Goal: Task Accomplishment & Management: Complete application form

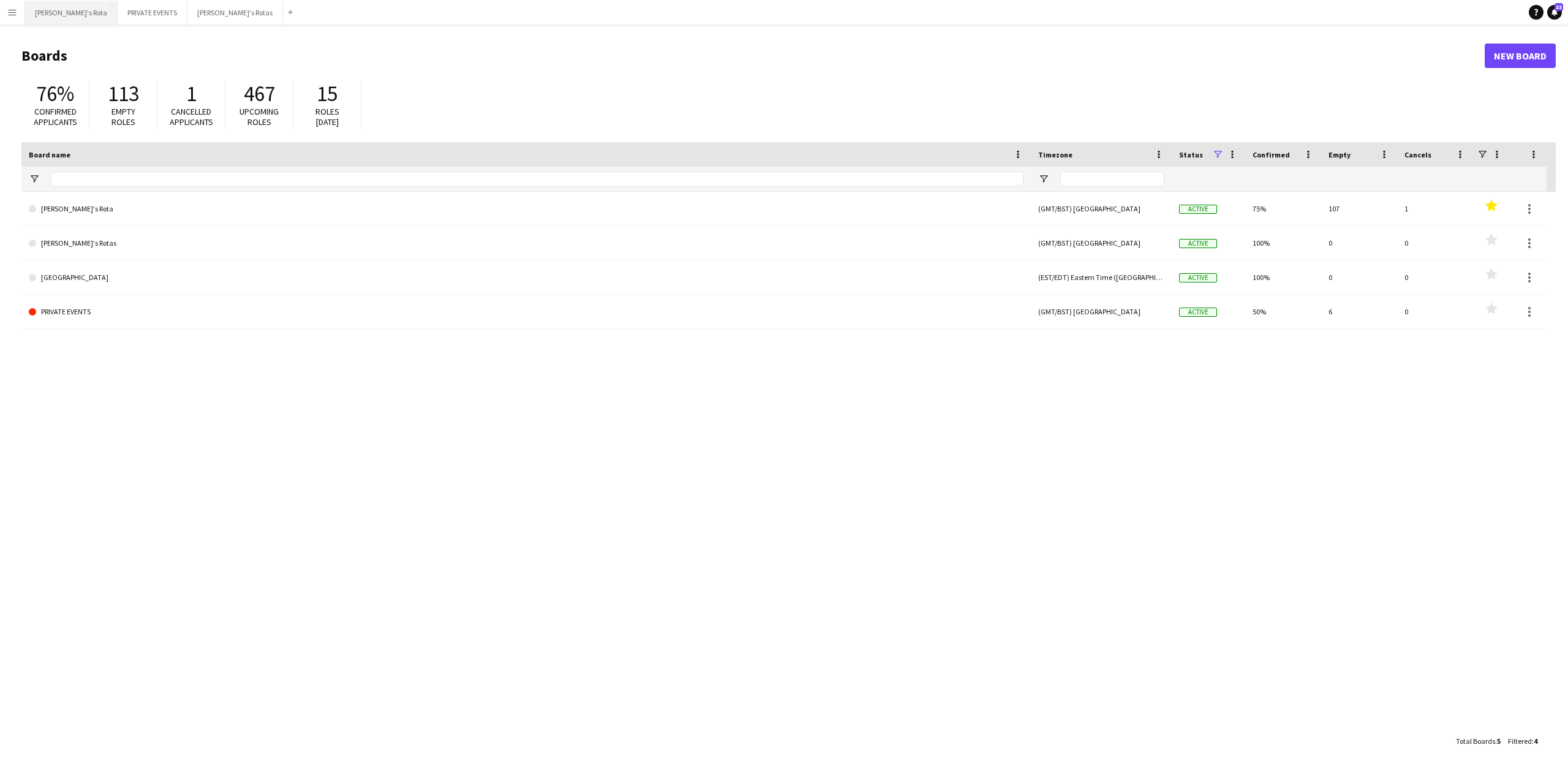
click at [45, 15] on button "[PERSON_NAME]'s Rota Close" at bounding box center [71, 13] width 93 height 24
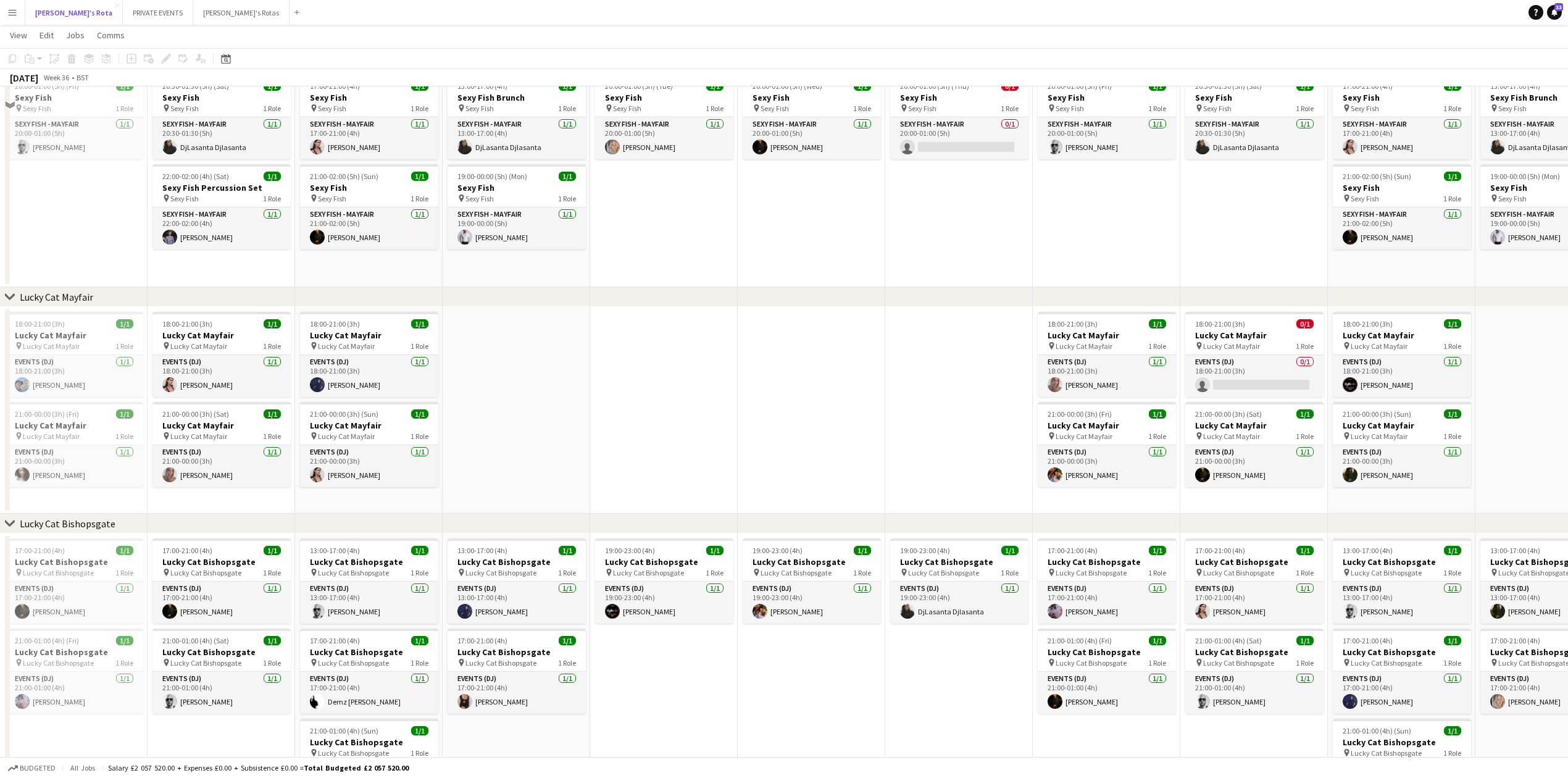
scroll to position [494, 0]
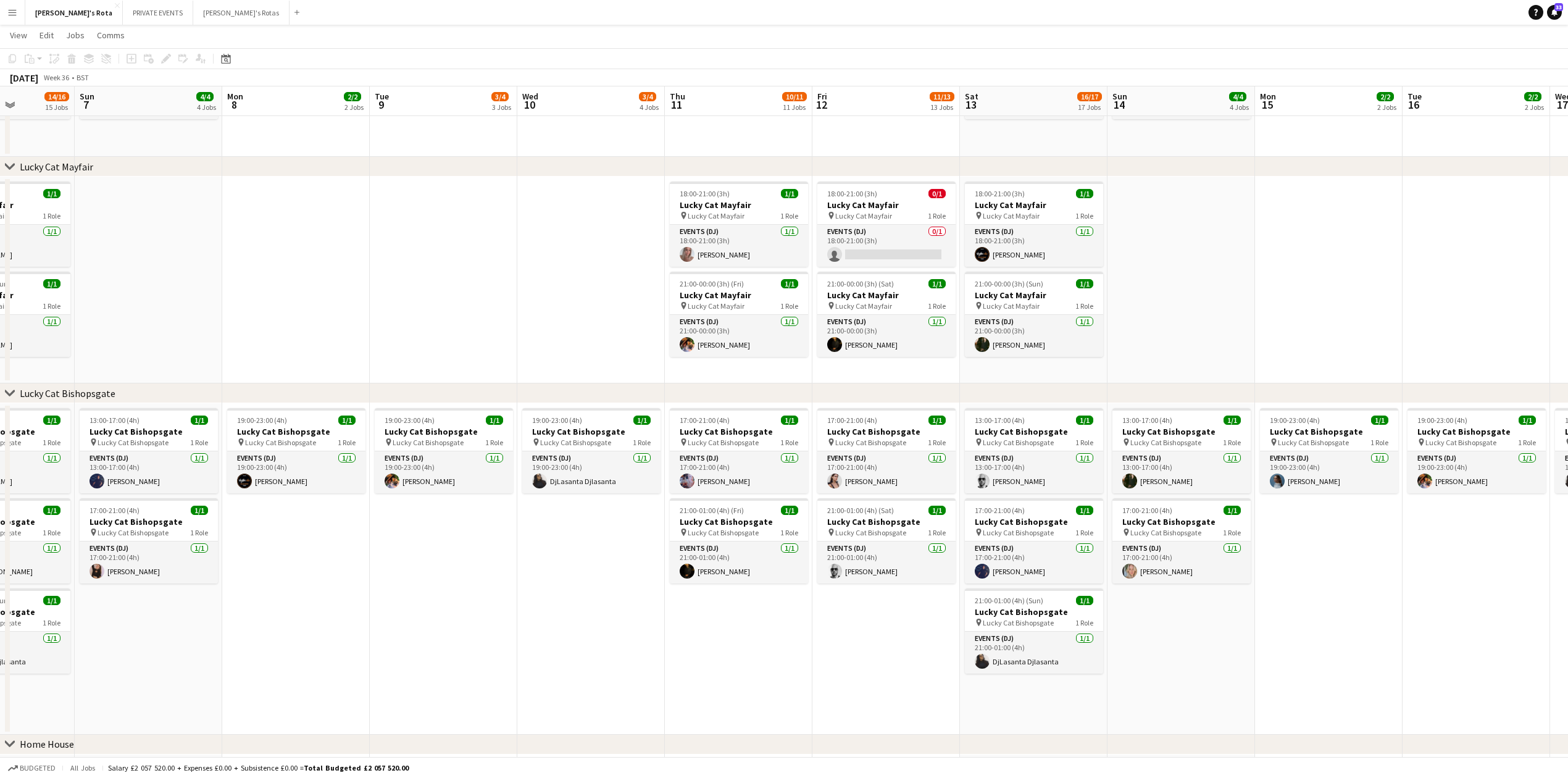
drag, startPoint x: 889, startPoint y: 309, endPoint x: 502, endPoint y: 360, distance: 390.3
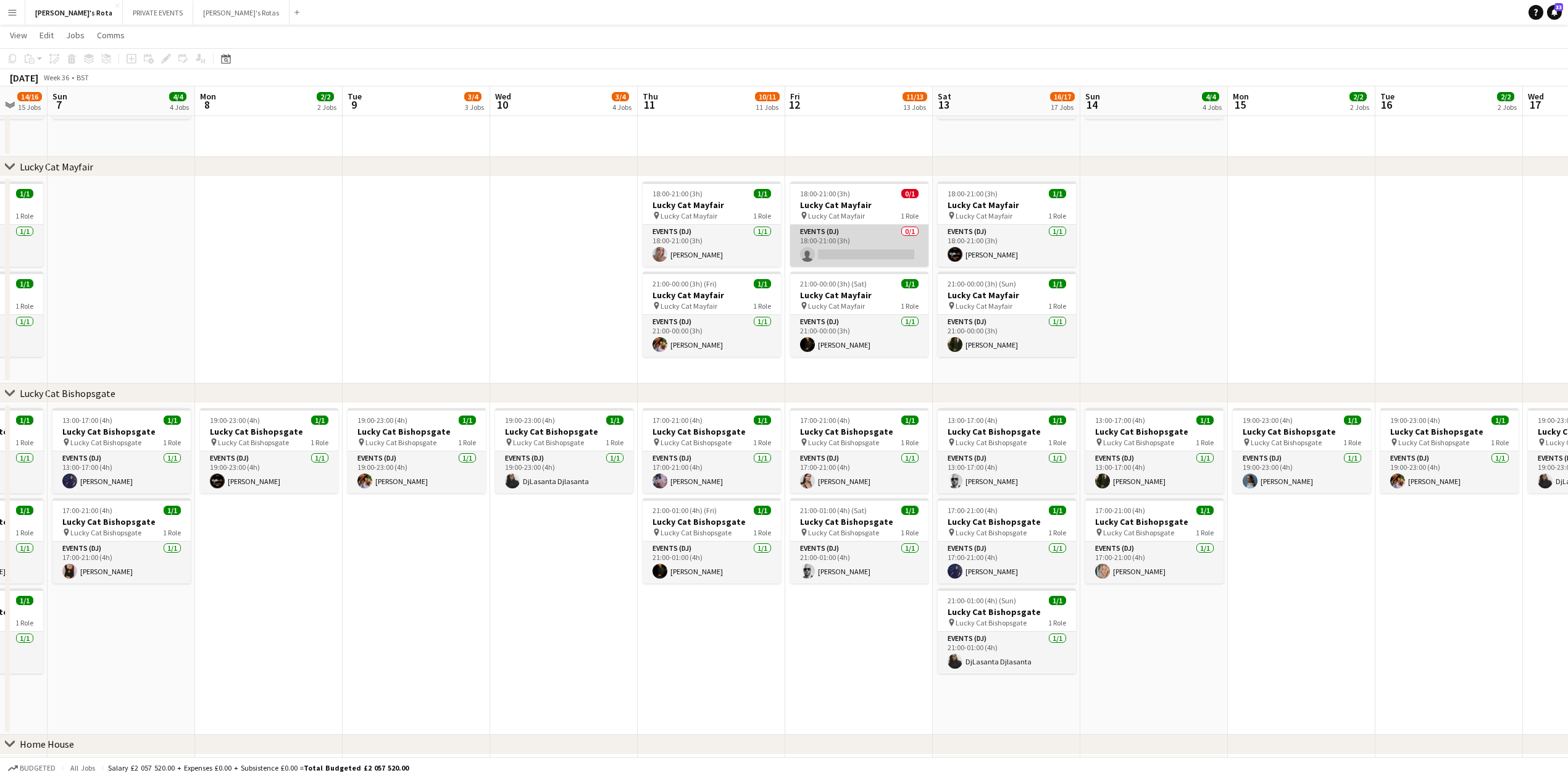
click at [833, 241] on app-card-role "Events (DJ) 0/1 18:00-21:00 (3h) single-neutral-actions" at bounding box center [859, 246] width 138 height 42
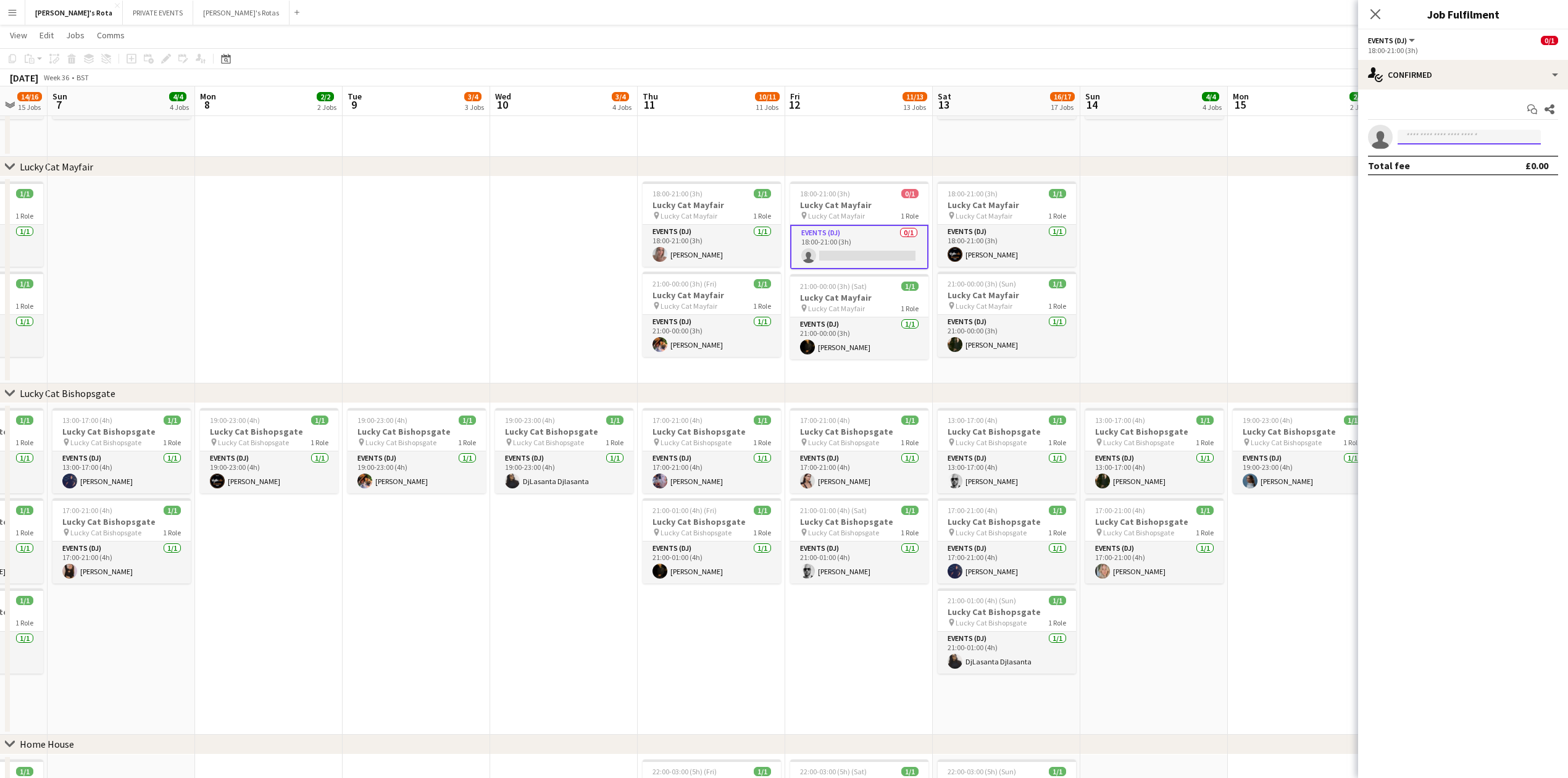
click at [1412, 136] on input at bounding box center [1469, 137] width 144 height 15
type input "****"
click at [1442, 158] on span "[PERSON_NAME]" at bounding box center [1443, 155] width 71 height 11
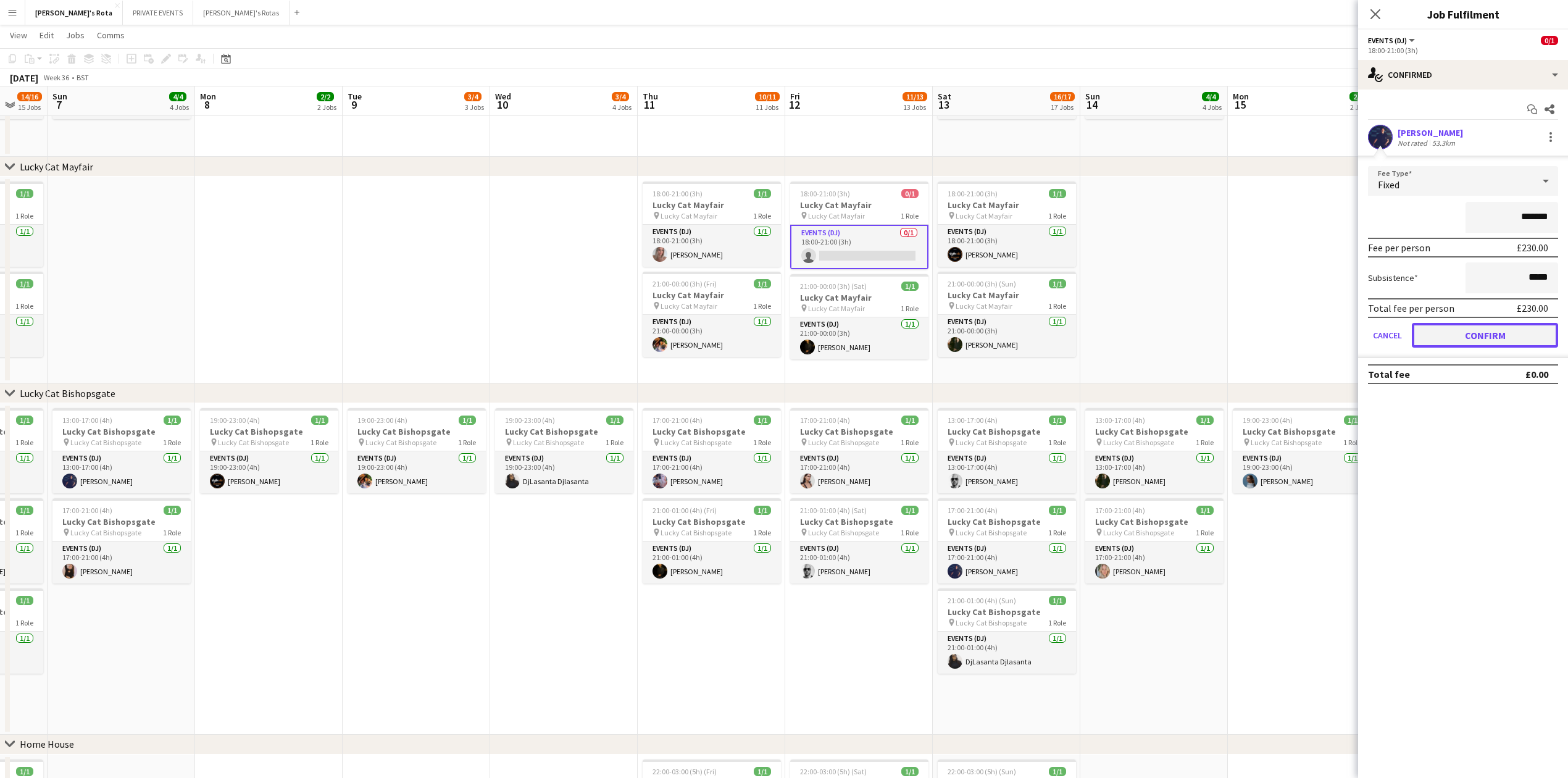
drag, startPoint x: 1483, startPoint y: 332, endPoint x: 1430, endPoint y: 239, distance: 107.0
click at [1482, 332] on button "Confirm" at bounding box center [1484, 335] width 146 height 24
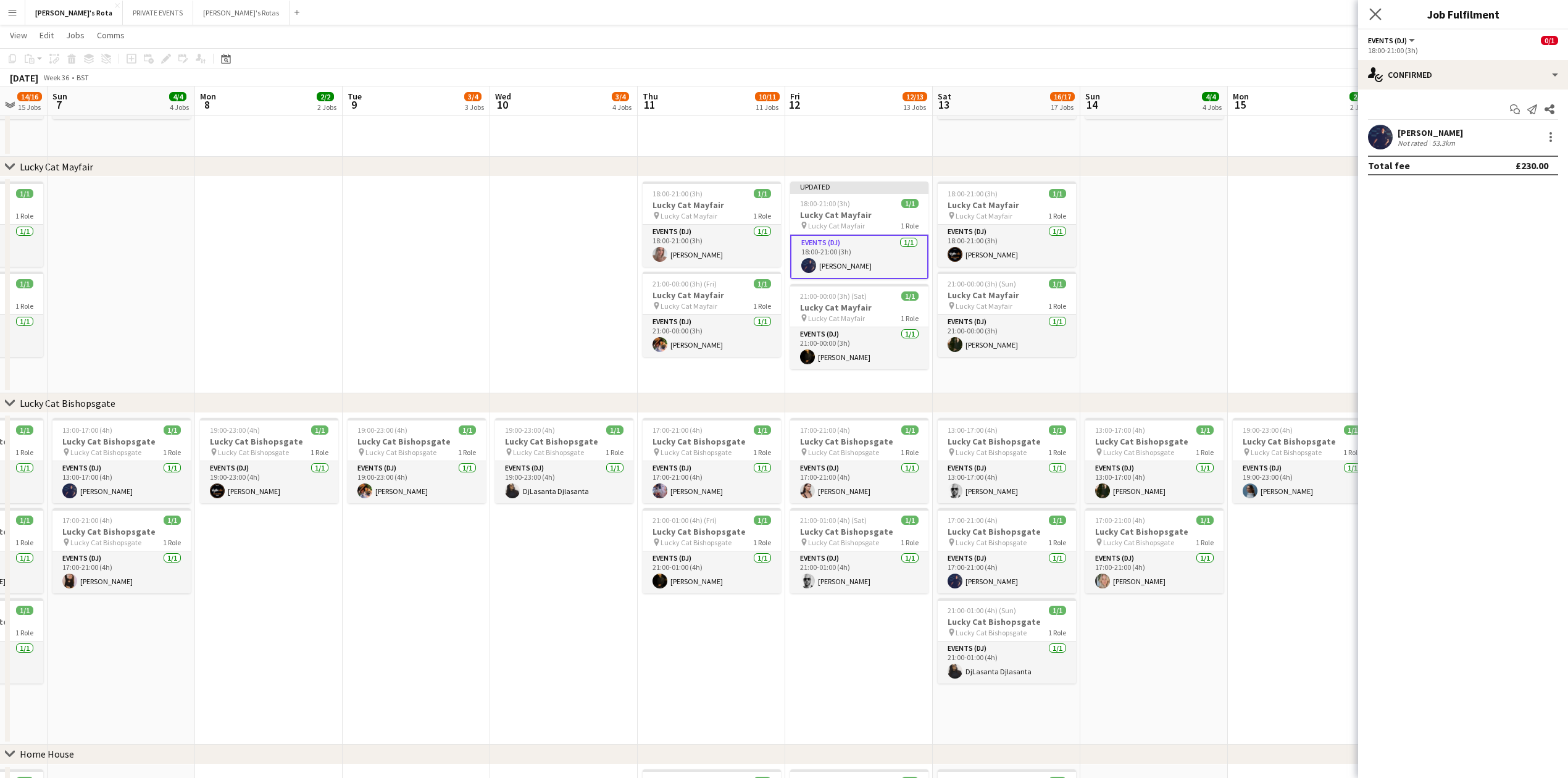
click at [1369, 12] on icon "Close pop-in" at bounding box center [1375, 14] width 11 height 11
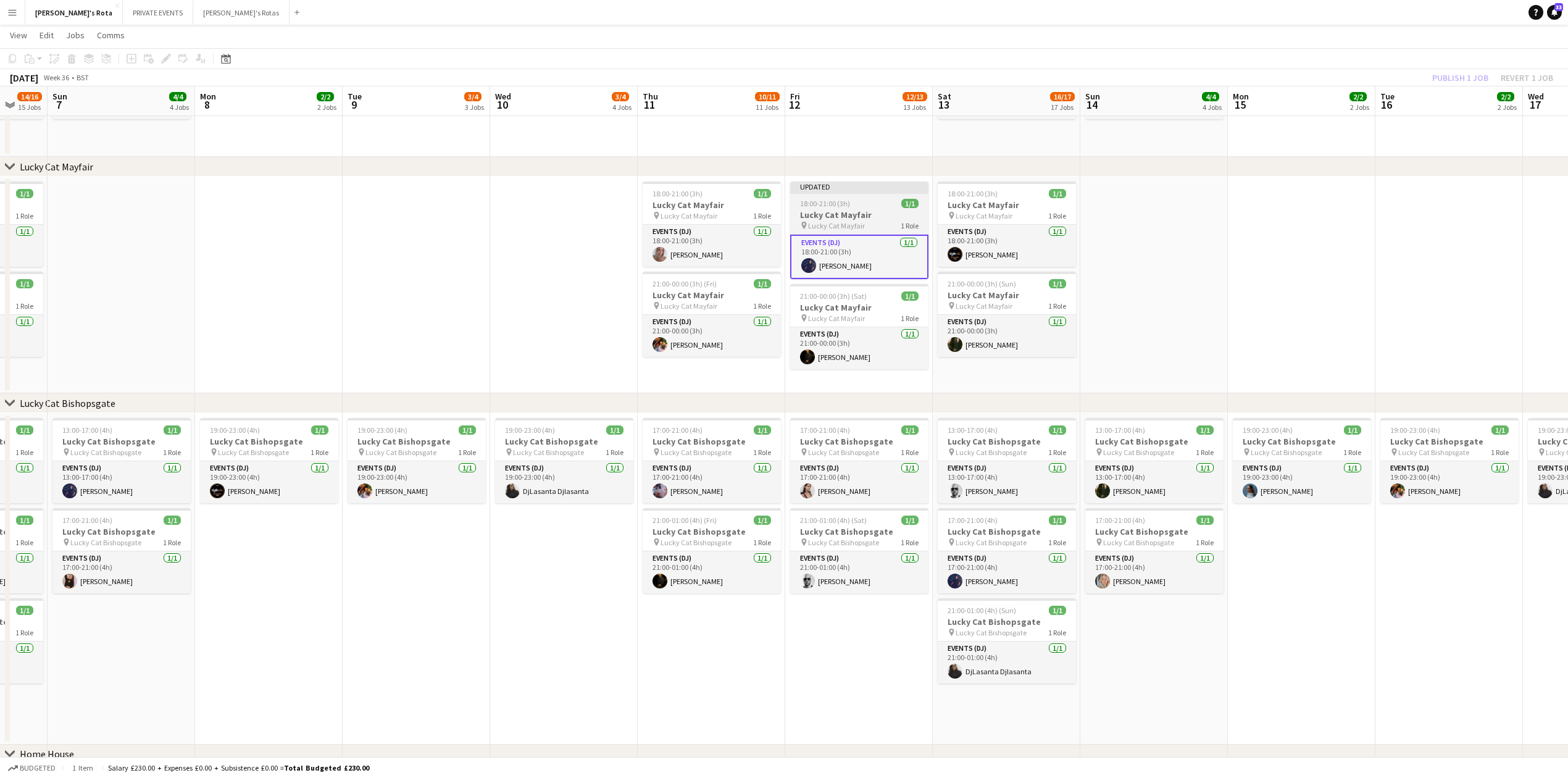
click at [863, 200] on div "18:00-21:00 (3h) 1/1" at bounding box center [859, 203] width 138 height 9
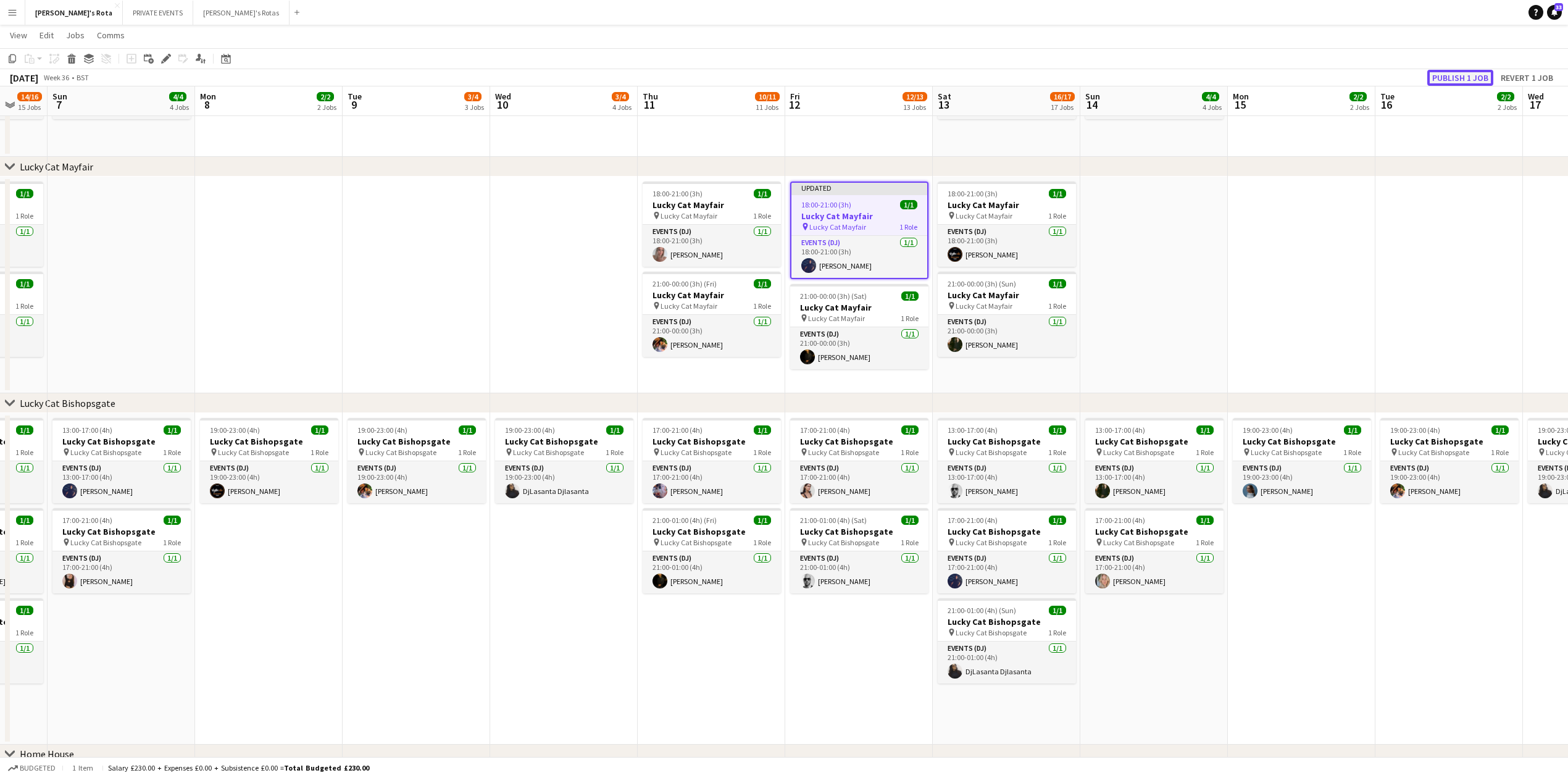
click at [1457, 80] on button "Publish 1 job" at bounding box center [1459, 78] width 66 height 16
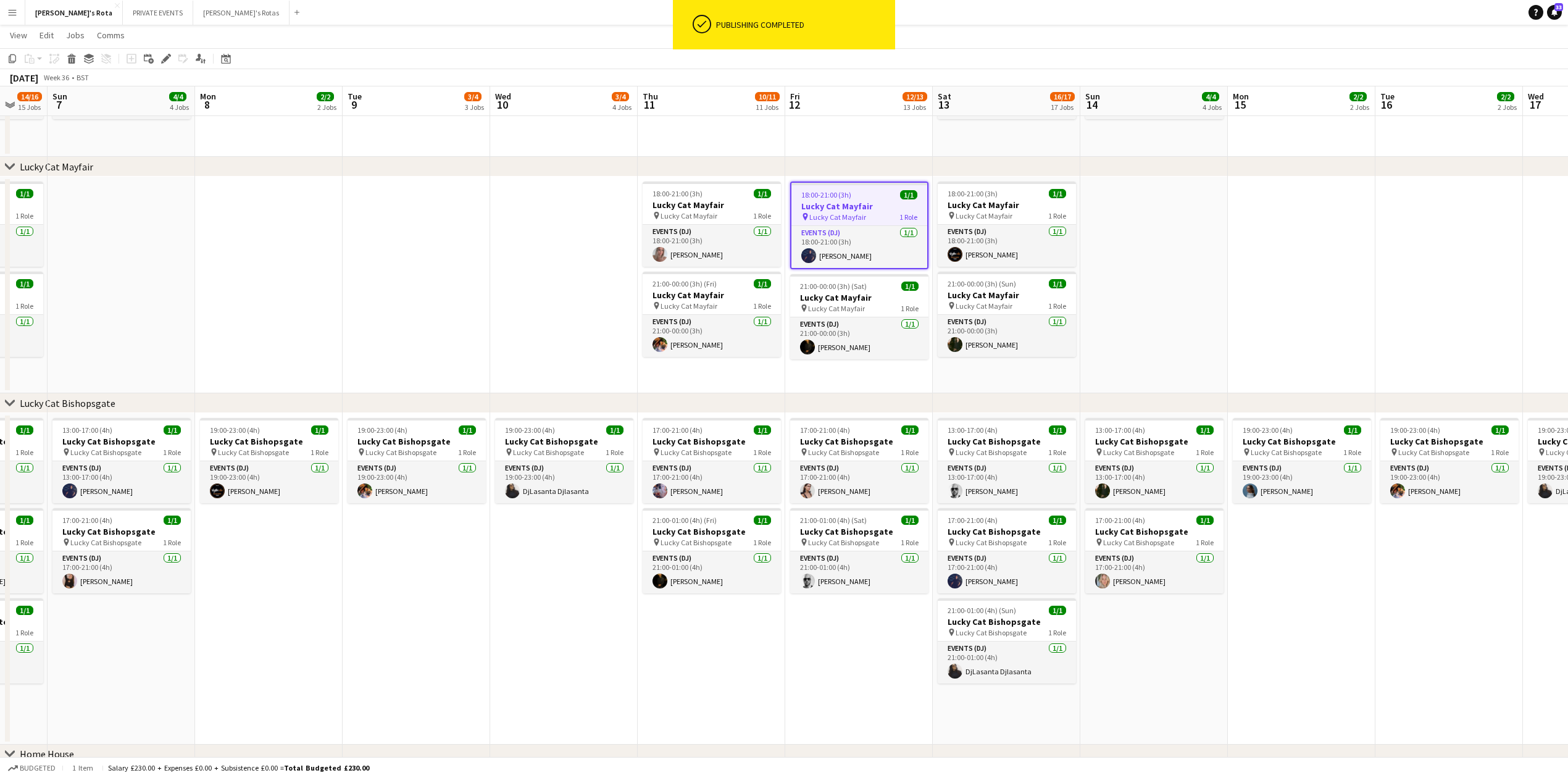
click at [1403, 308] on app-date-cell at bounding box center [1449, 285] width 148 height 217
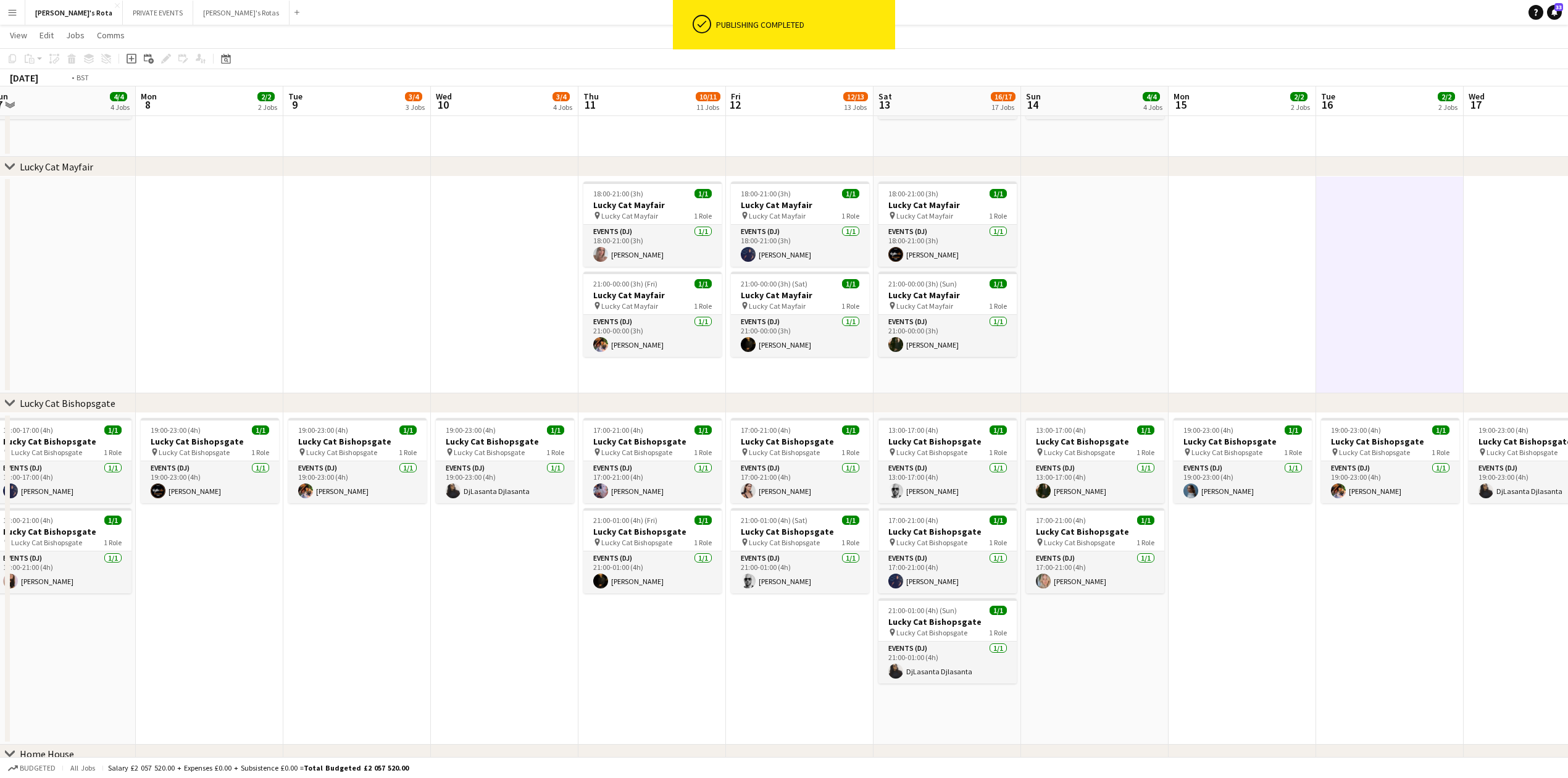
drag, startPoint x: 1464, startPoint y: 286, endPoint x: 1062, endPoint y: 306, distance: 402.5
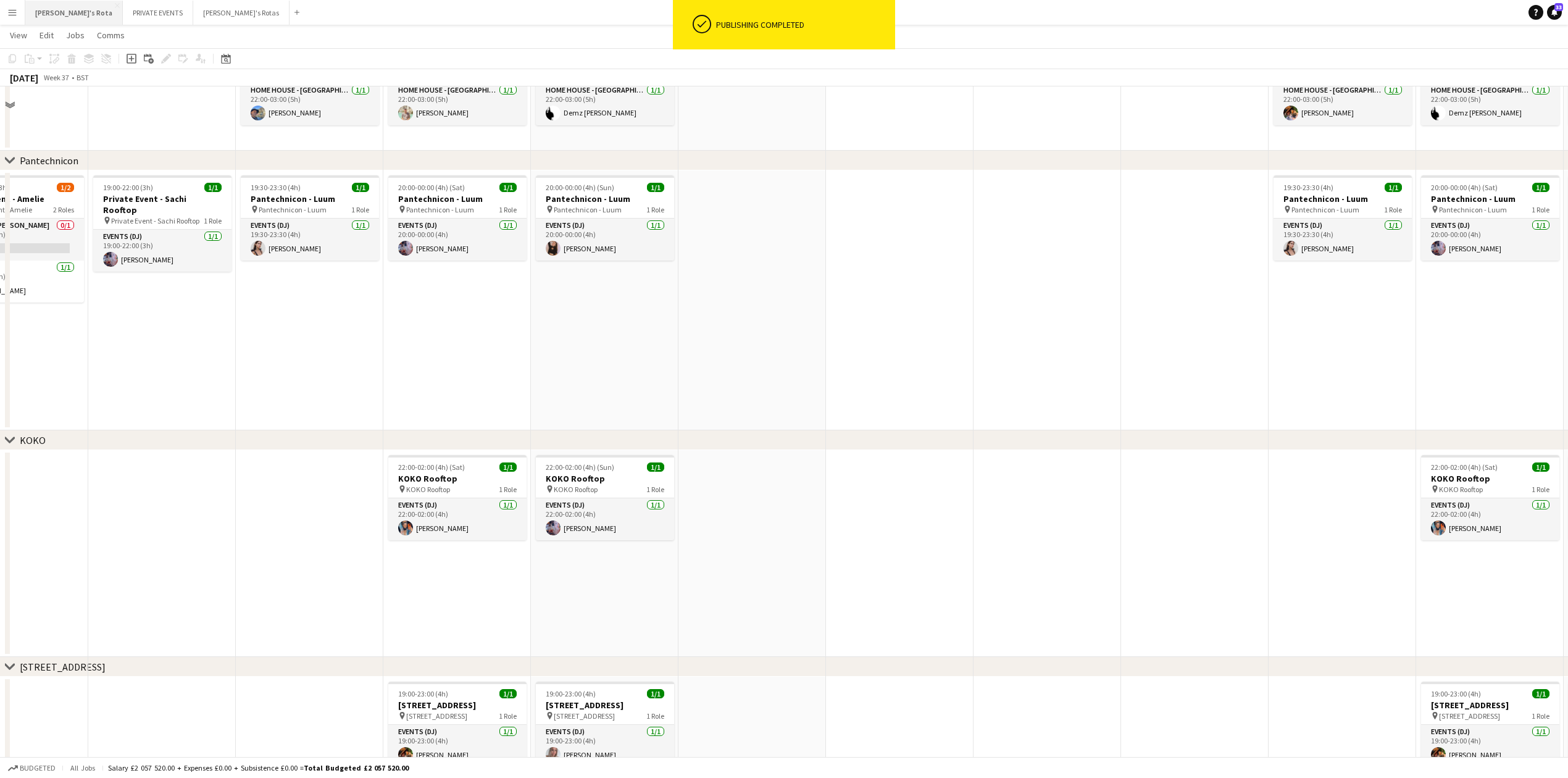
scroll to position [1235, 0]
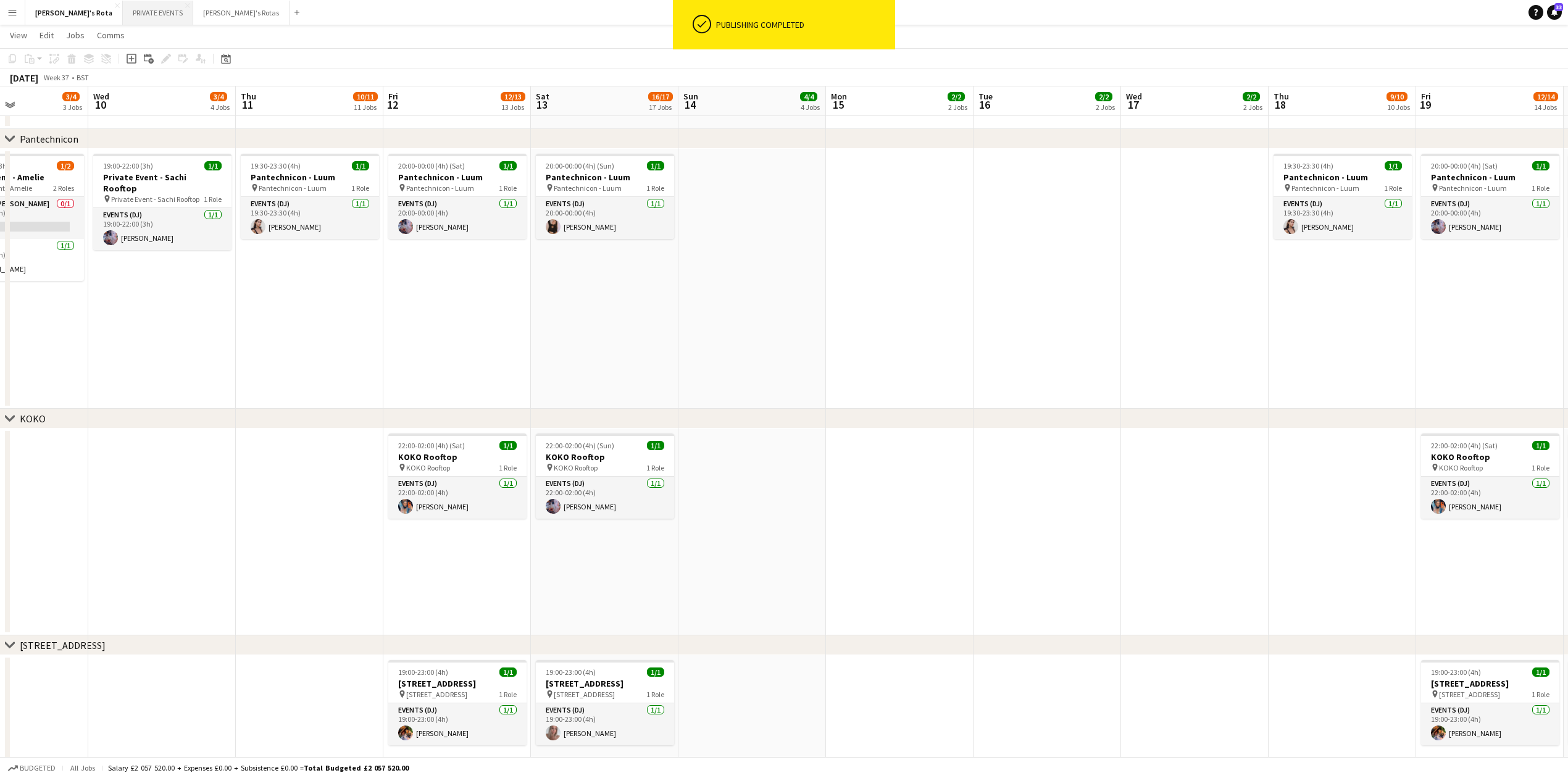
click at [130, 13] on button "PRIVATE EVENTS Close" at bounding box center [157, 13] width 71 height 24
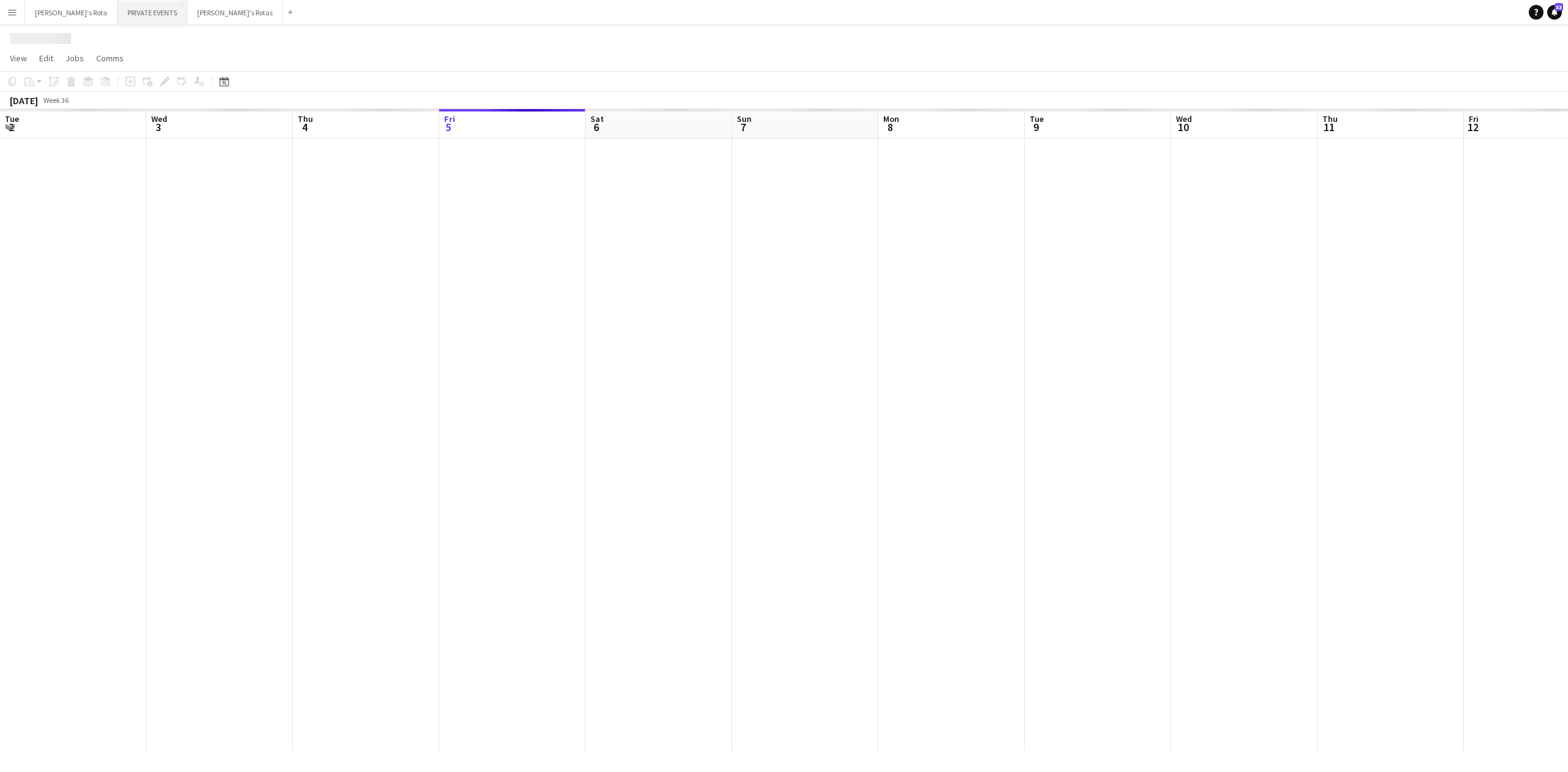
scroll to position [0, 293]
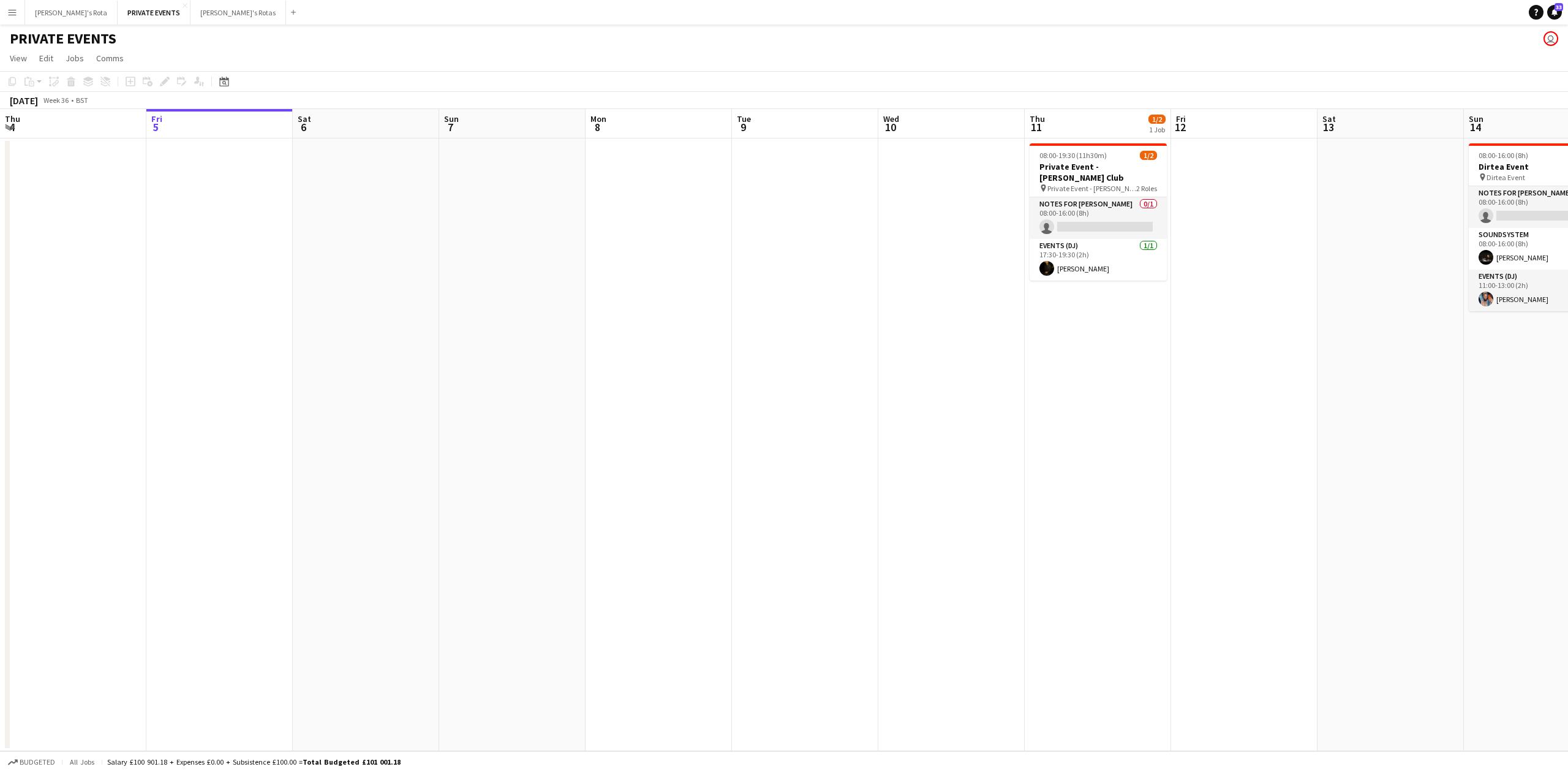
click at [378, 278] on app-date-cell at bounding box center [366, 444] width 146 height 613
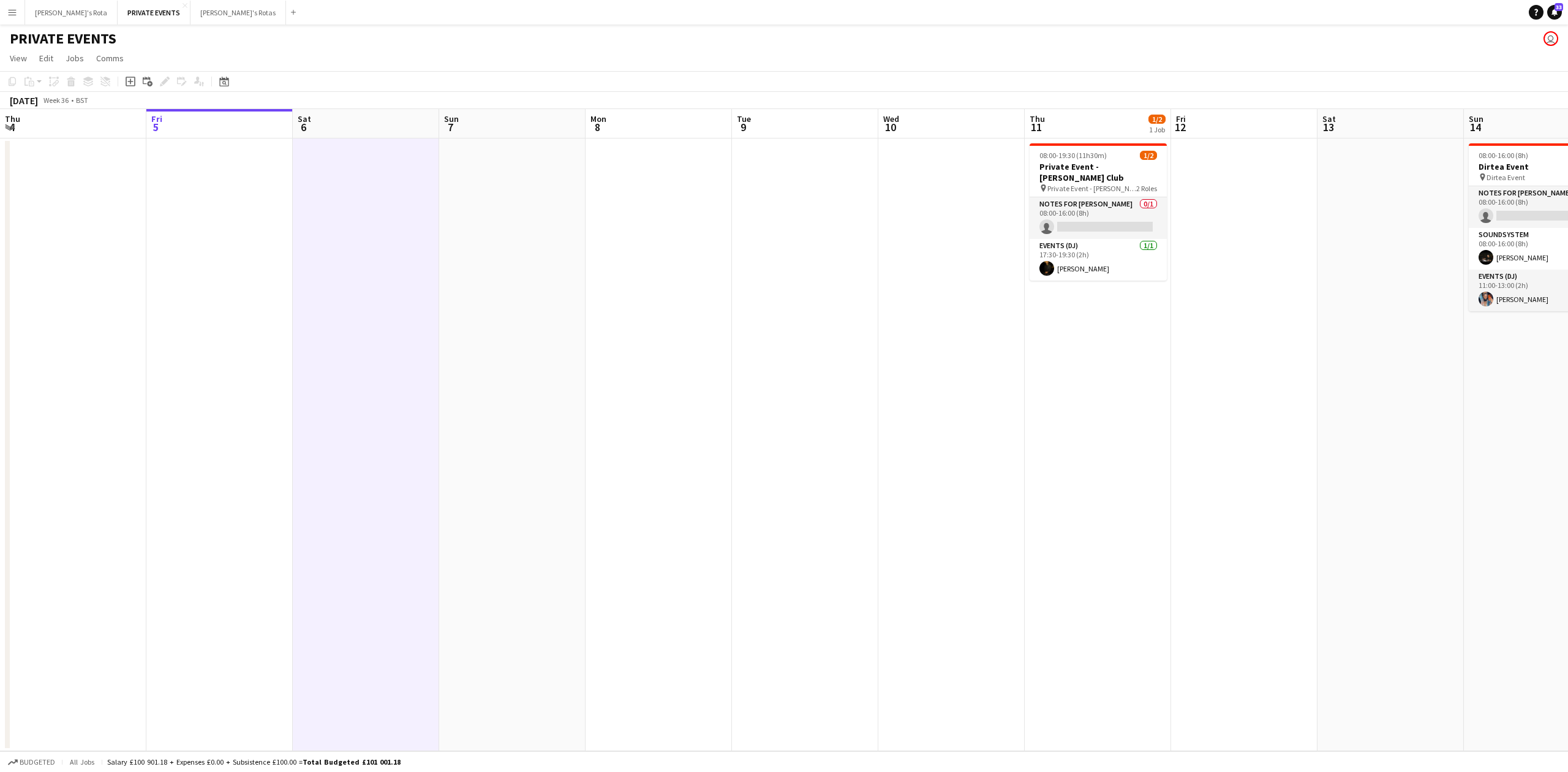
drag, startPoint x: 488, startPoint y: 260, endPoint x: 0, endPoint y: 44, distance: 533.7
click at [481, 258] on app-calendar-viewport "Tue 2 Wed 3 Thu 4 Fri 5 Sat 6 Sun 7 Mon 8 Tue 9 Wed 10 Thu 11 1/2 1 Job Fri 12 …" at bounding box center [784, 429] width 1568 height 642
click at [50, 10] on button "[PERSON_NAME]'s Rota Close" at bounding box center [71, 13] width 93 height 24
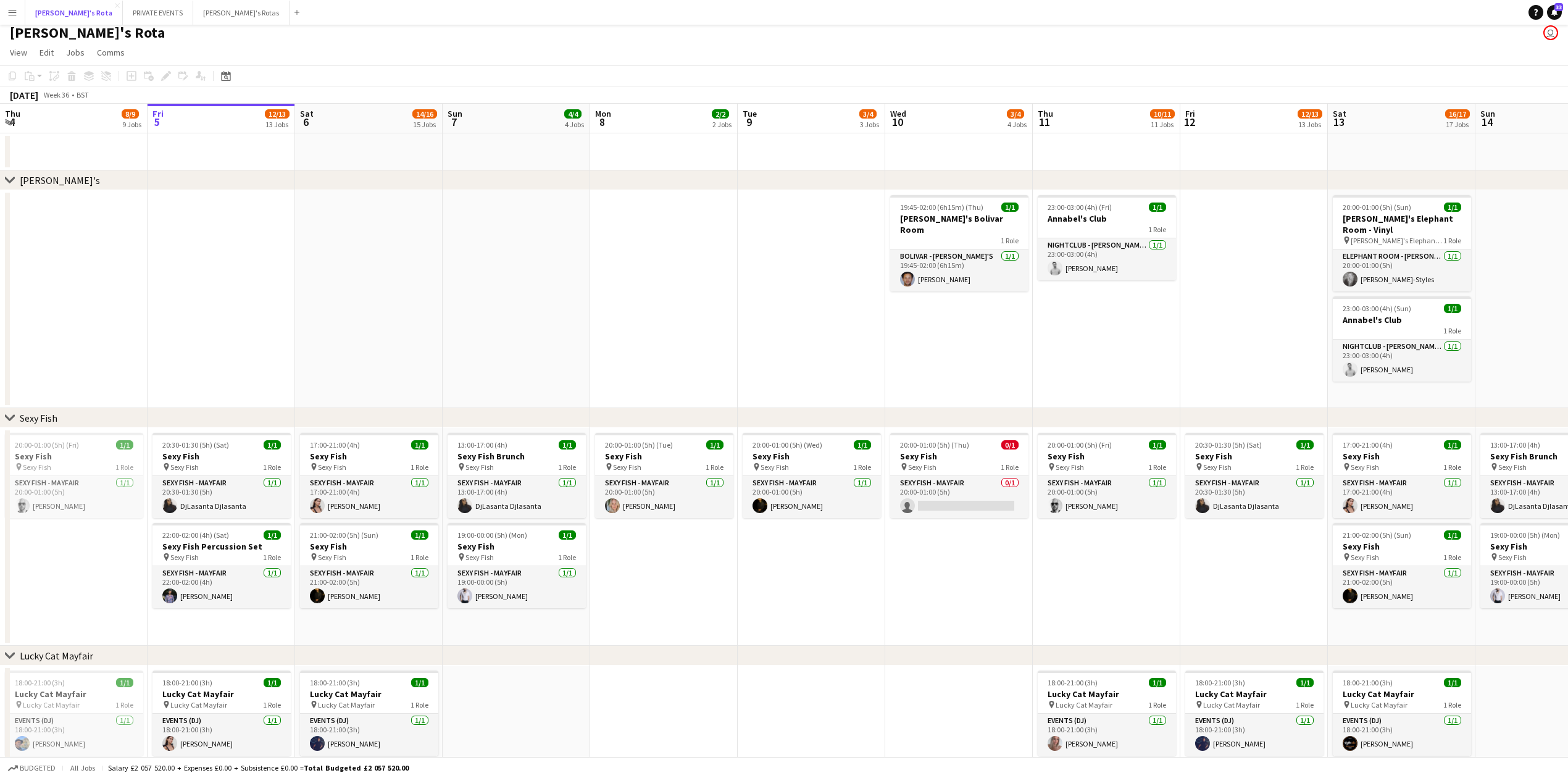
scroll to position [247, 0]
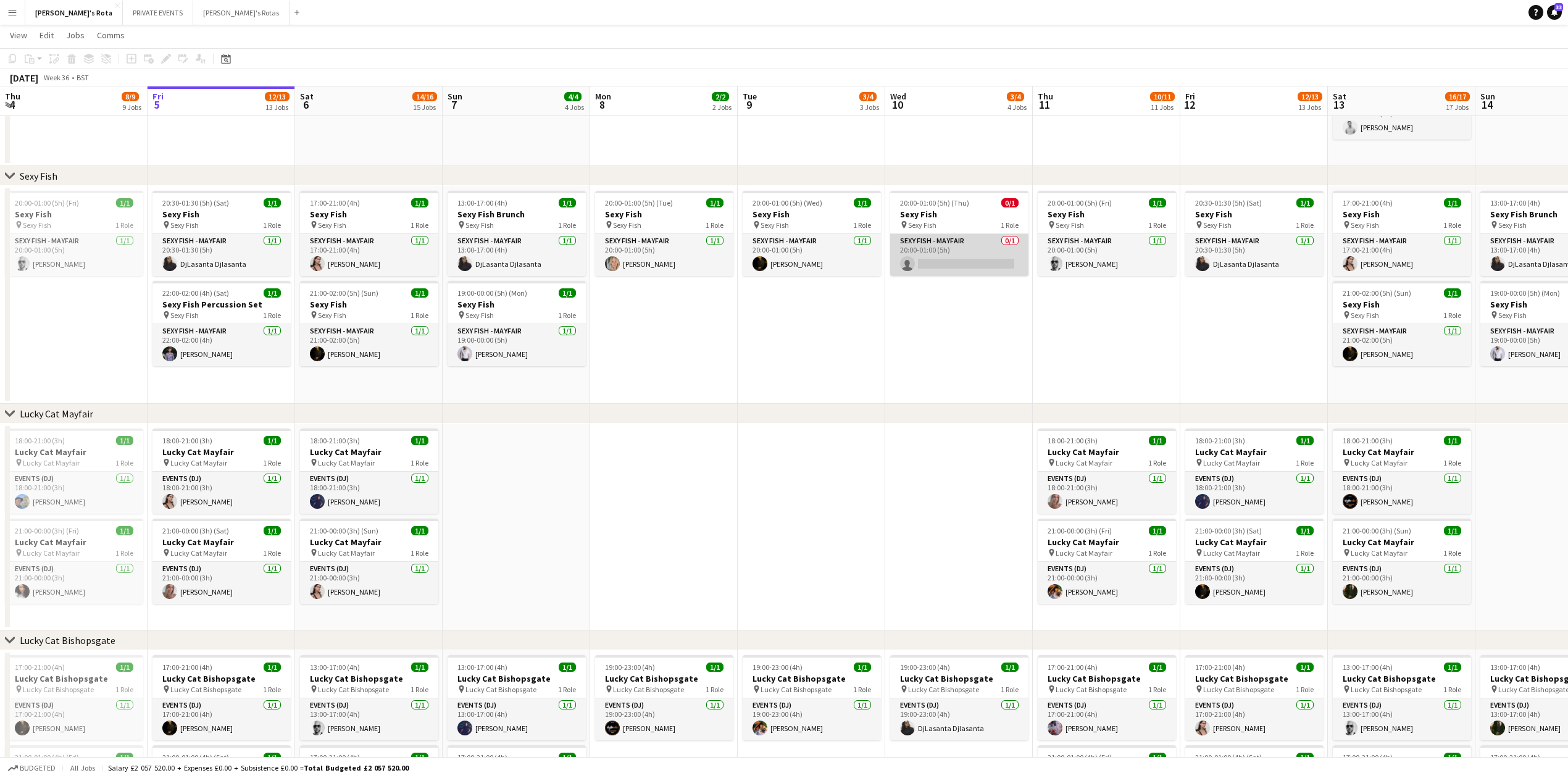
click at [960, 260] on app-card-role "SEXY FISH - MAYFAIR 0/1 20:00-01:00 (5h) single-neutral-actions" at bounding box center [959, 255] width 138 height 42
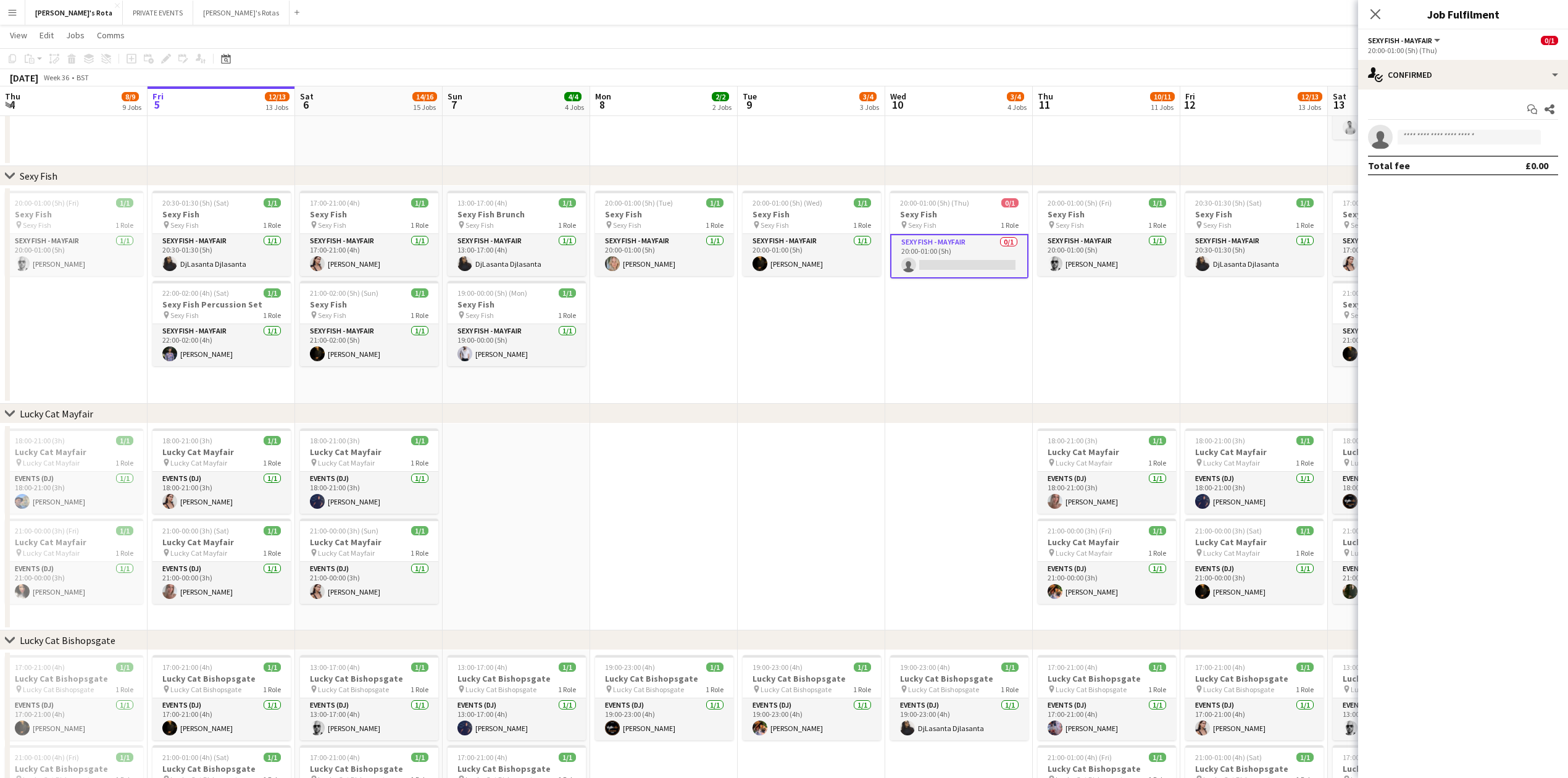
click at [1447, 127] on app-invite-slot "single-neutral-actions" at bounding box center [1463, 137] width 210 height 24
click at [1445, 140] on input at bounding box center [1469, 137] width 144 height 15
type input "******"
click at [1408, 136] on input "******" at bounding box center [1469, 137] width 144 height 15
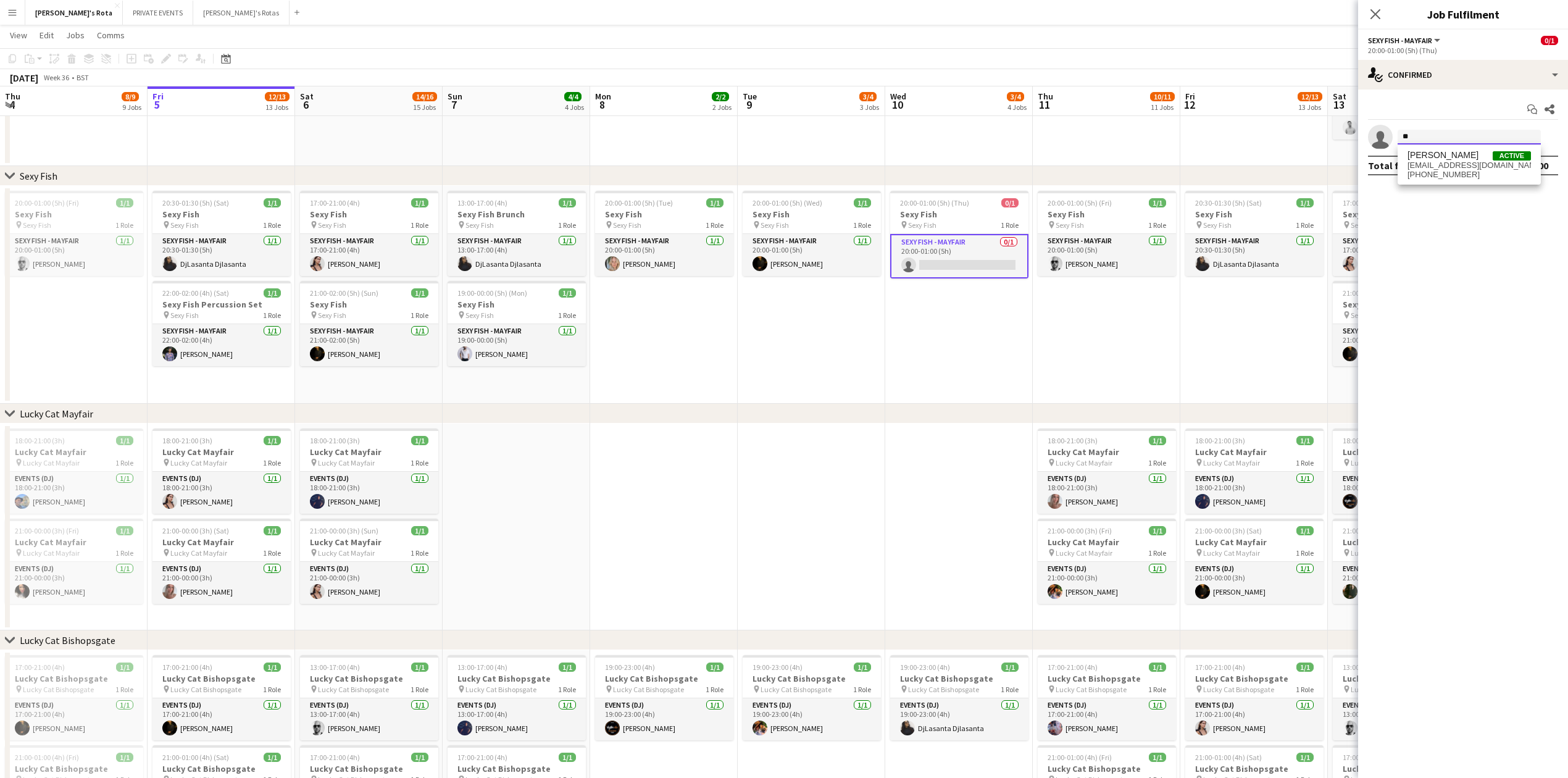
type input "*"
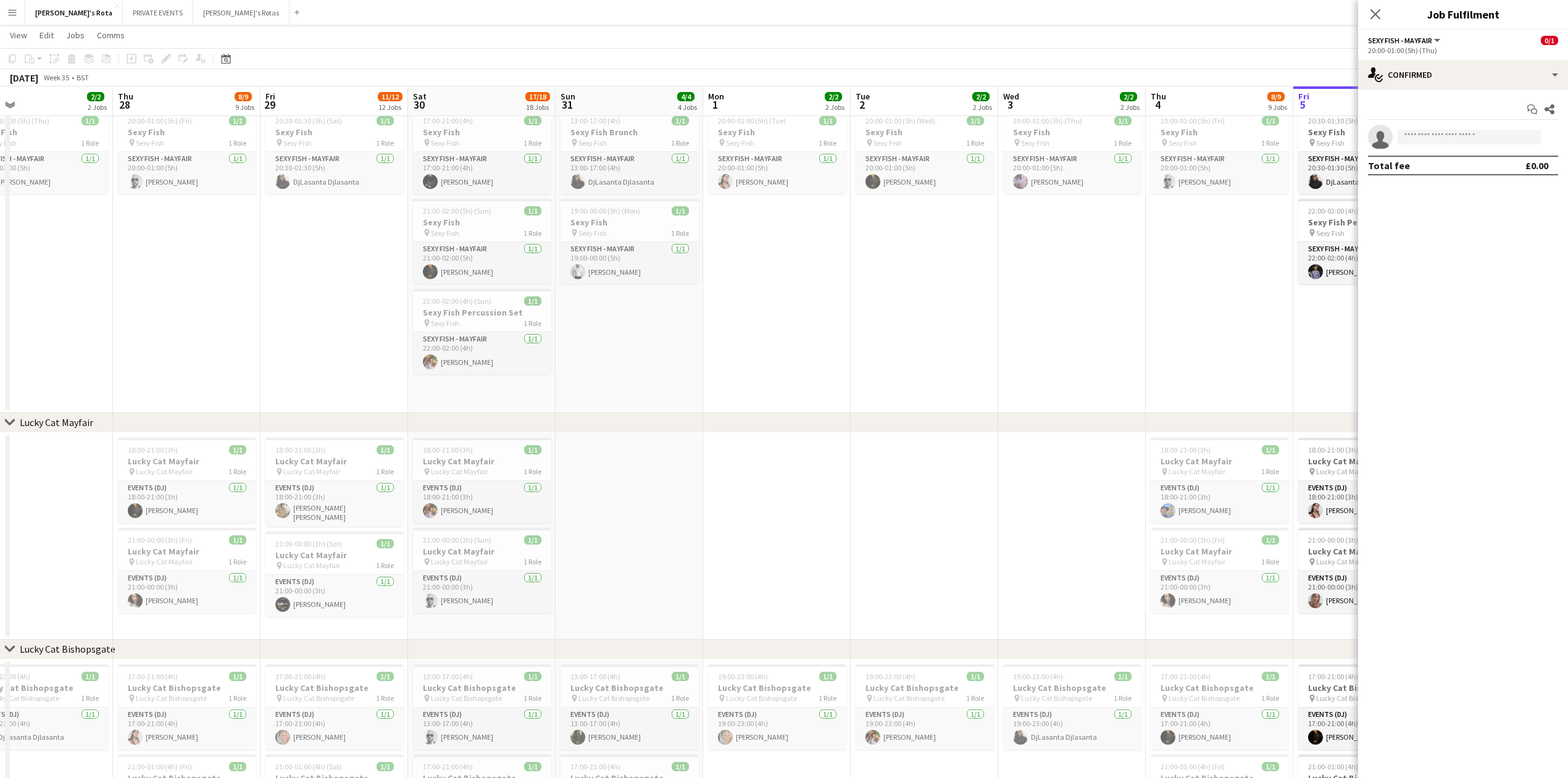
scroll to position [0, 544]
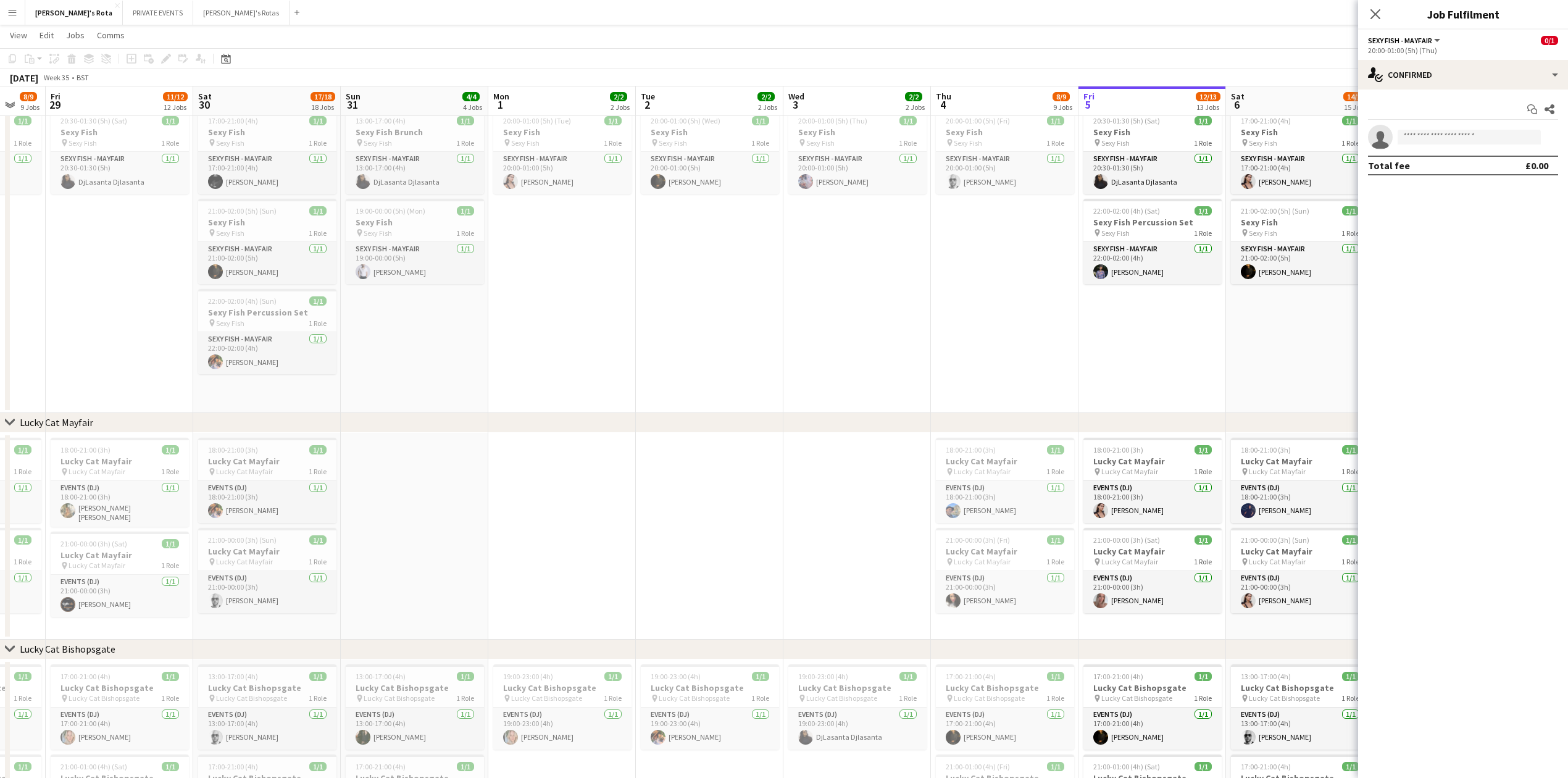
drag, startPoint x: 424, startPoint y: 277, endPoint x: 987, endPoint y: 252, distance: 563.6
click at [1421, 130] on input at bounding box center [1469, 137] width 144 height 15
type input "*"
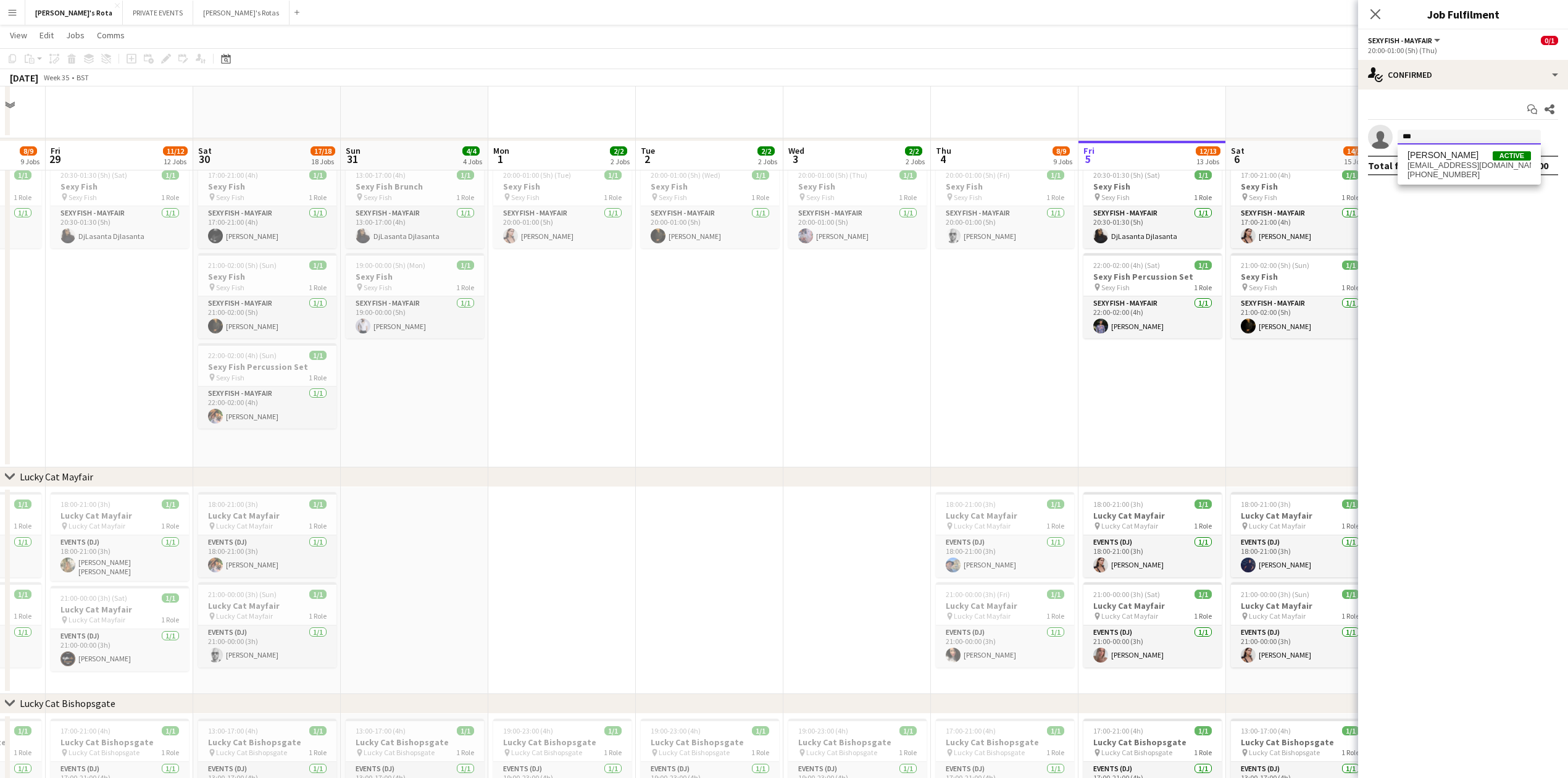
scroll to position [247, 0]
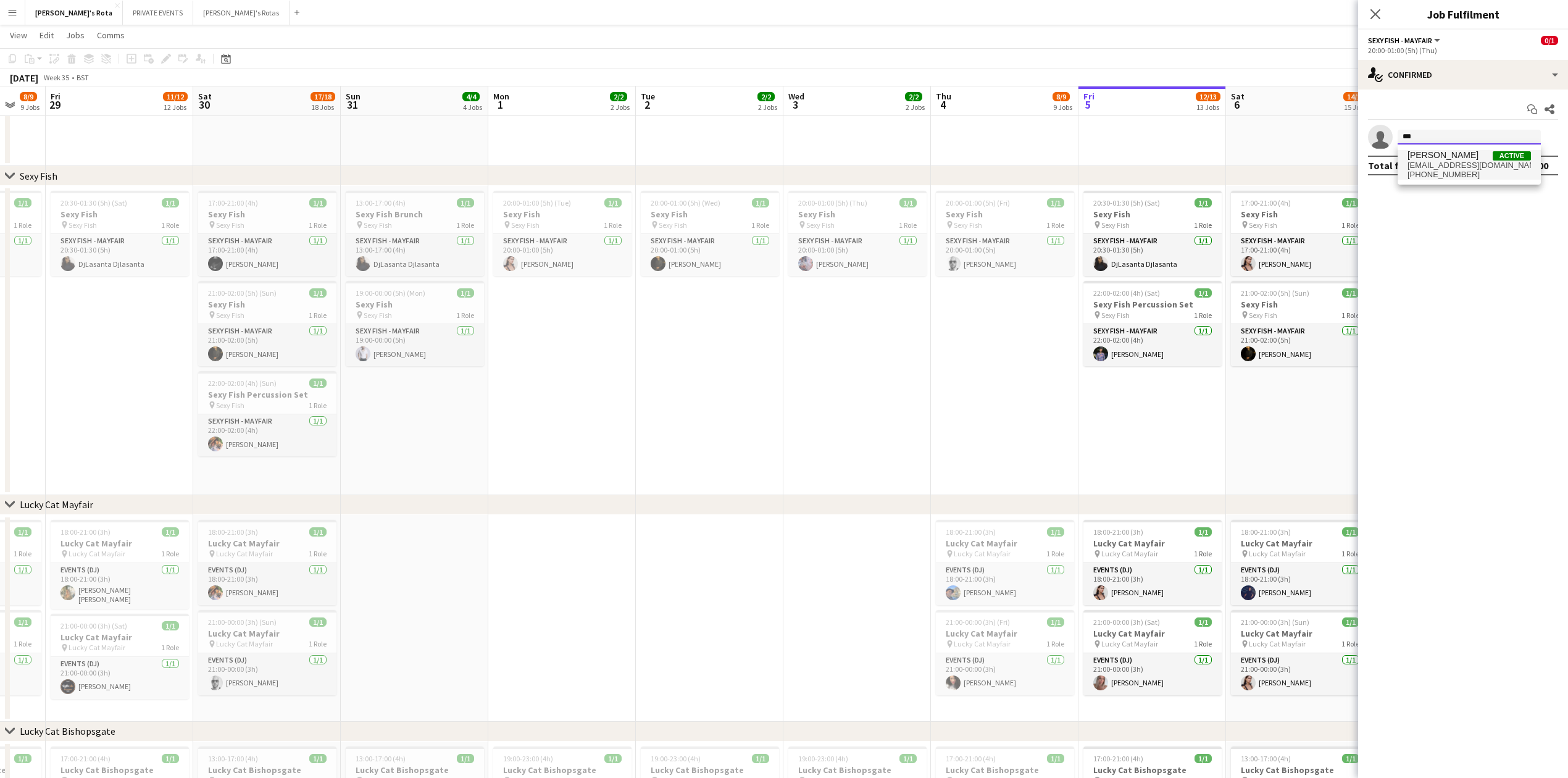
type input "***"
click at [1426, 159] on span "[PERSON_NAME]" at bounding box center [1443, 155] width 71 height 11
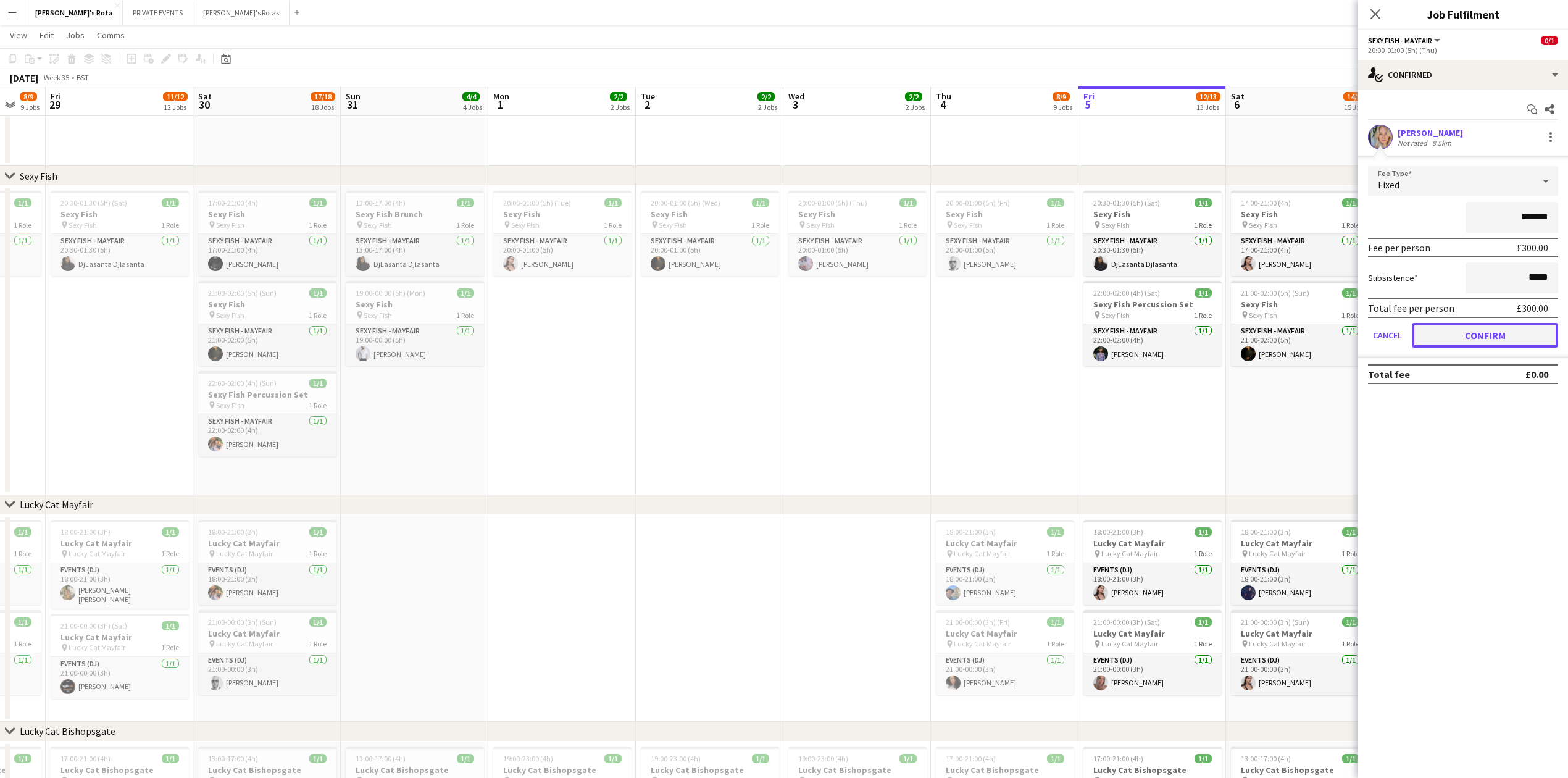
click at [1497, 333] on button "Confirm" at bounding box center [1484, 335] width 146 height 24
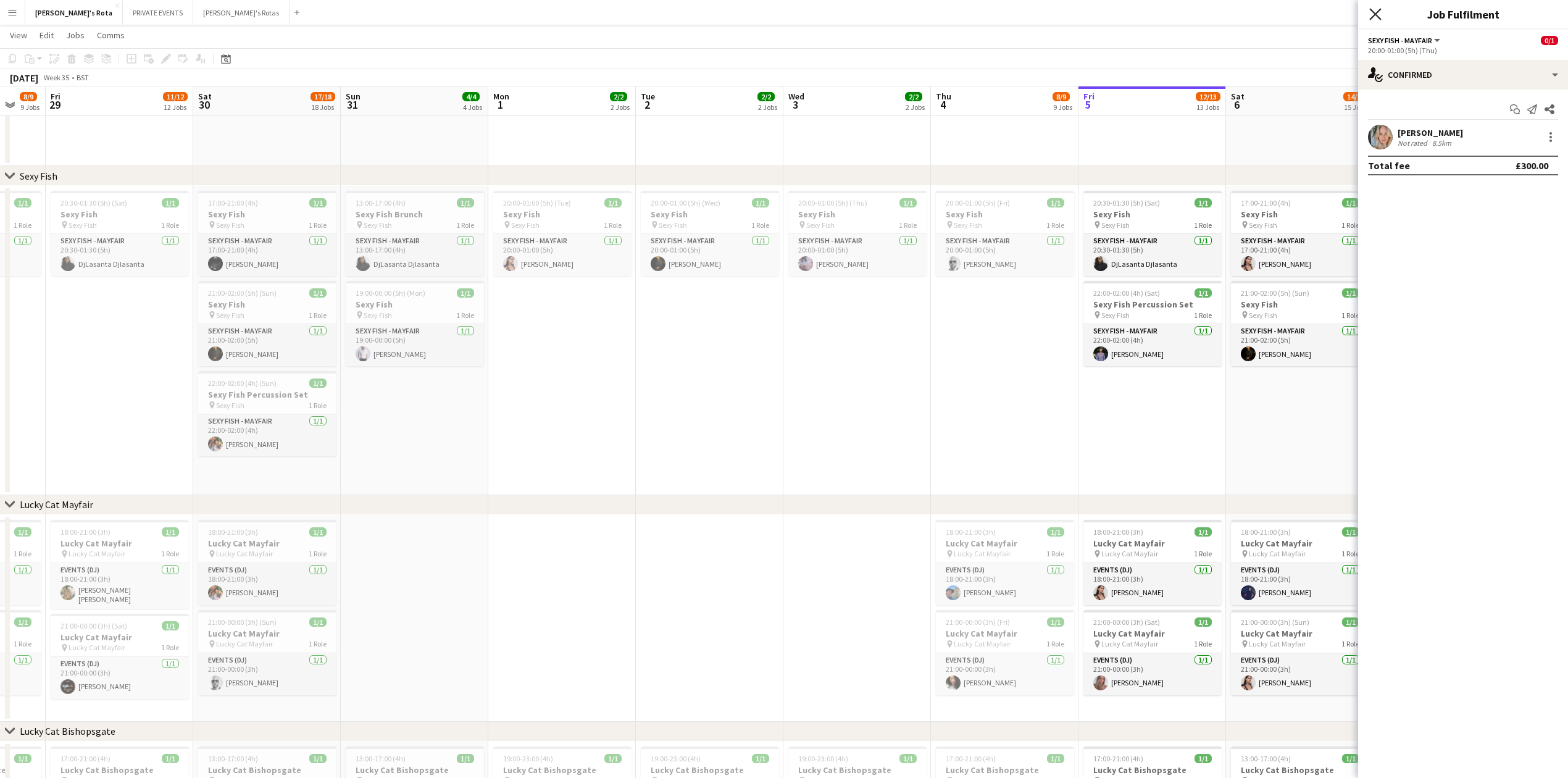
click at [1377, 15] on icon at bounding box center [1375, 14] width 11 height 11
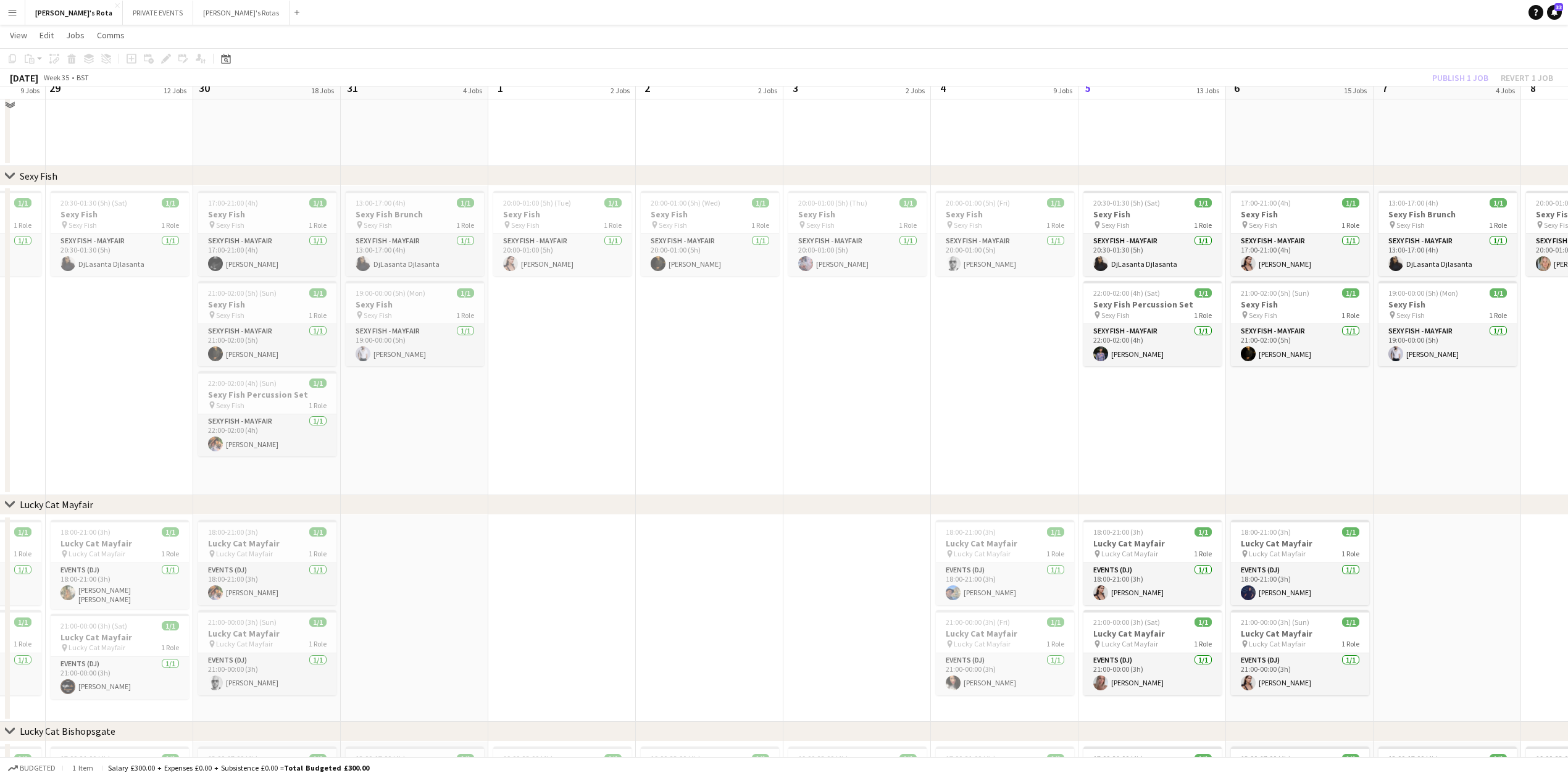
scroll to position [0, 0]
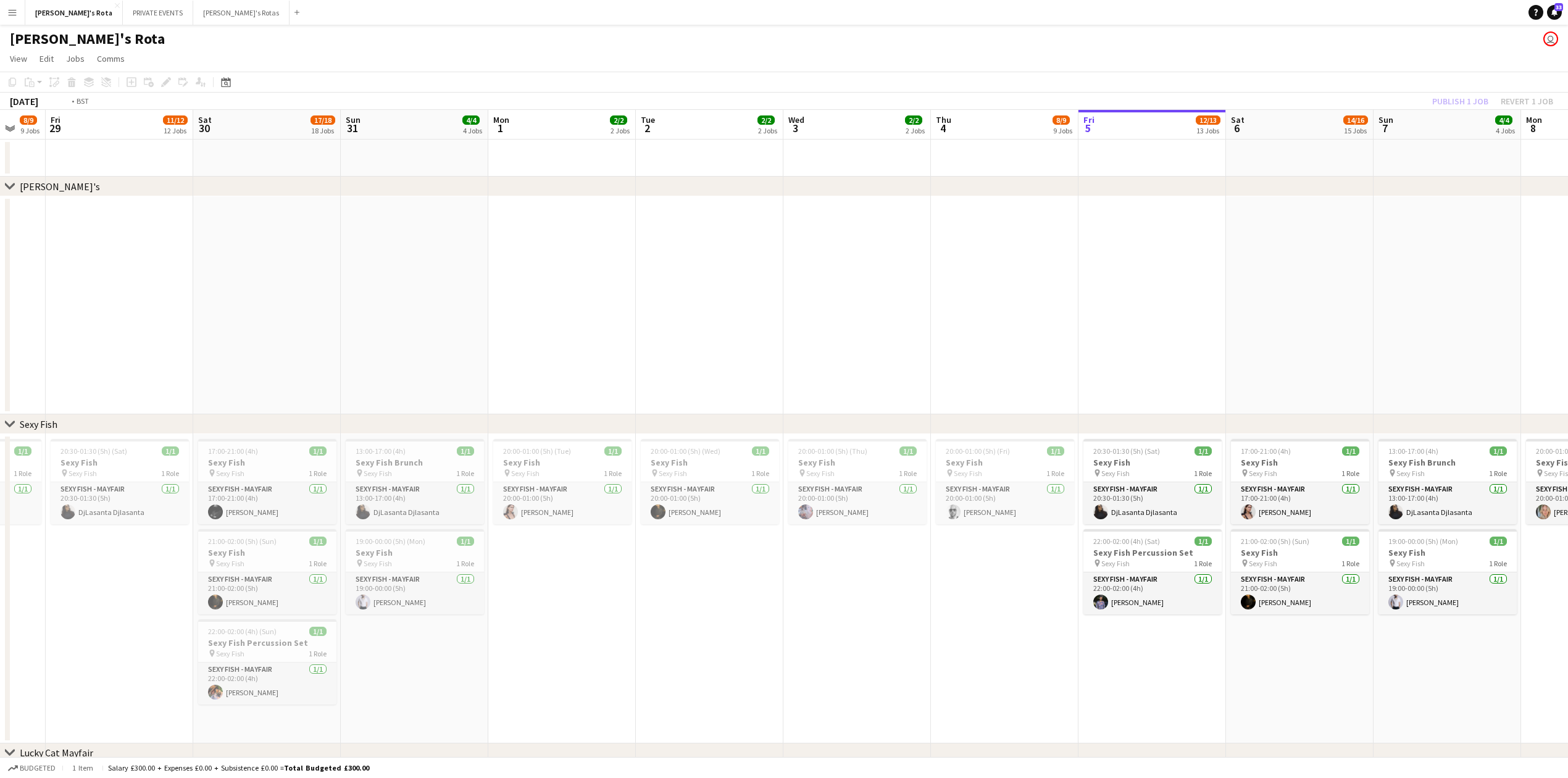
drag, startPoint x: 1027, startPoint y: 360, endPoint x: 186, endPoint y: 378, distance: 841.2
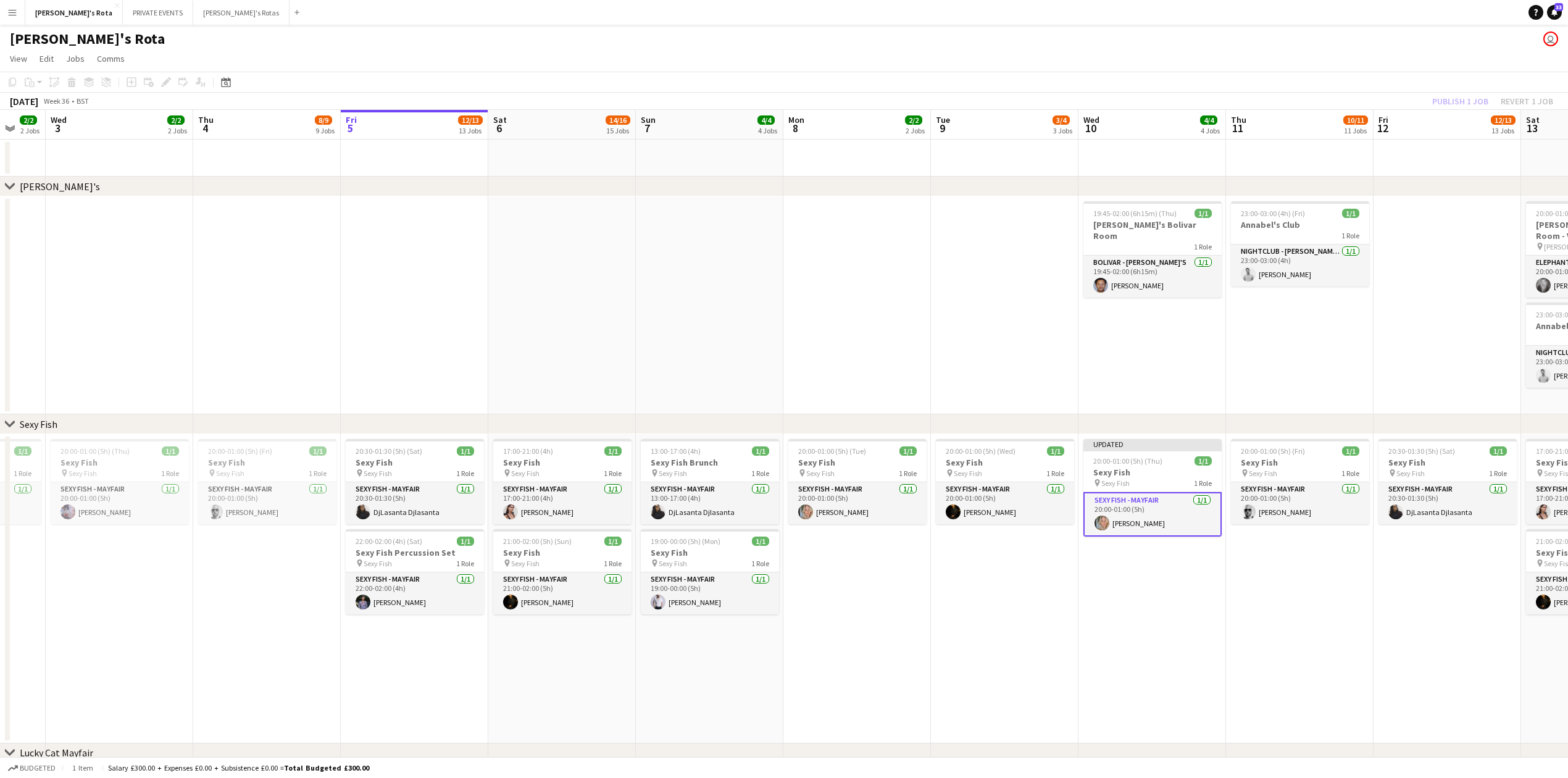
scroll to position [0, 430]
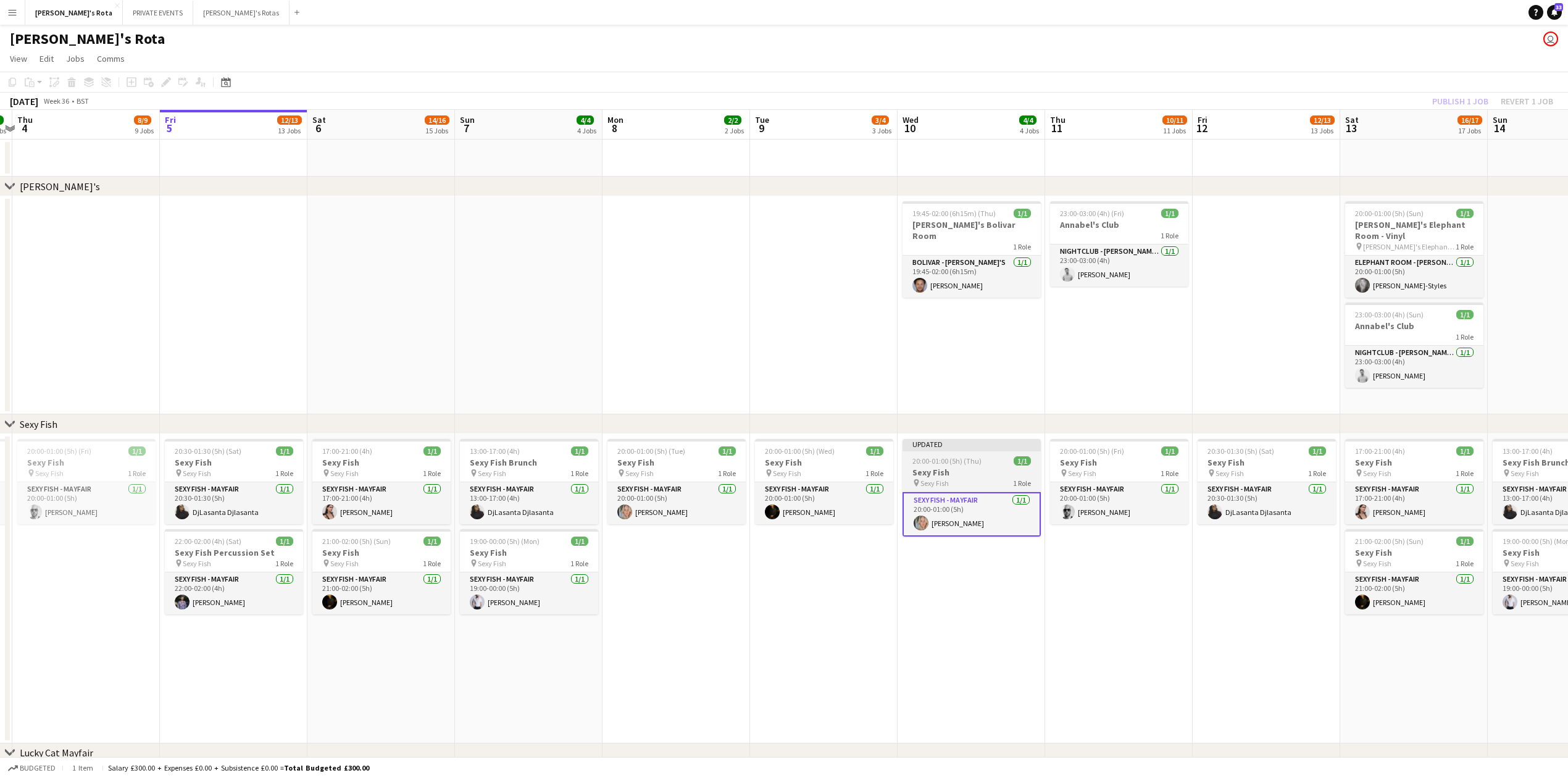
click at [922, 474] on h3 "Sexy Fish" at bounding box center [971, 472] width 138 height 11
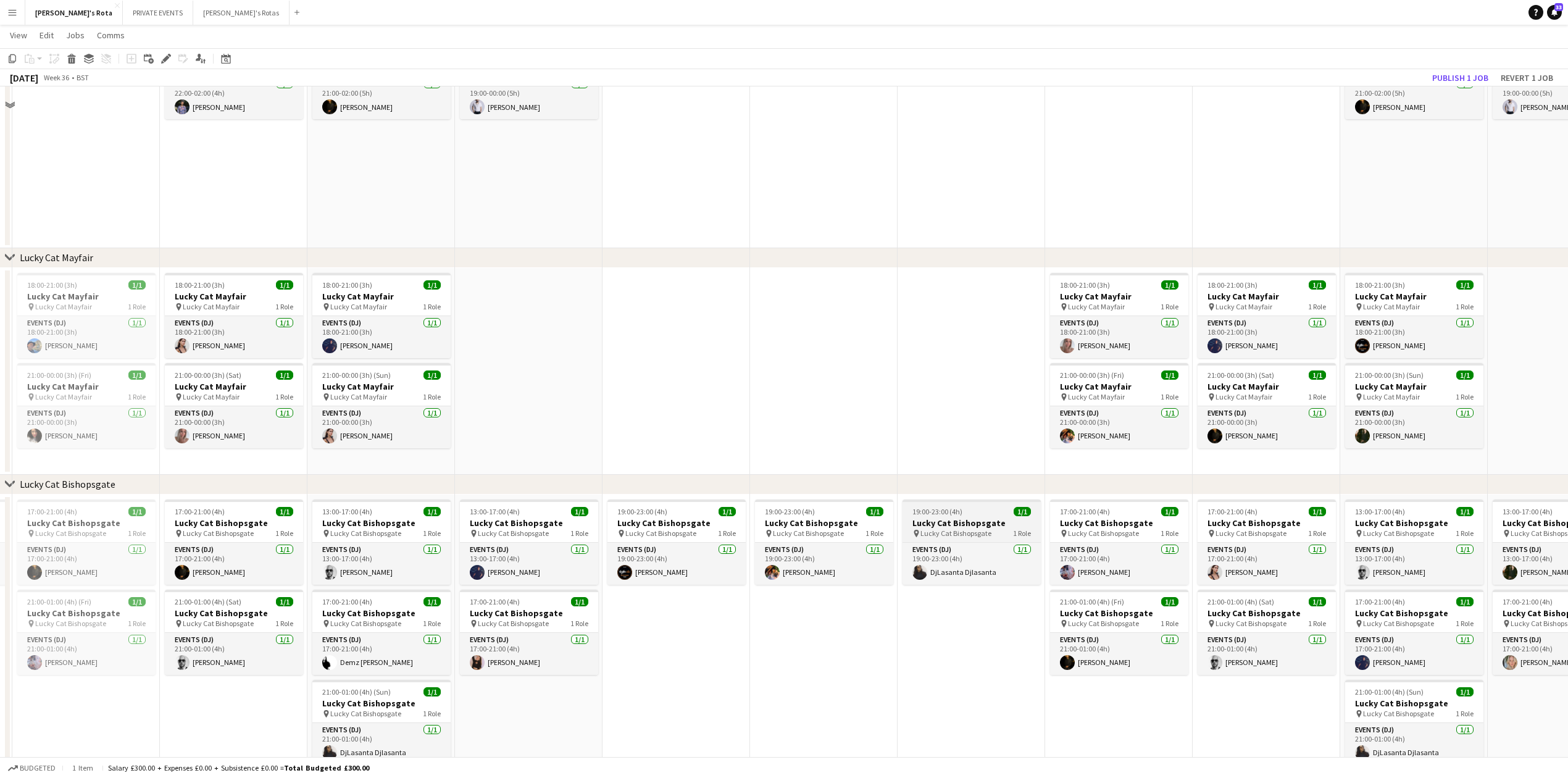
scroll to position [164, 0]
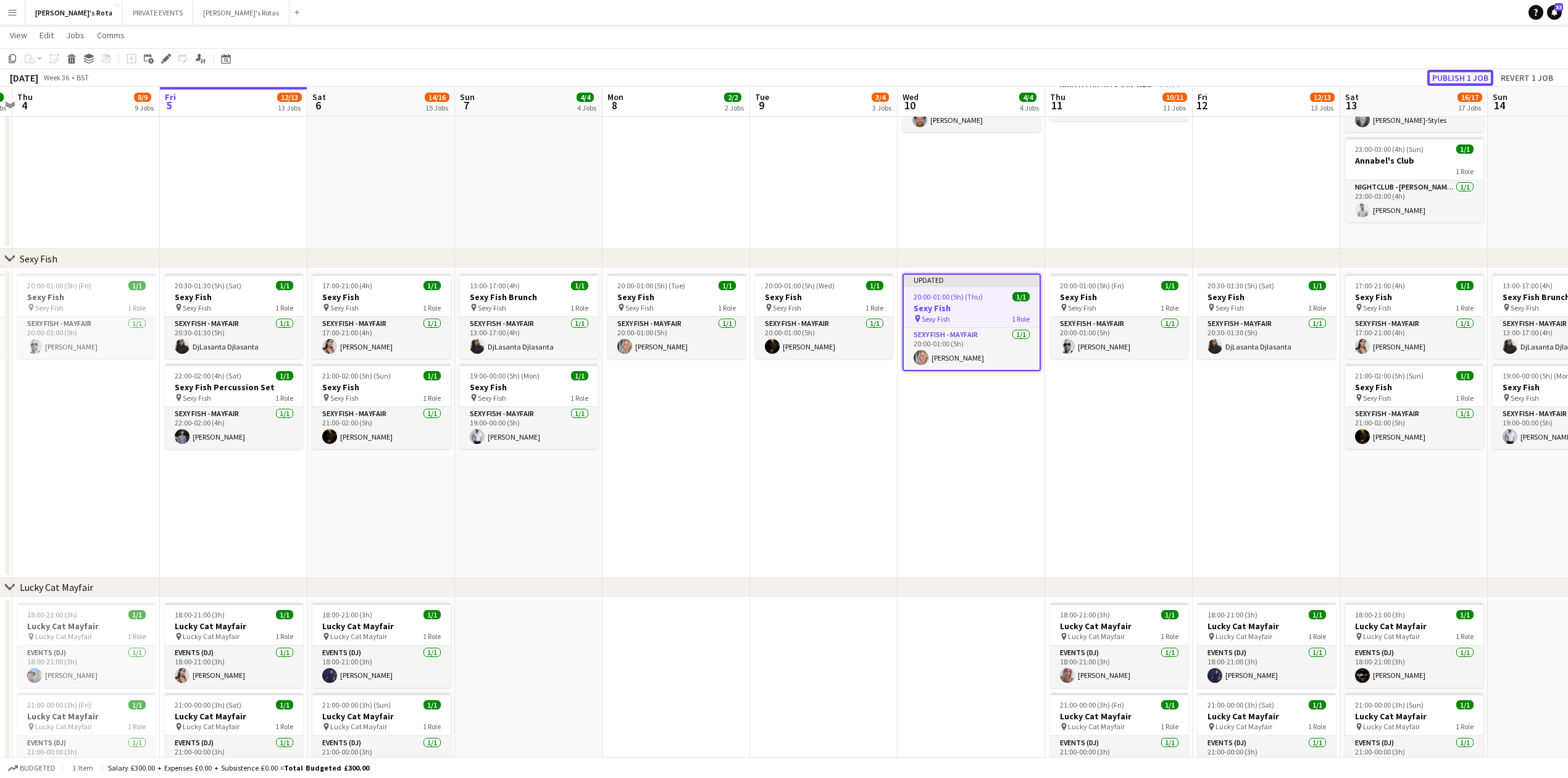
click at [1462, 72] on button "Publish 1 job" at bounding box center [1459, 78] width 66 height 16
click at [971, 450] on app-date-cell "20:00-01:00 (5h) (Thu) 1/1 Sexy Fish pin Sexy Fish 1 Role SEXY FISH - MAYFAIR […" at bounding box center [971, 423] width 148 height 309
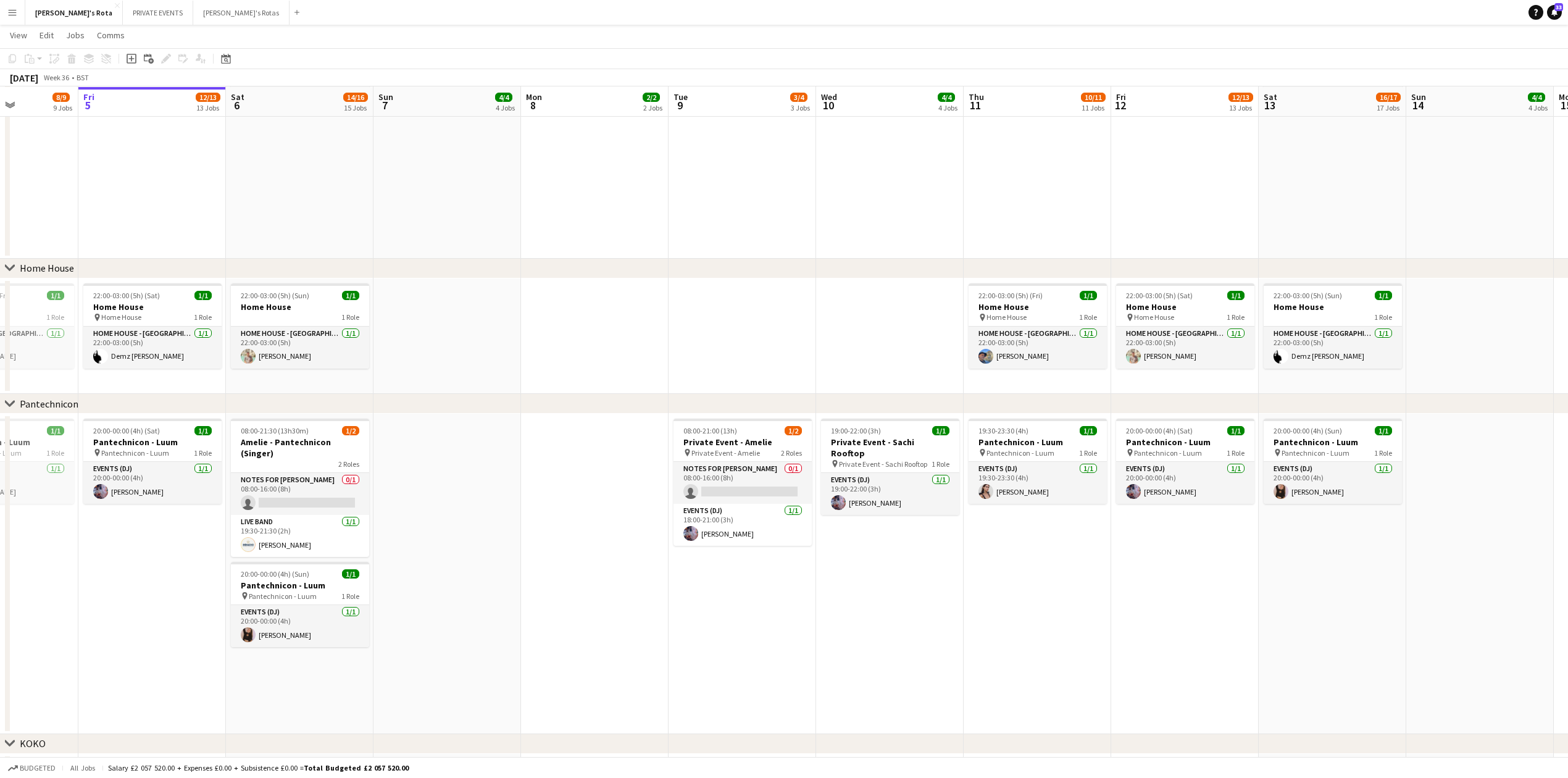
scroll to position [0, 533]
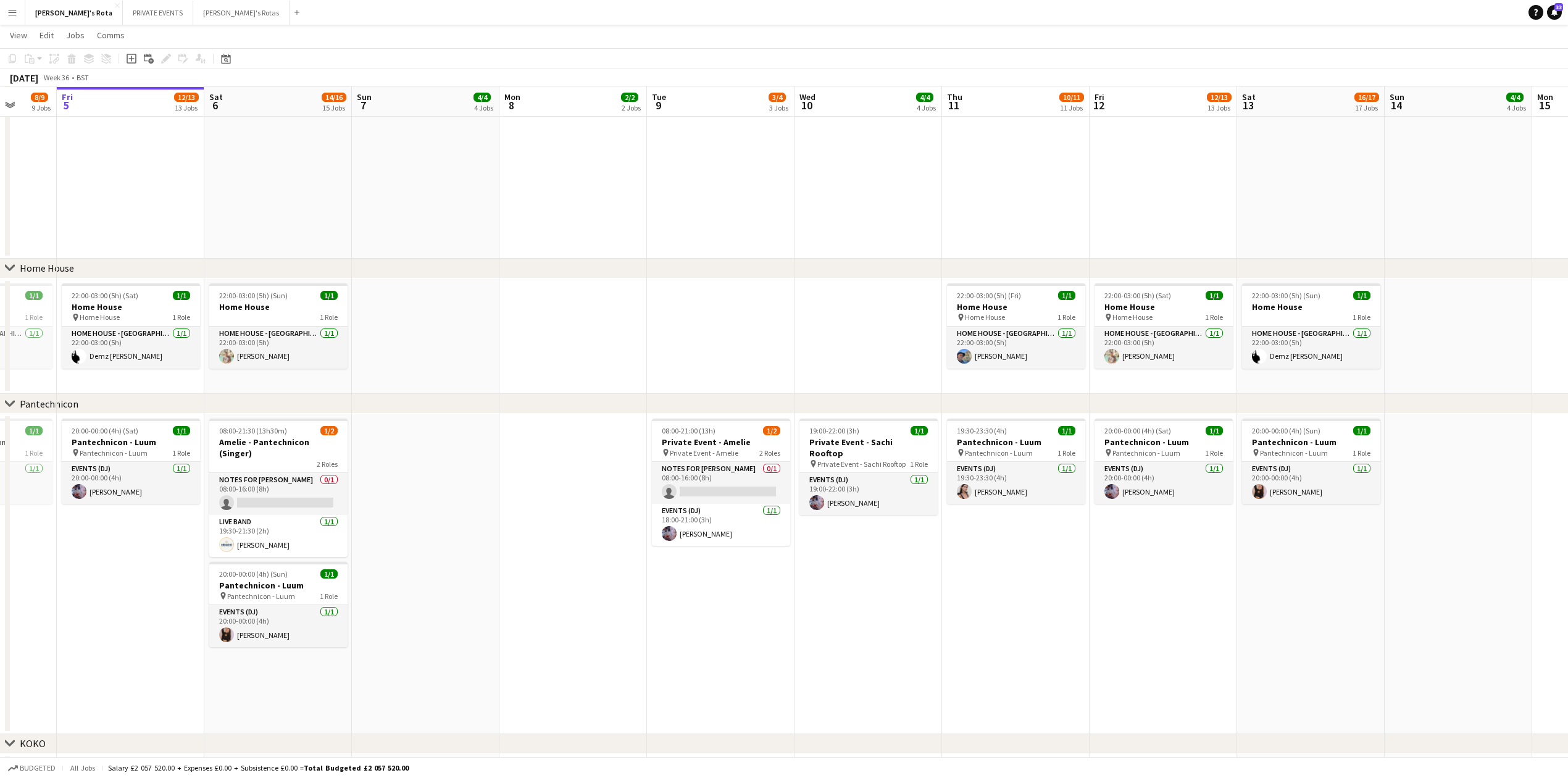
drag, startPoint x: 848, startPoint y: 631, endPoint x: 745, endPoint y: 631, distance: 103.0
click at [745, 631] on app-calendar-viewport "Mon 1 2/2 2 Jobs Tue 2 2/2 2 Jobs Wed 3 2/2 2 Jobs Thu 4 8/9 9 Jobs Fri 5 12/13…" at bounding box center [784, 750] width 1568 height 3707
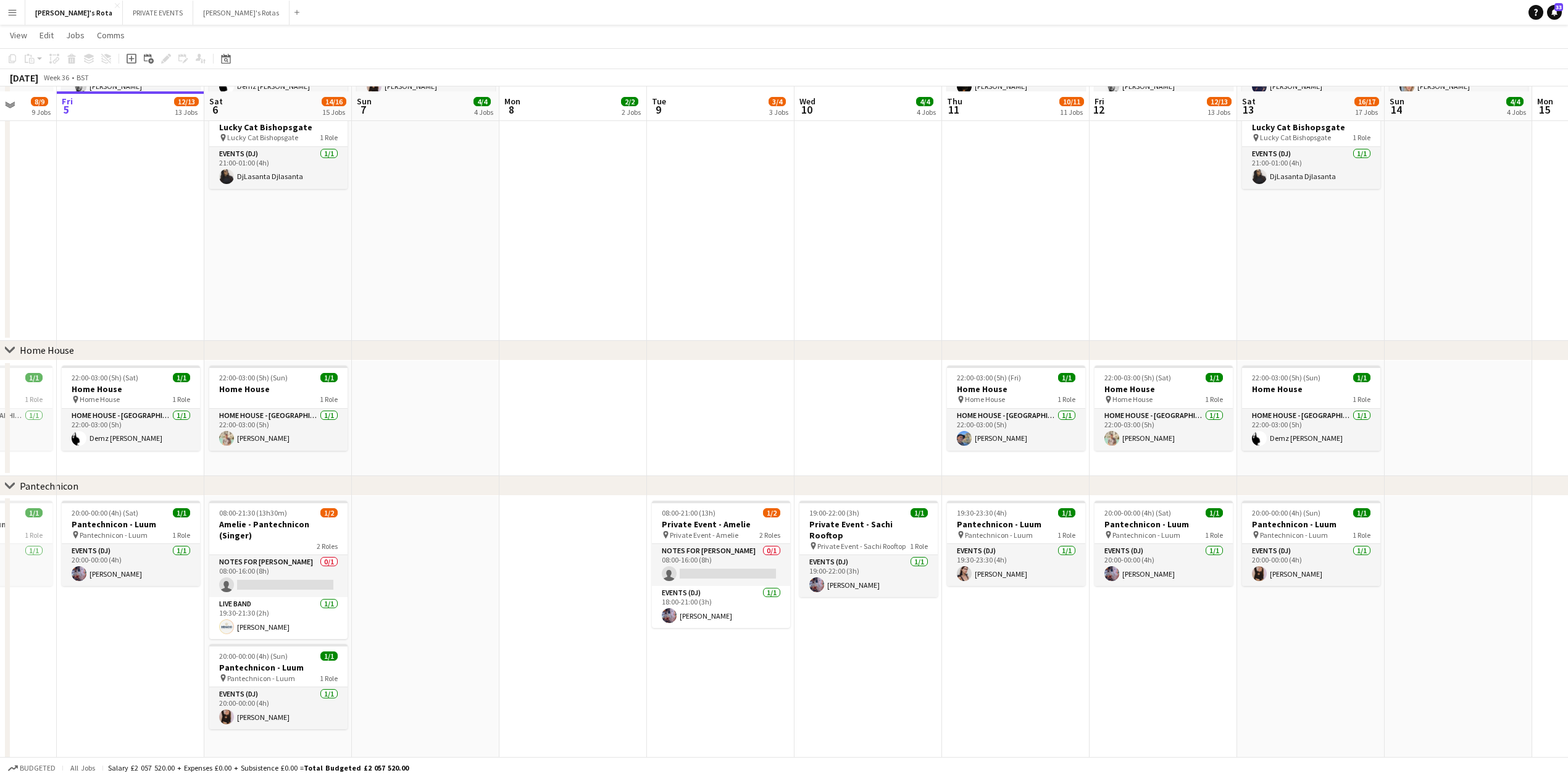
scroll to position [1317, 0]
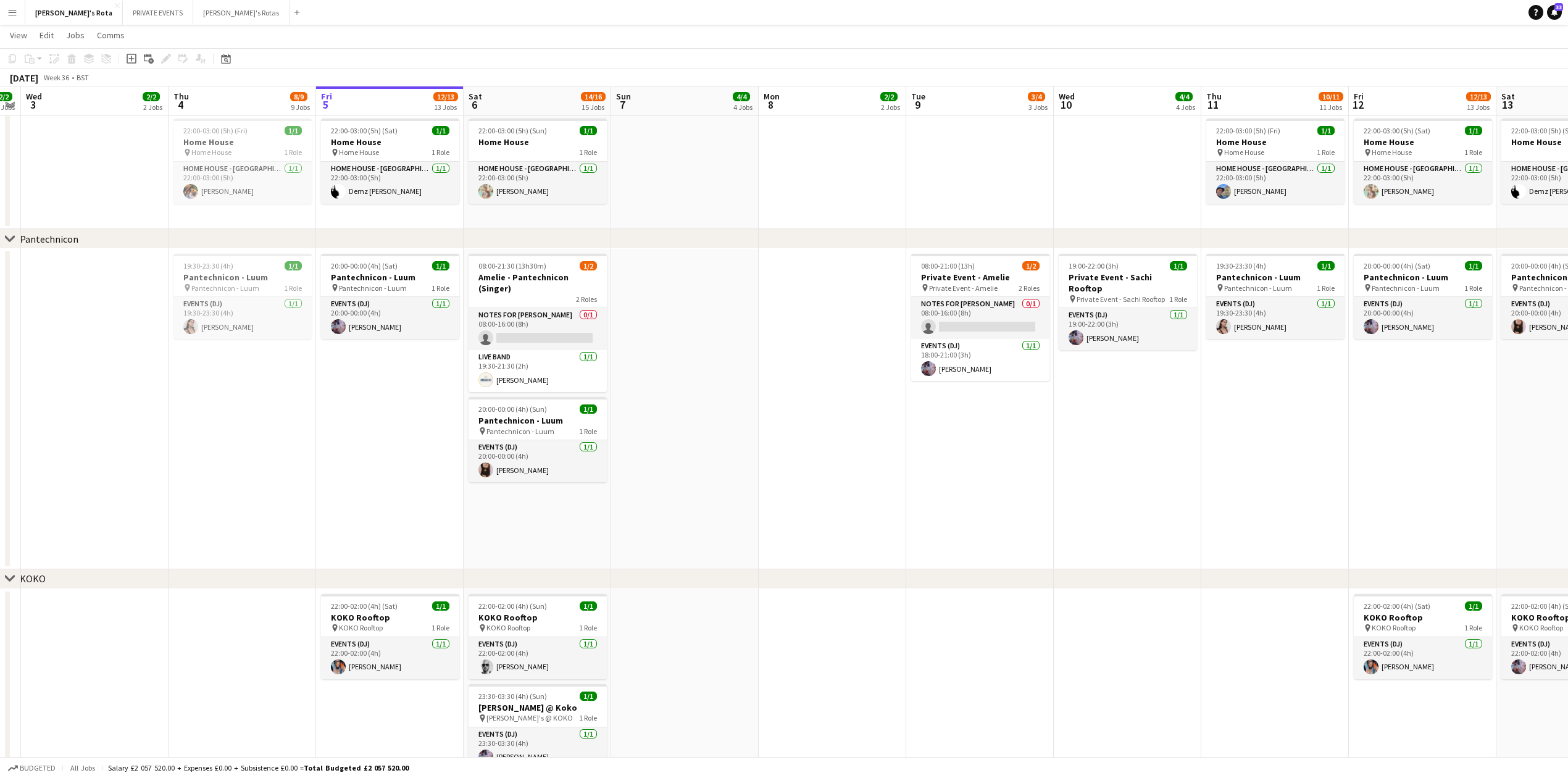
drag, startPoint x: 194, startPoint y: 522, endPoint x: 608, endPoint y: 514, distance: 414.1
click at [610, 517] on app-calendar-viewport "Mon 1 2/2 2 Jobs Tue 2 2/2 2 Jobs Wed 3 2/2 2 Jobs Thu 4 8/9 9 Jobs Fri 5 12/13…" at bounding box center [784, 584] width 1568 height 3707
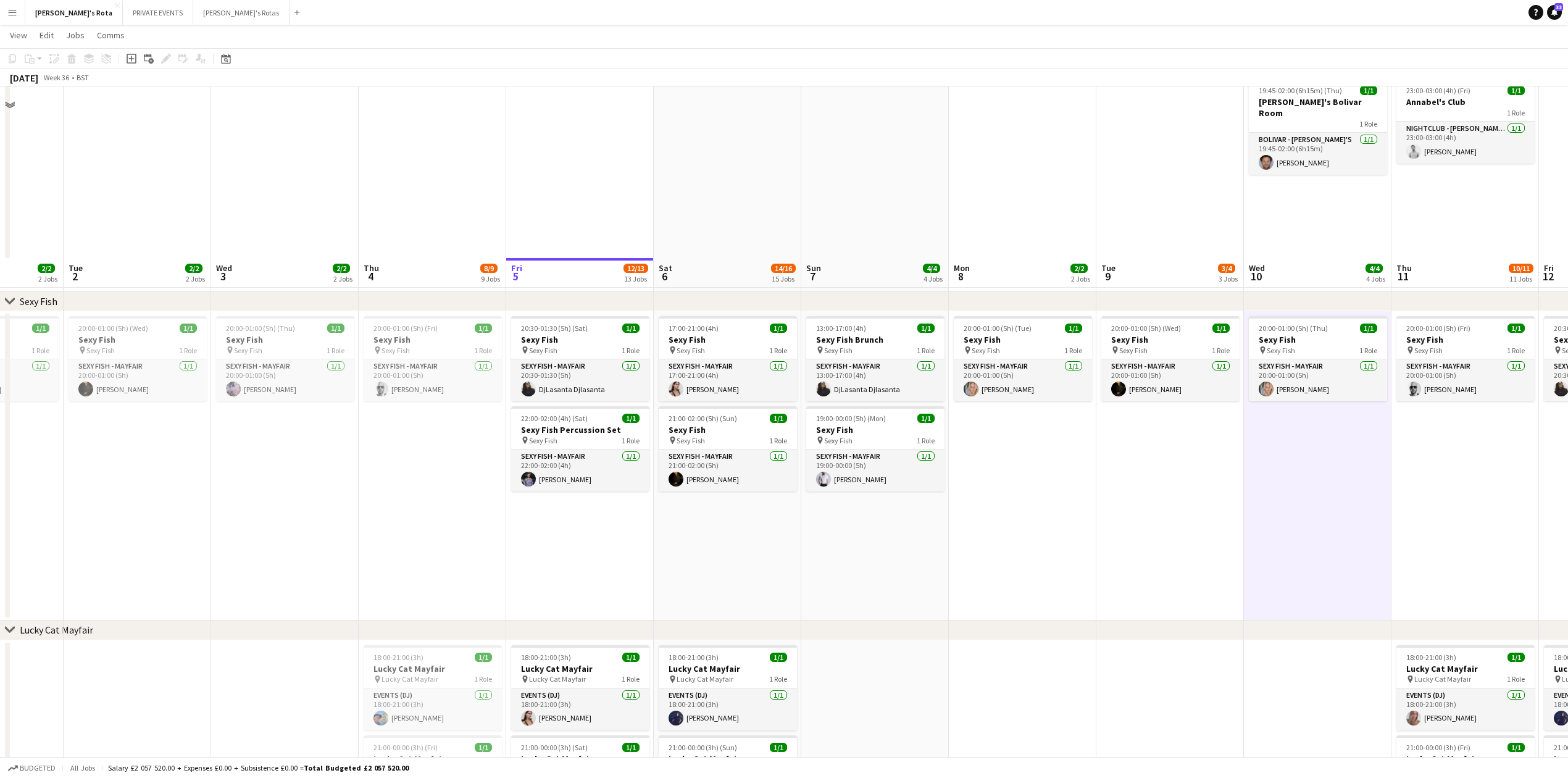
scroll to position [0, 0]
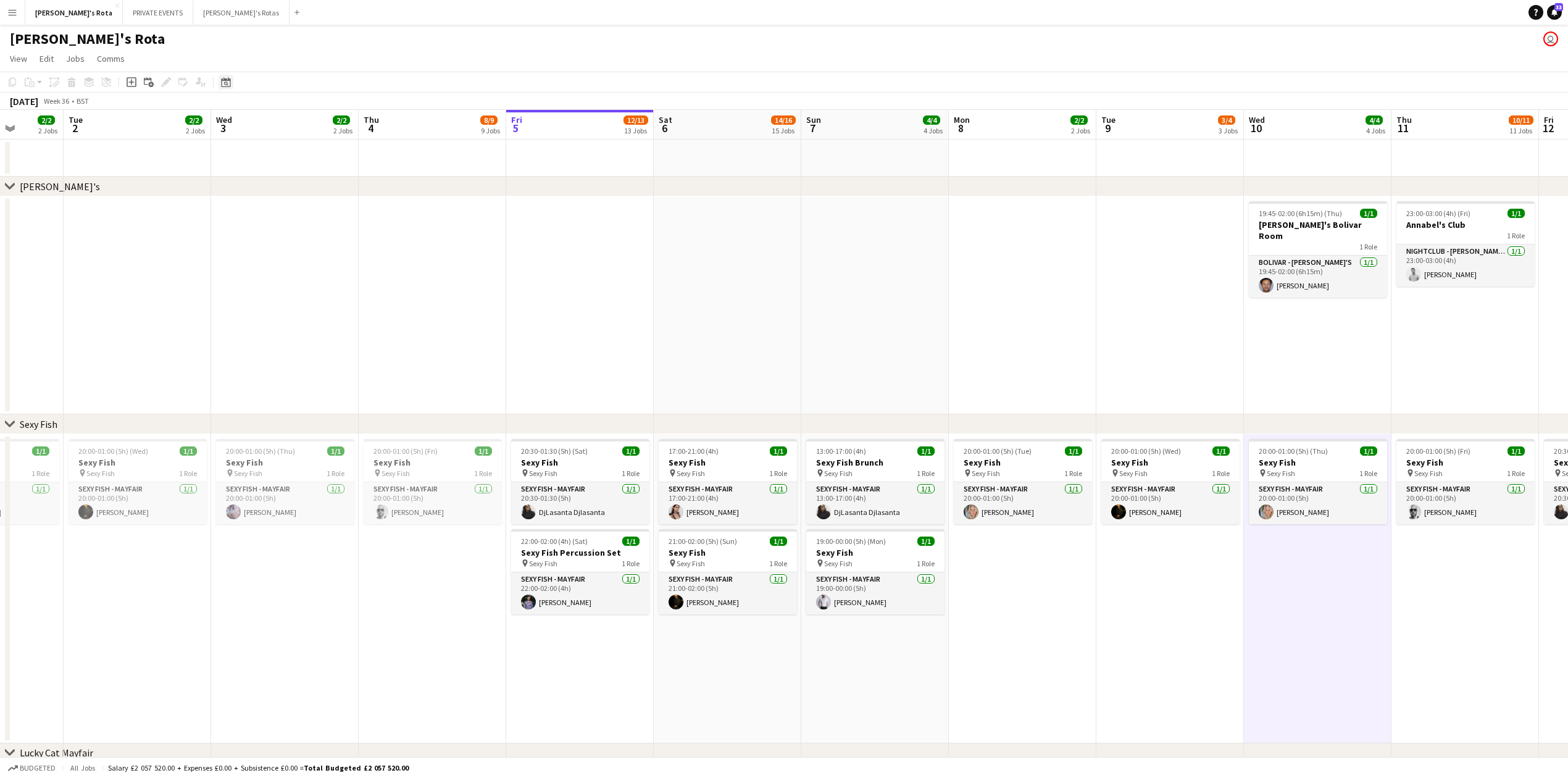
click at [226, 83] on icon "Date picker" at bounding box center [226, 82] width 10 height 10
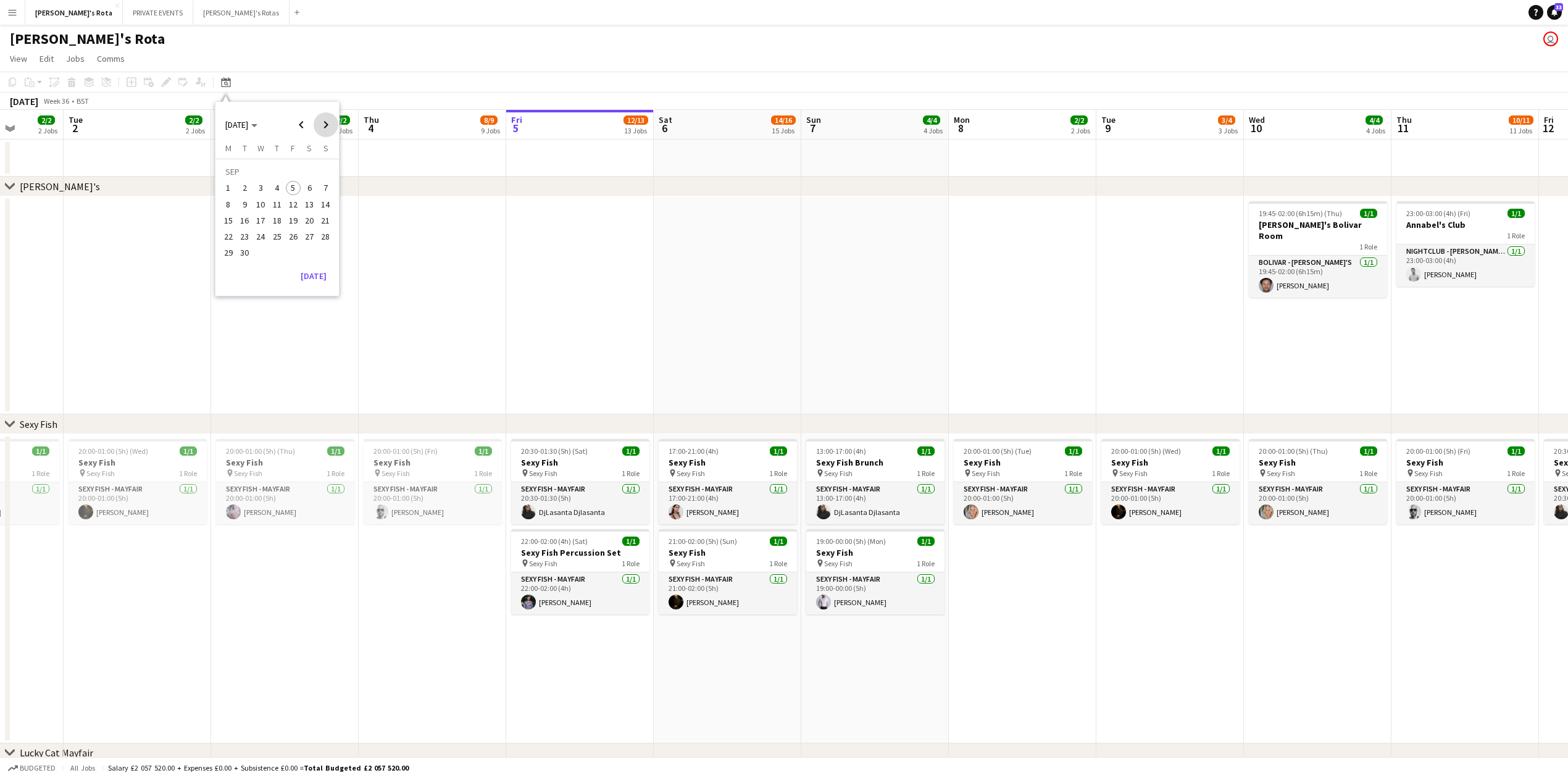
click at [326, 127] on span "Next month" at bounding box center [326, 124] width 24 height 24
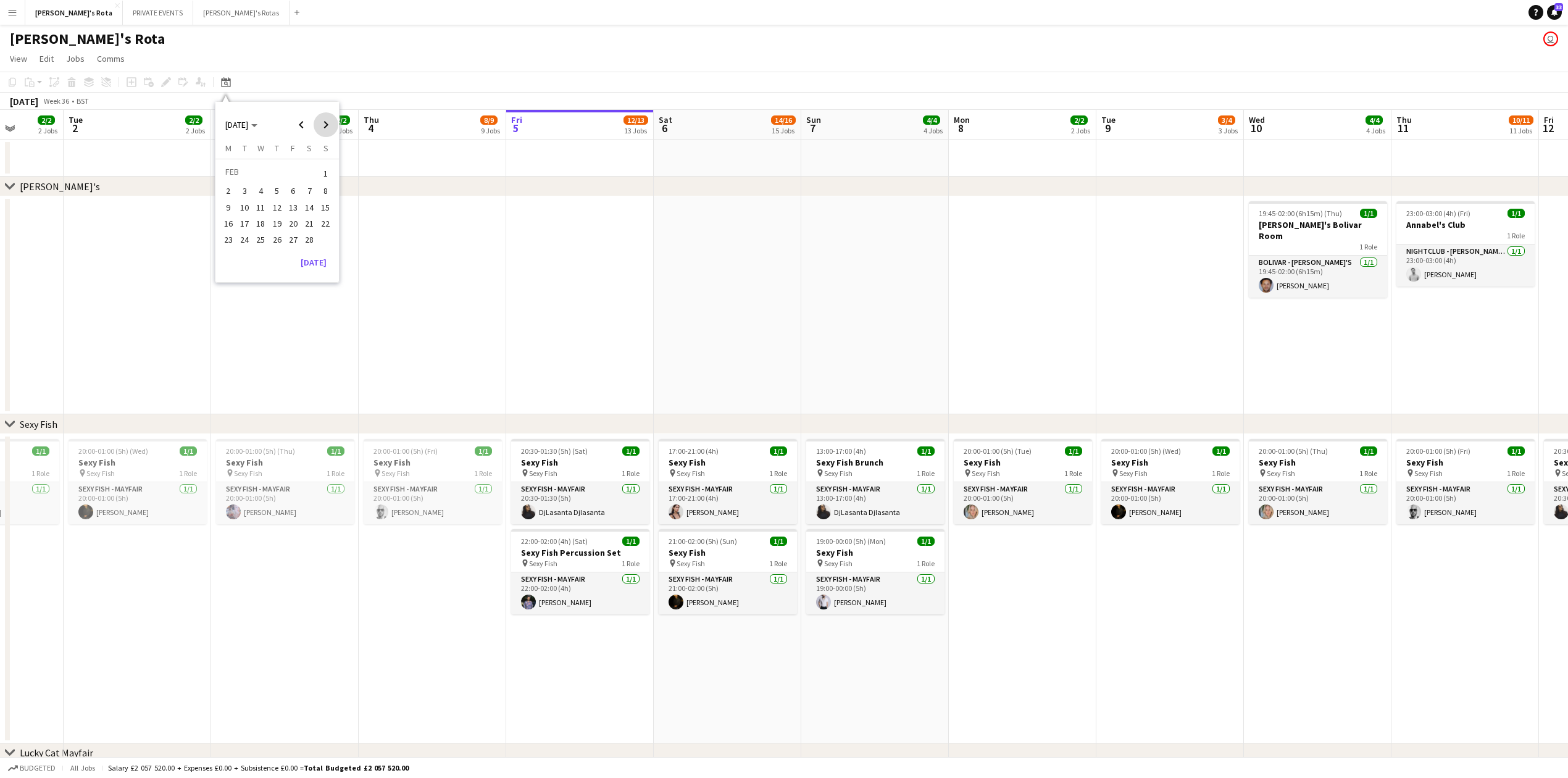
click at [326, 127] on span "Next month" at bounding box center [326, 124] width 24 height 24
click at [294, 174] on span "1" at bounding box center [293, 173] width 15 height 17
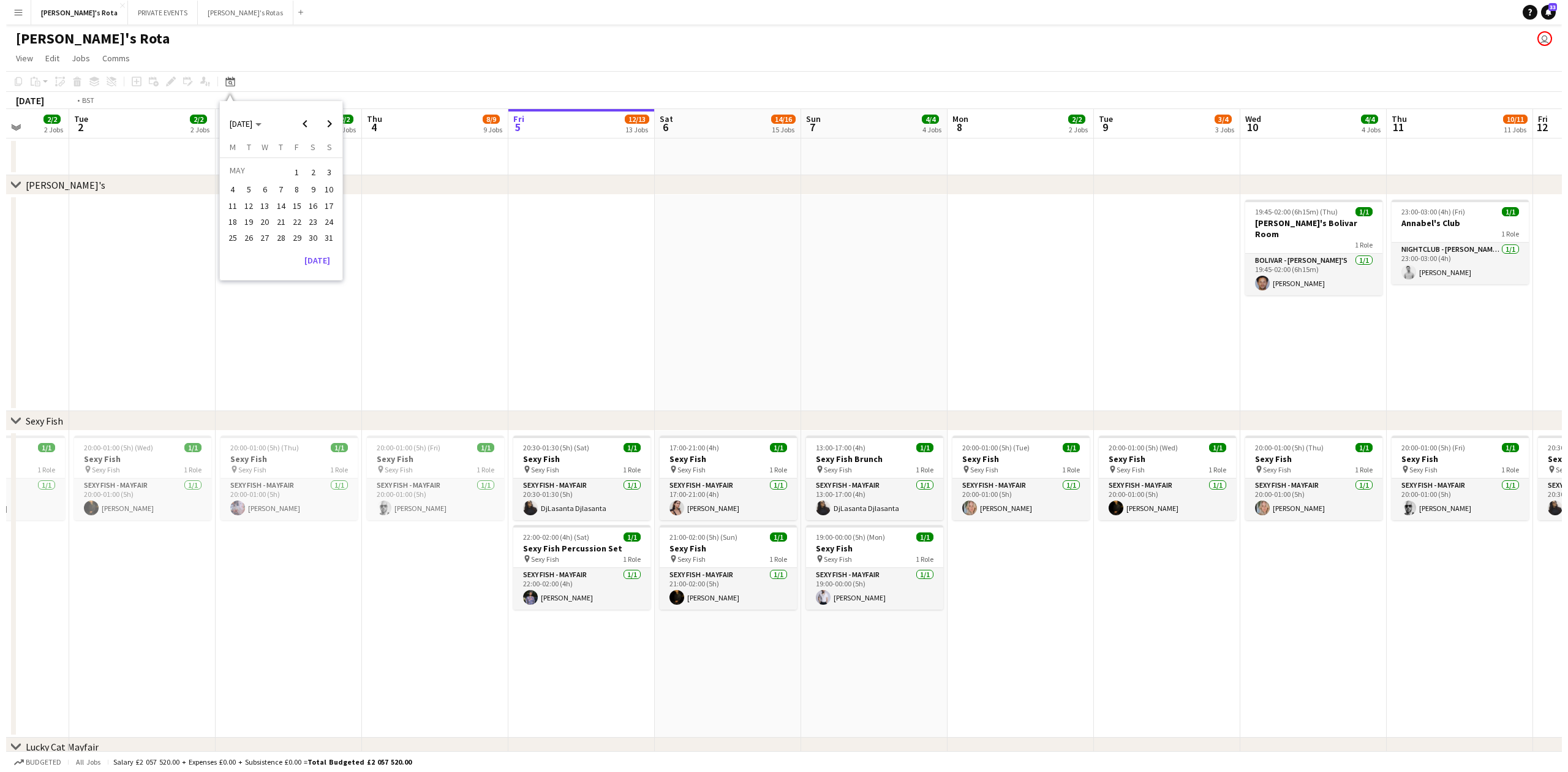
scroll to position [0, 421]
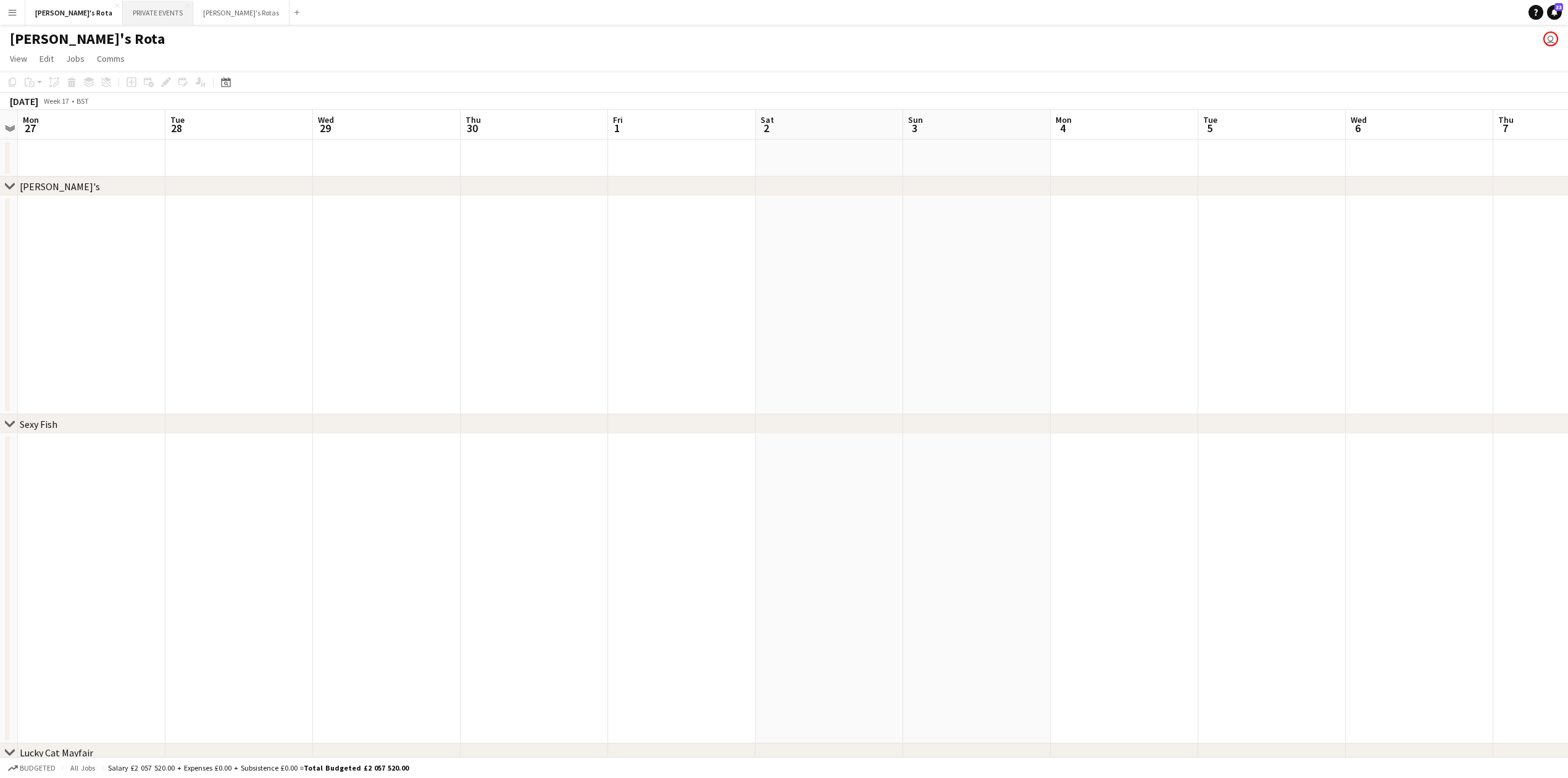
click at [122, 5] on button "PRIVATE EVENTS Close" at bounding box center [157, 13] width 71 height 24
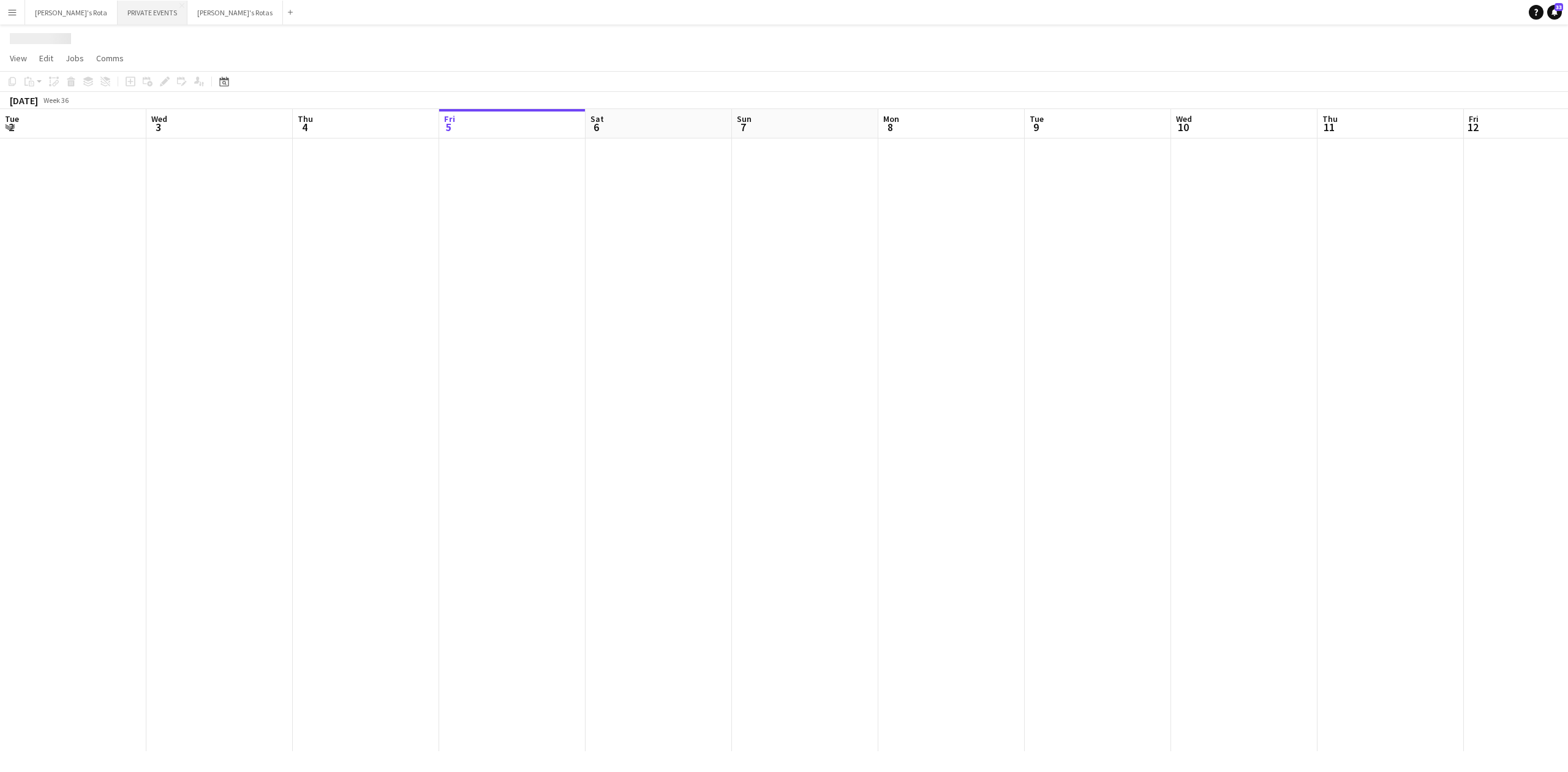
scroll to position [0, 293]
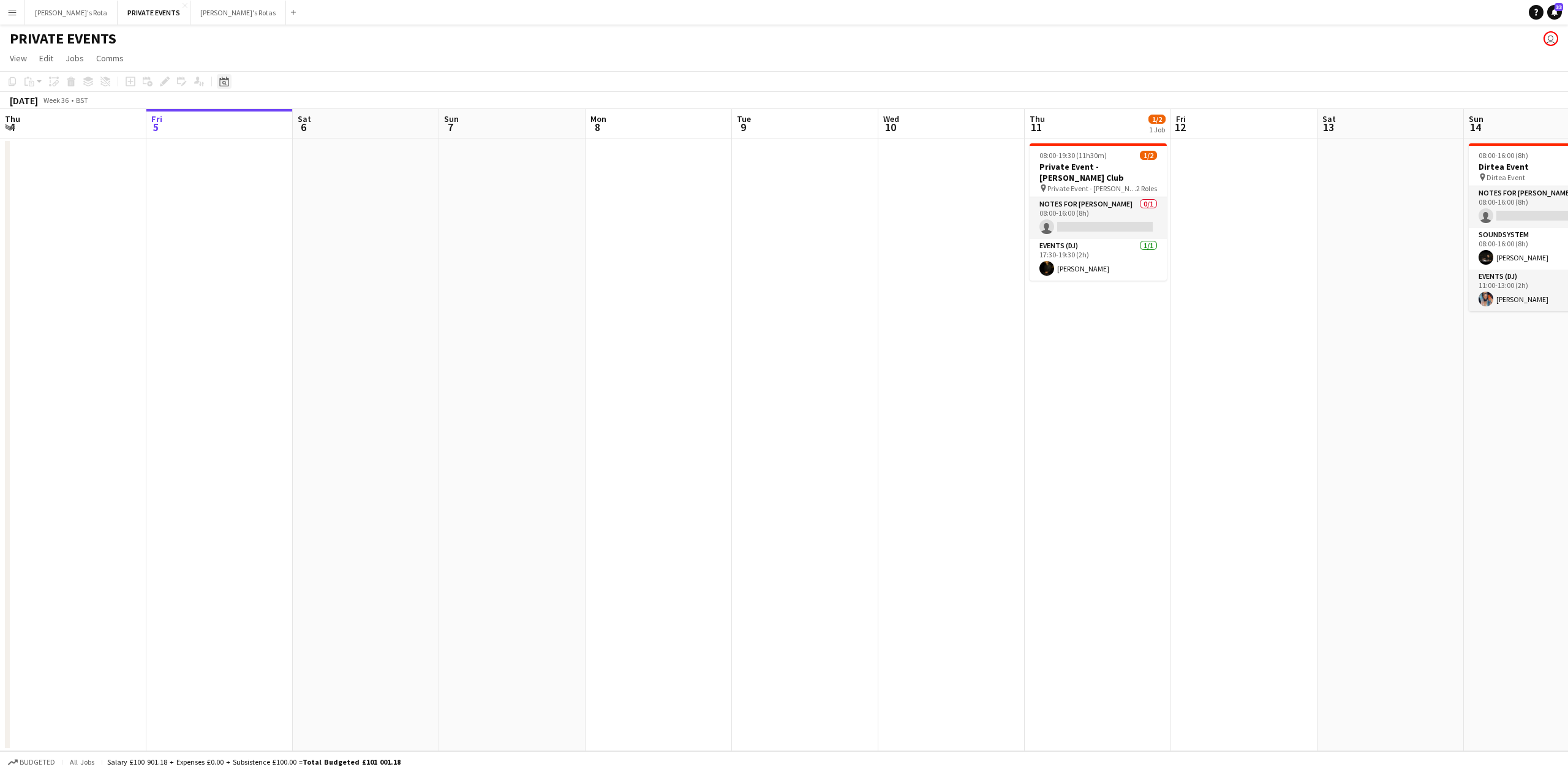
drag, startPoint x: 224, startPoint y: 69, endPoint x: 221, endPoint y: 83, distance: 14.3
click at [224, 75] on app-board "PRIVATE EVENTS user View Day view expanded Day view collapsed Month view Date p…" at bounding box center [784, 398] width 1568 height 747
click at [221, 83] on icon "Date picker" at bounding box center [224, 81] width 10 height 10
click at [320, 118] on span "Next month" at bounding box center [324, 123] width 24 height 24
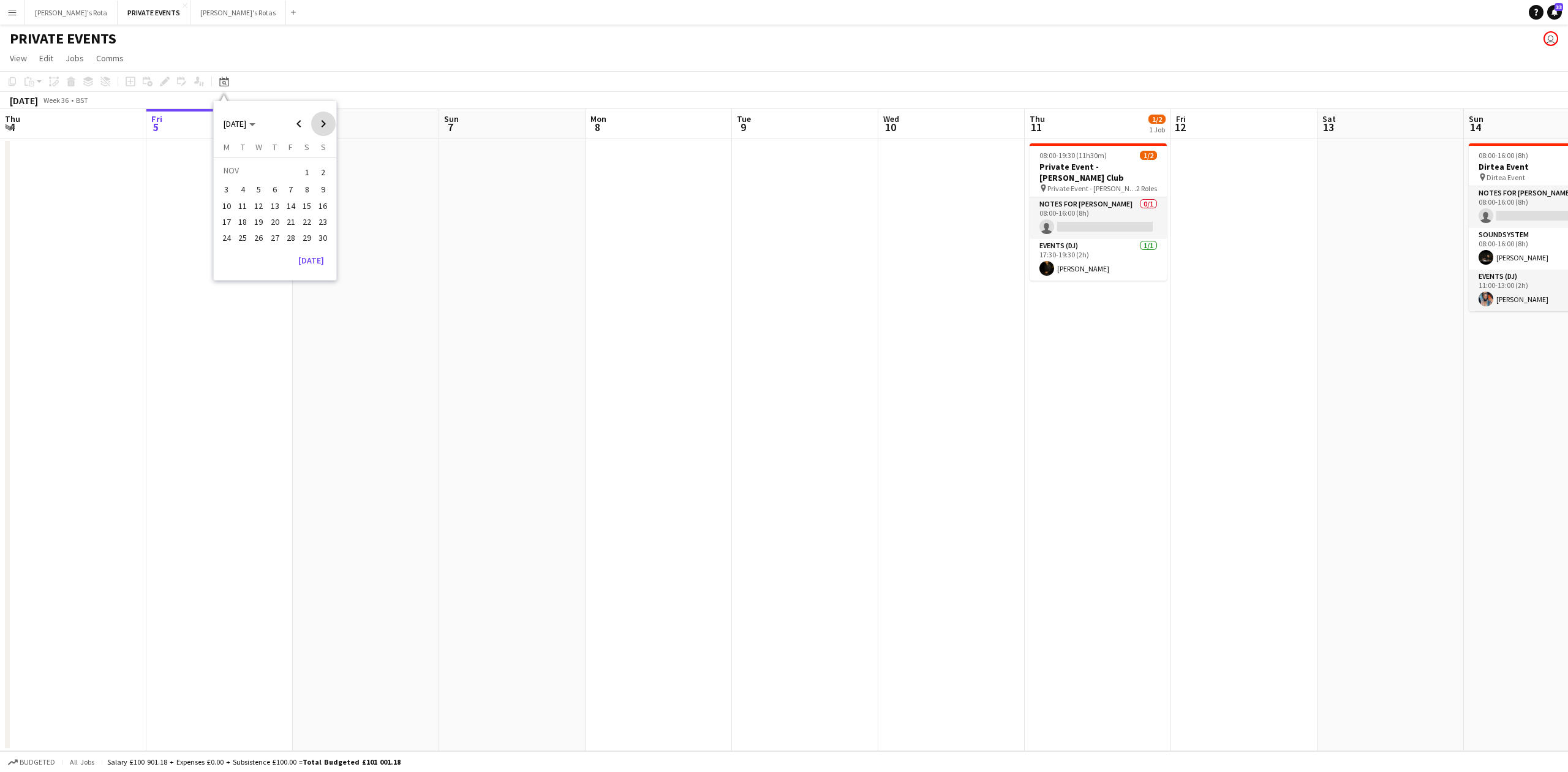
click at [320, 118] on span "Next month" at bounding box center [324, 123] width 24 height 24
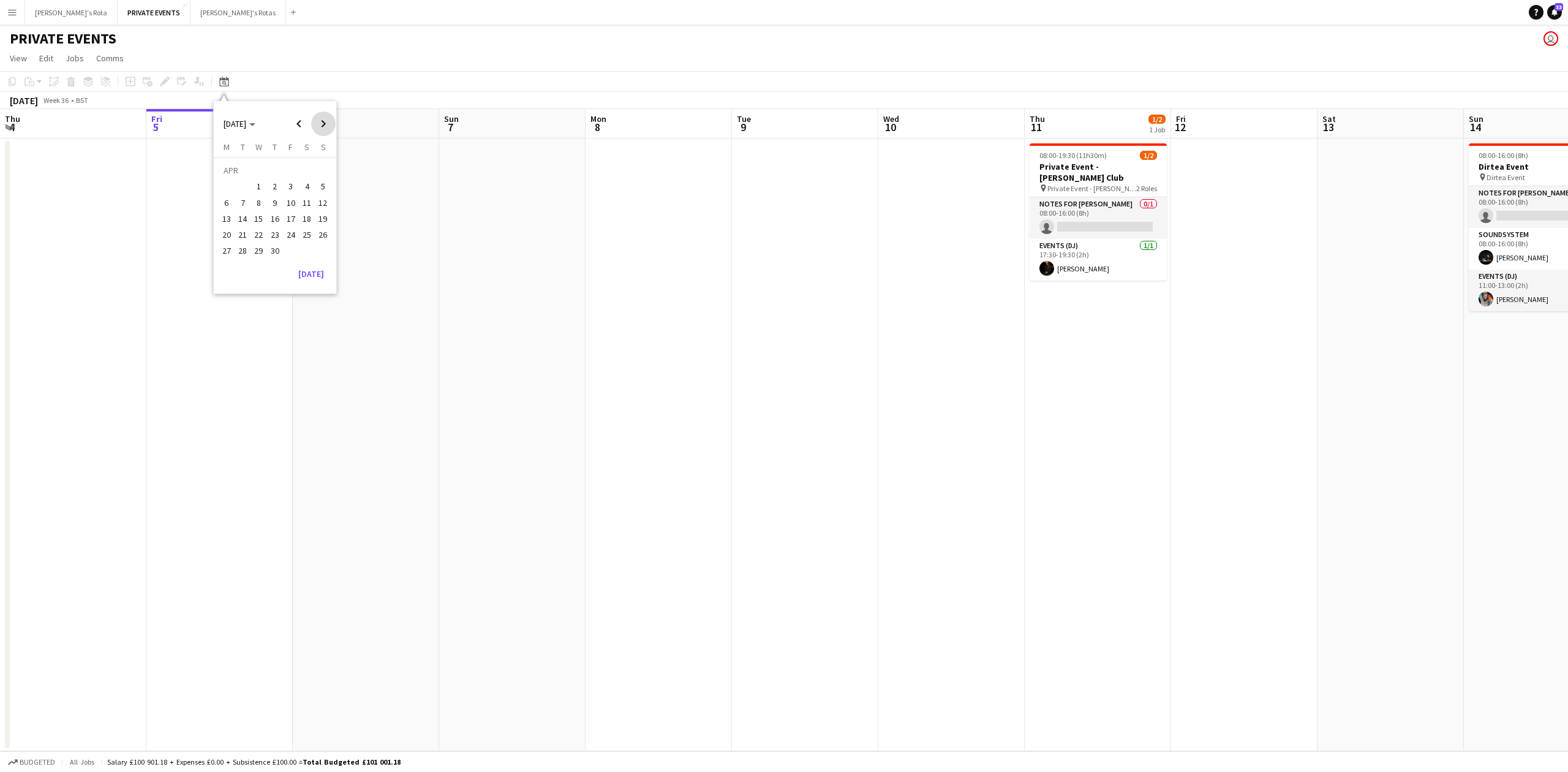
click at [320, 118] on span "Next month" at bounding box center [324, 123] width 24 height 24
click at [295, 121] on span "Previous month" at bounding box center [299, 123] width 24 height 24
click at [289, 167] on span "1" at bounding box center [291, 171] width 14 height 17
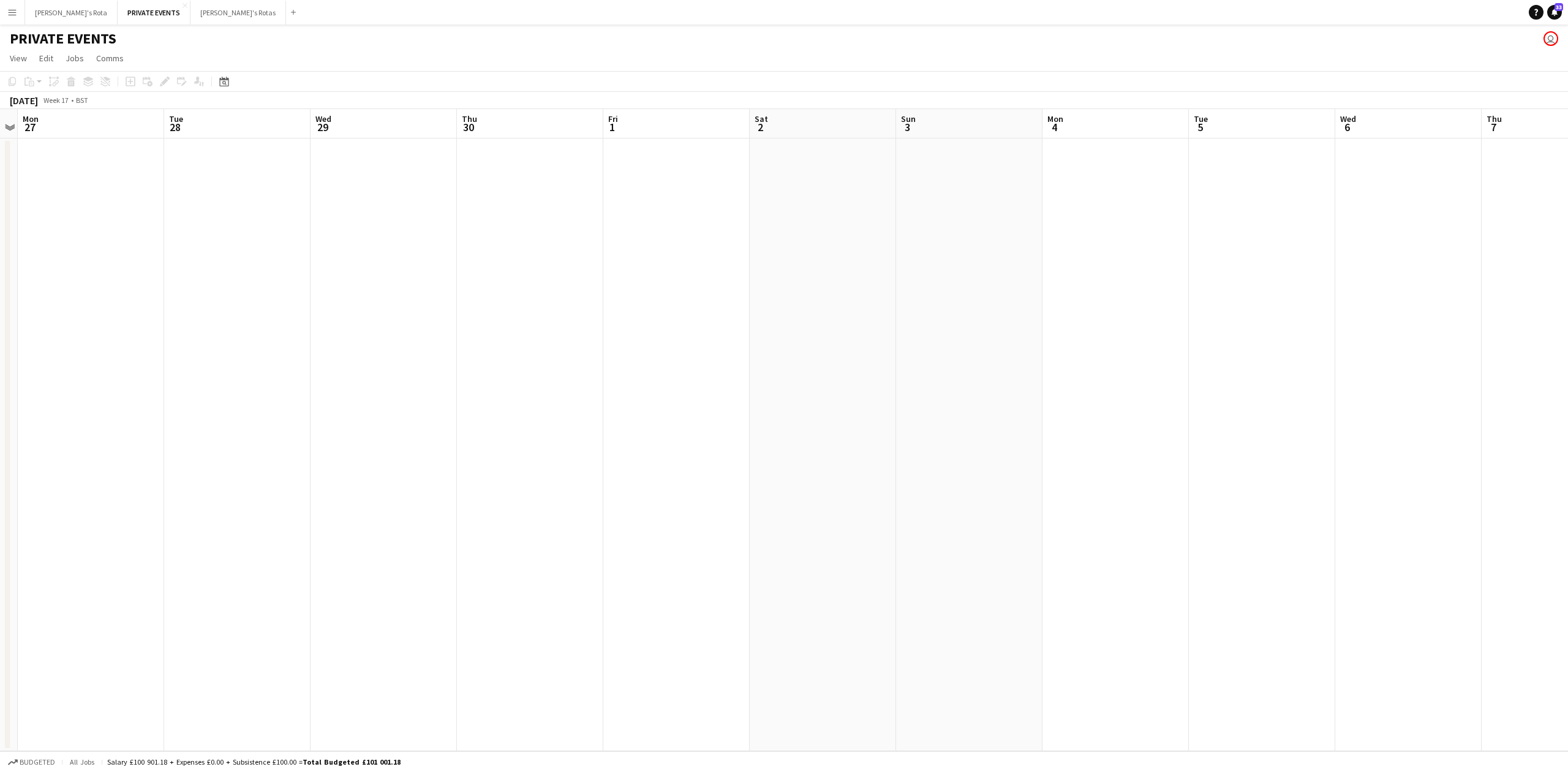
click at [709, 172] on app-date-cell at bounding box center [676, 444] width 146 height 613
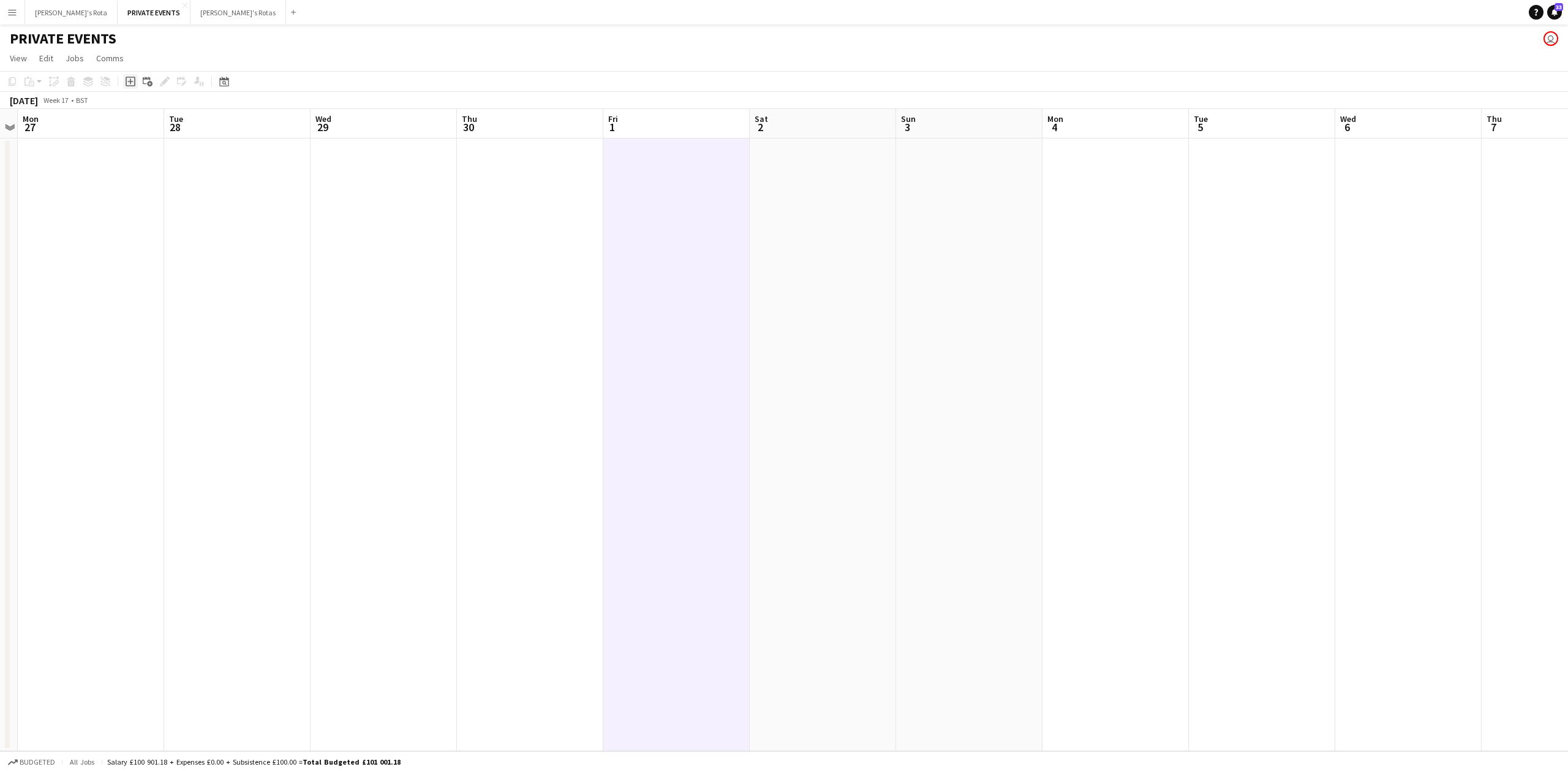
click at [134, 77] on icon at bounding box center [130, 81] width 10 height 10
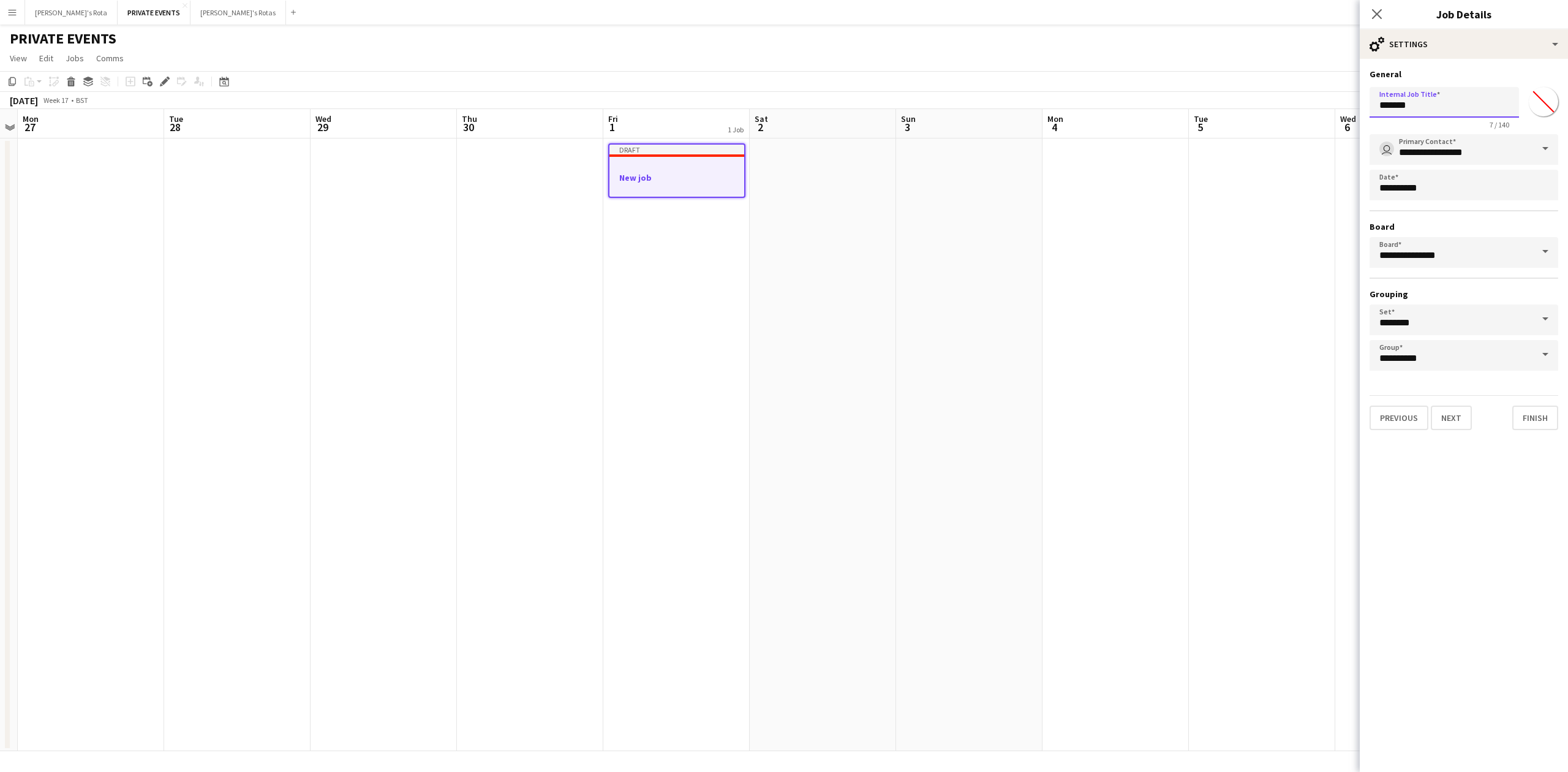
click at [1392, 101] on input "*******" at bounding box center [1444, 102] width 150 height 31
type input "**********"
click at [1448, 415] on button "Next" at bounding box center [1450, 418] width 41 height 24
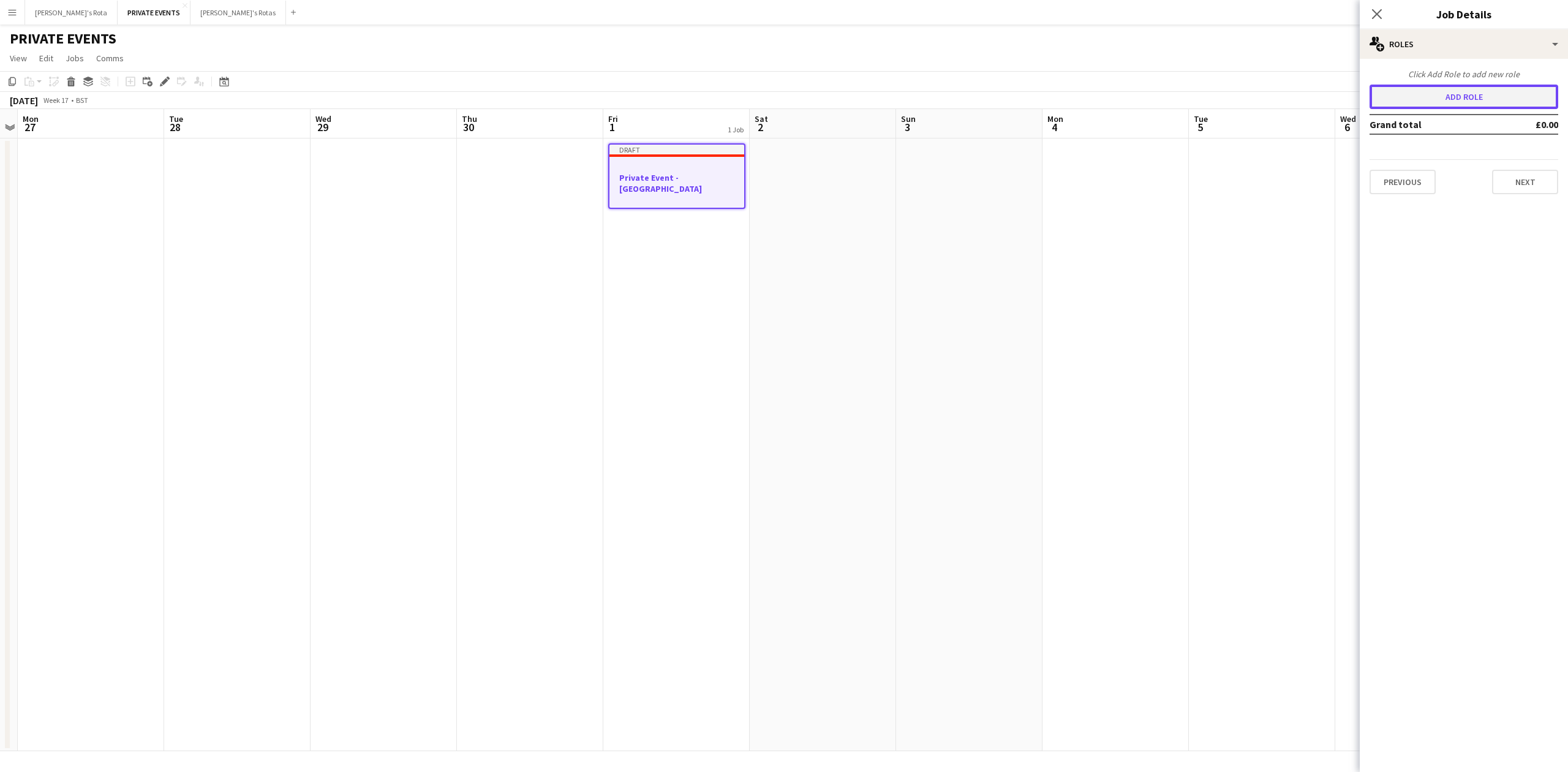
click at [1467, 94] on button "Add role" at bounding box center [1463, 97] width 188 height 24
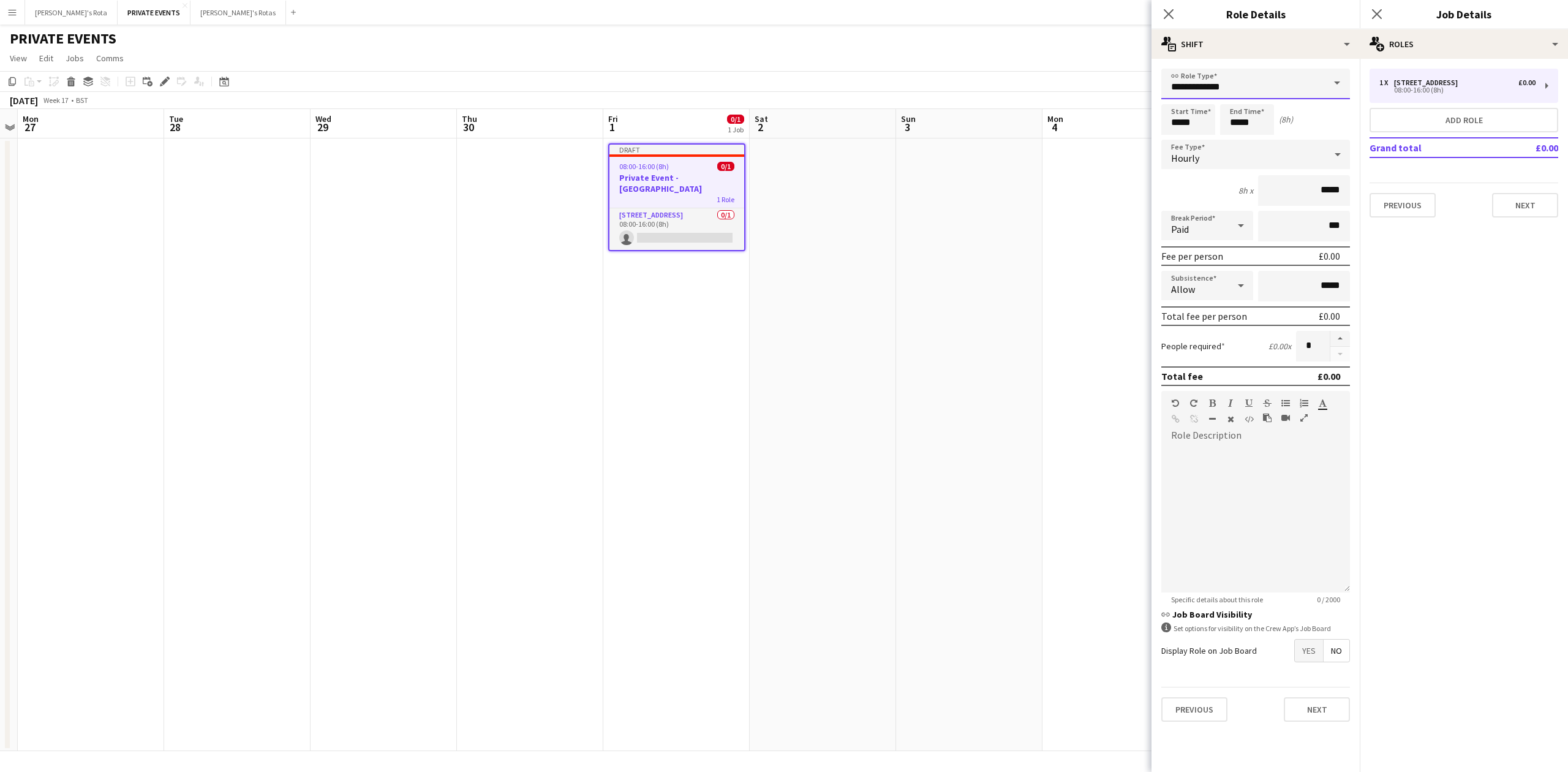
click at [1314, 93] on input "**********" at bounding box center [1256, 84] width 188 height 31
click at [1215, 191] on span "Events (DJ)" at bounding box center [1256, 191] width 169 height 11
click at [1461, 119] on button "Add role" at bounding box center [1463, 120] width 188 height 24
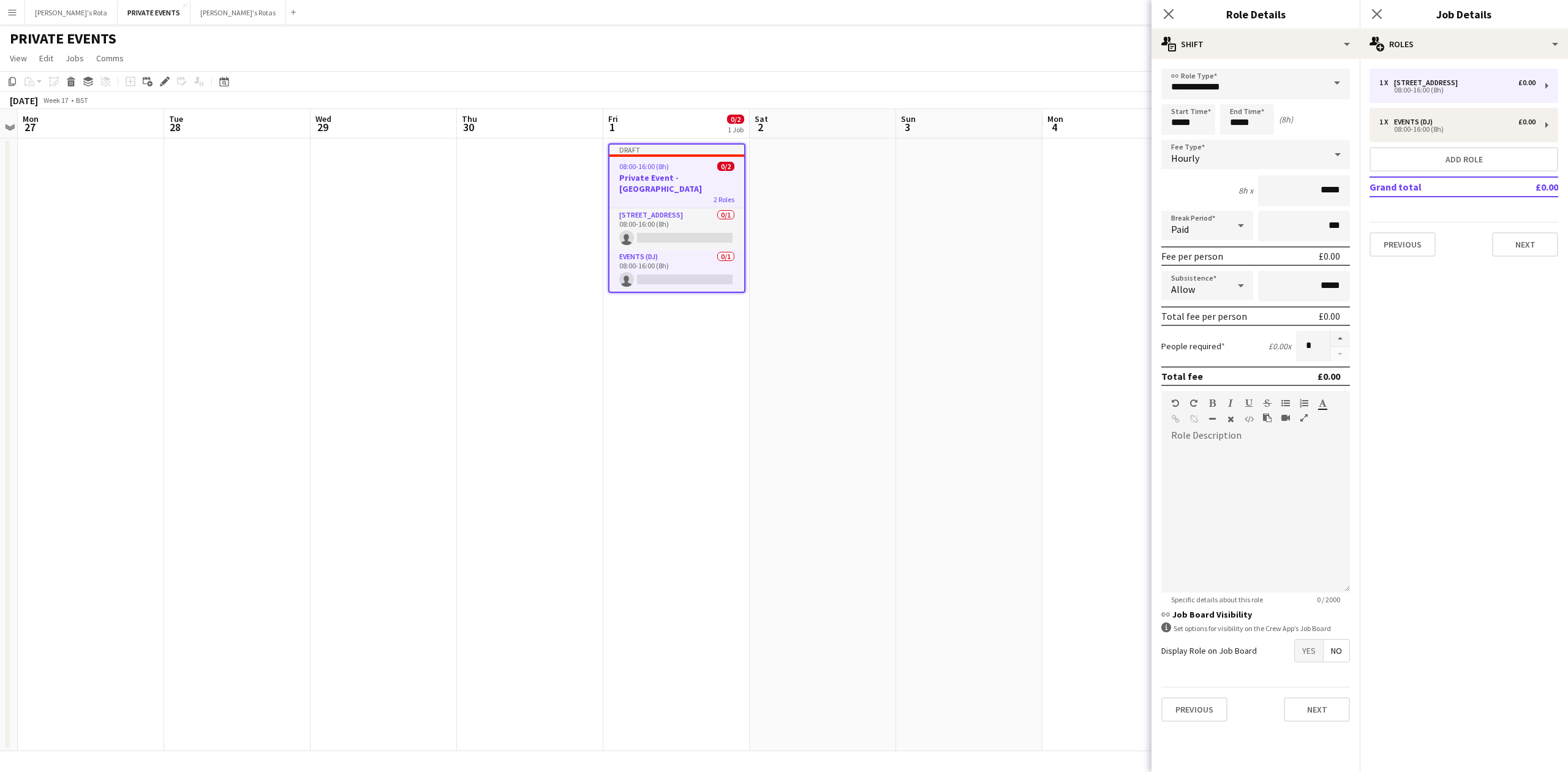
click at [1339, 82] on span at bounding box center [1337, 83] width 26 height 30
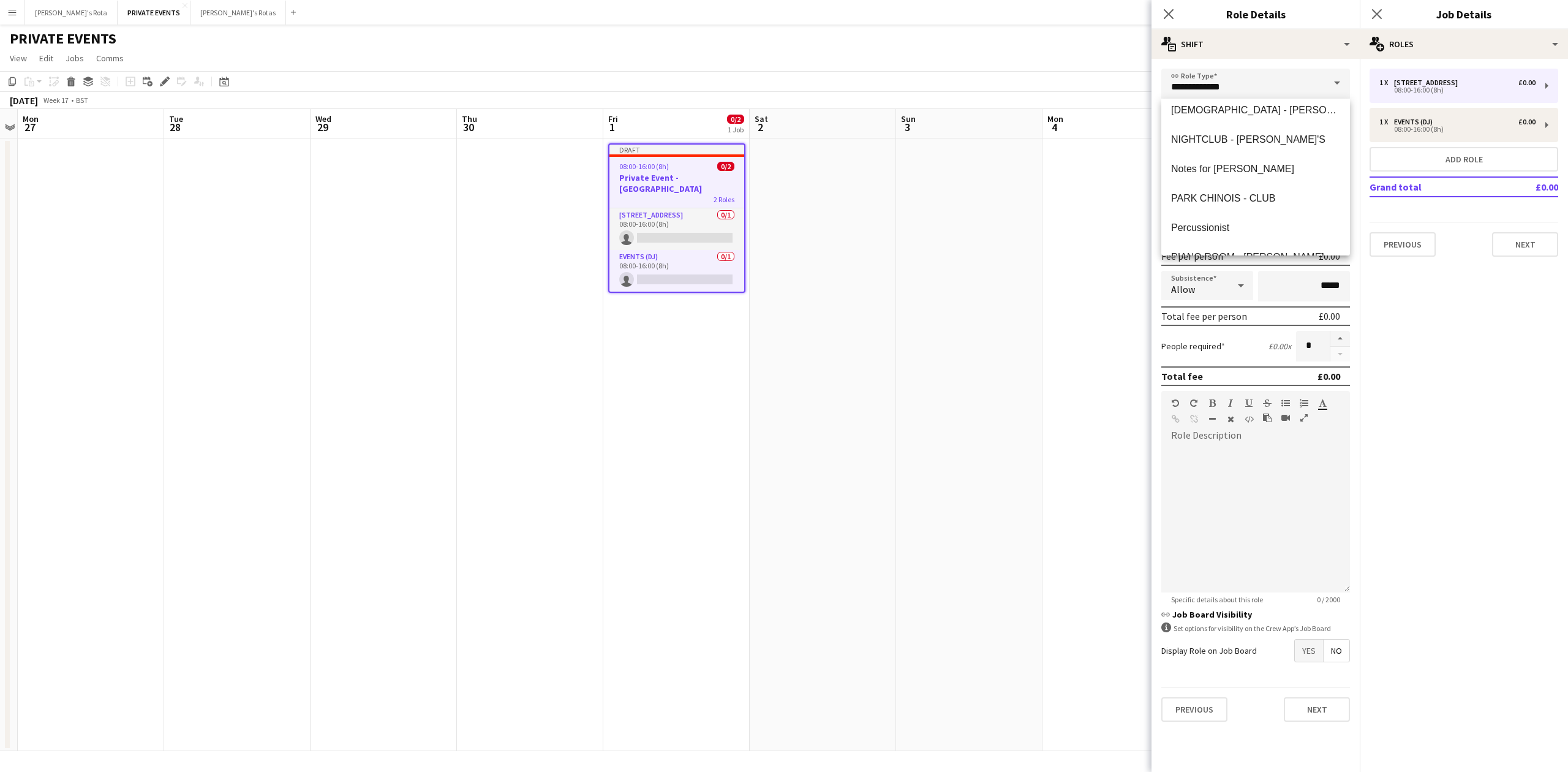
scroll to position [980, 0]
click at [1220, 193] on span "Notes for [PERSON_NAME]" at bounding box center [1256, 196] width 169 height 11
type input "**********"
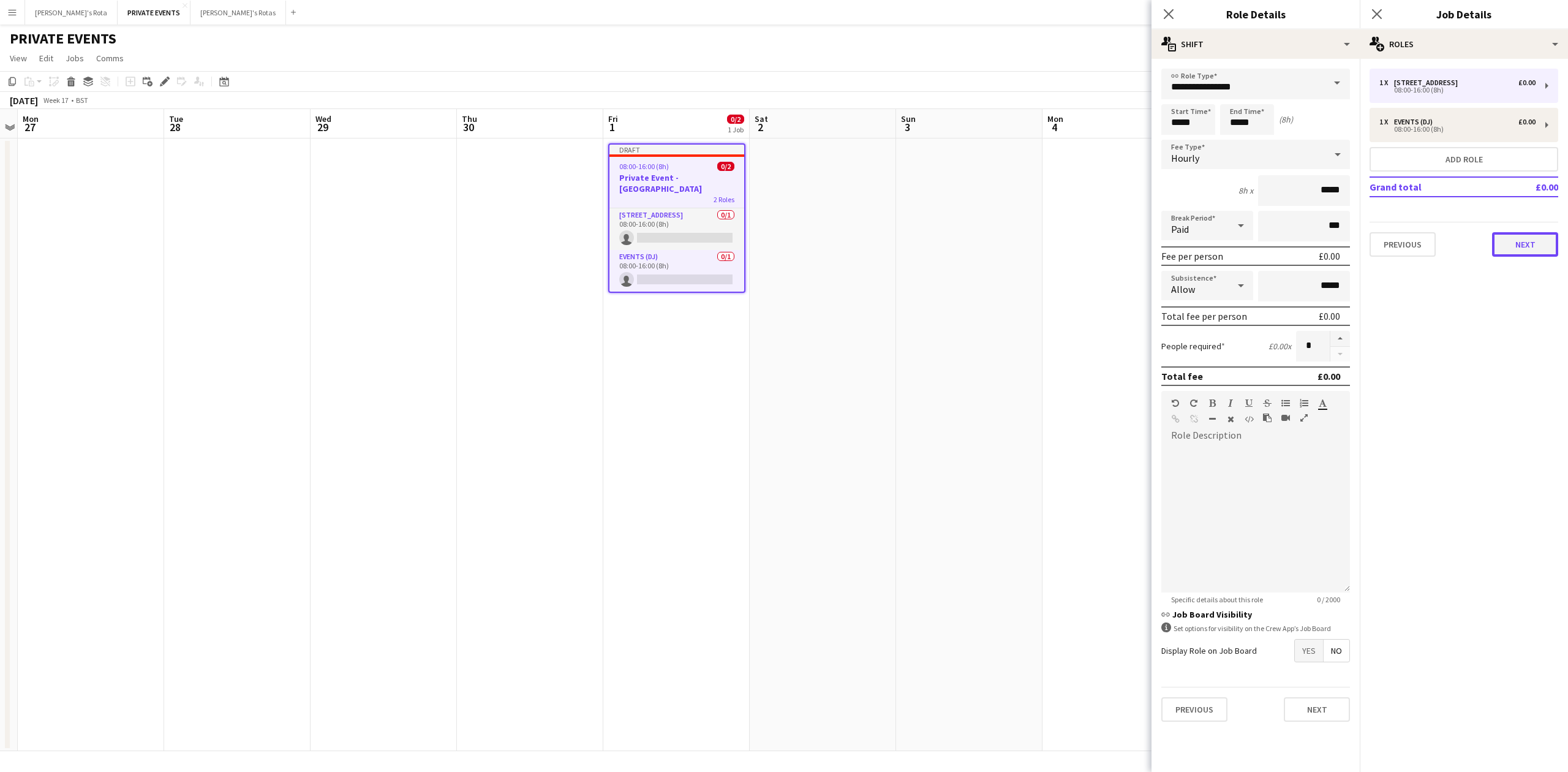
click at [1510, 244] on button "Next" at bounding box center [1525, 244] width 66 height 24
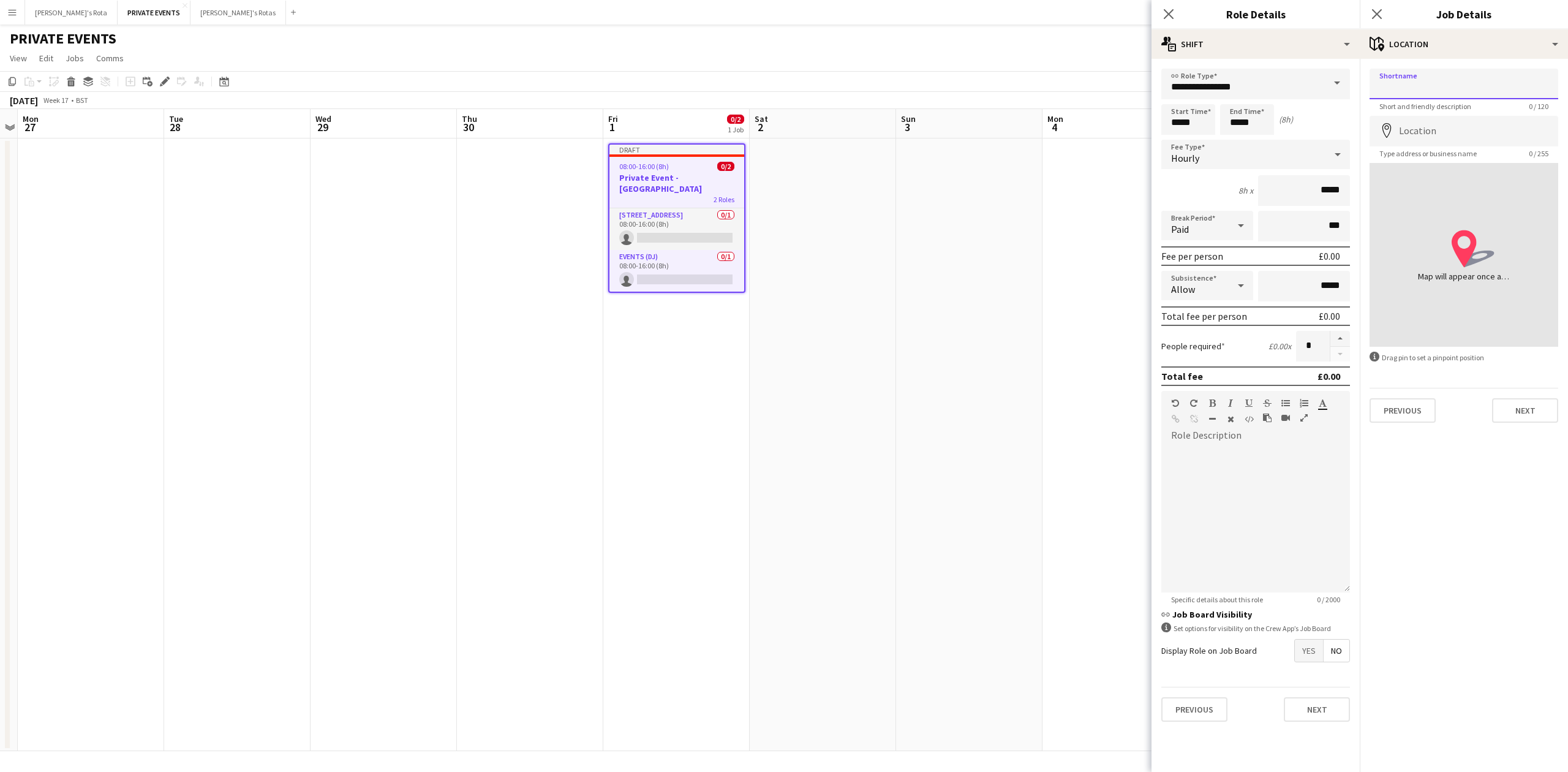
click at [1411, 76] on input "Shortname" at bounding box center [1463, 84] width 188 height 31
type input "**********"
click at [1424, 138] on input "Location" at bounding box center [1463, 131] width 188 height 31
click at [1220, 473] on div at bounding box center [1256, 518] width 188 height 147
paste div
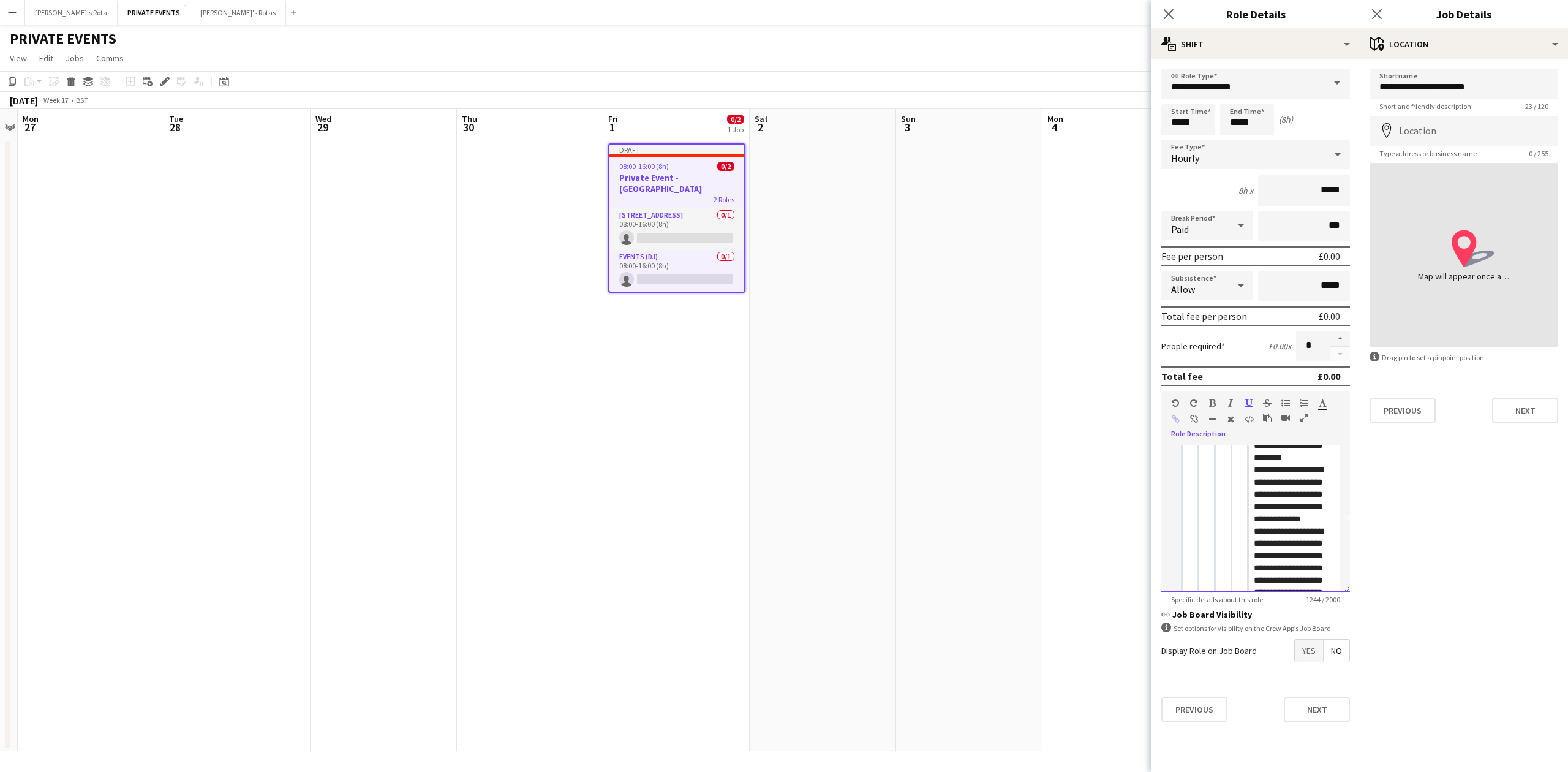
scroll to position [163, 0]
click at [1196, 704] on button "Previous" at bounding box center [1195, 709] width 66 height 24
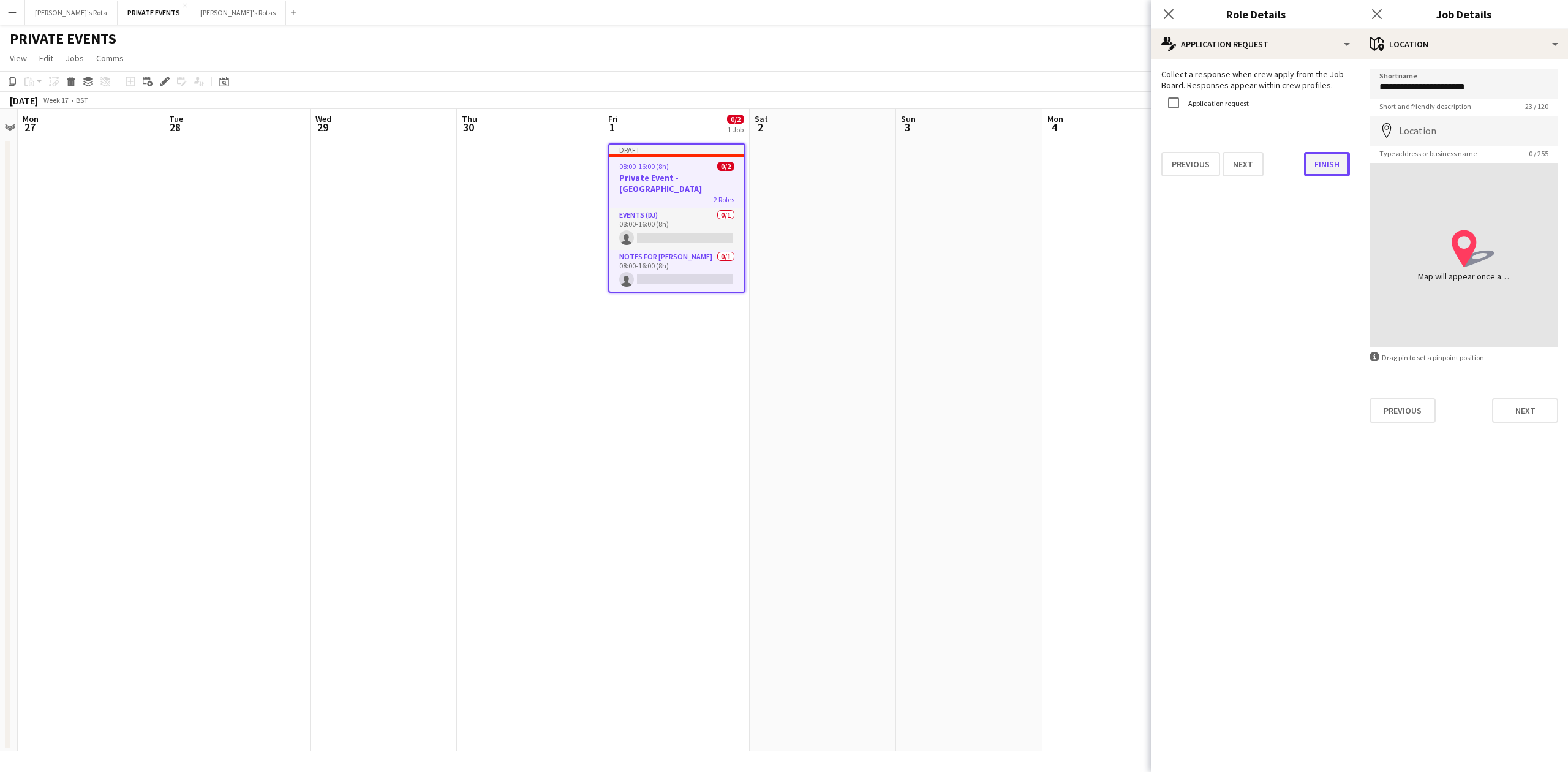
click at [1323, 169] on button "Finish" at bounding box center [1327, 164] width 46 height 24
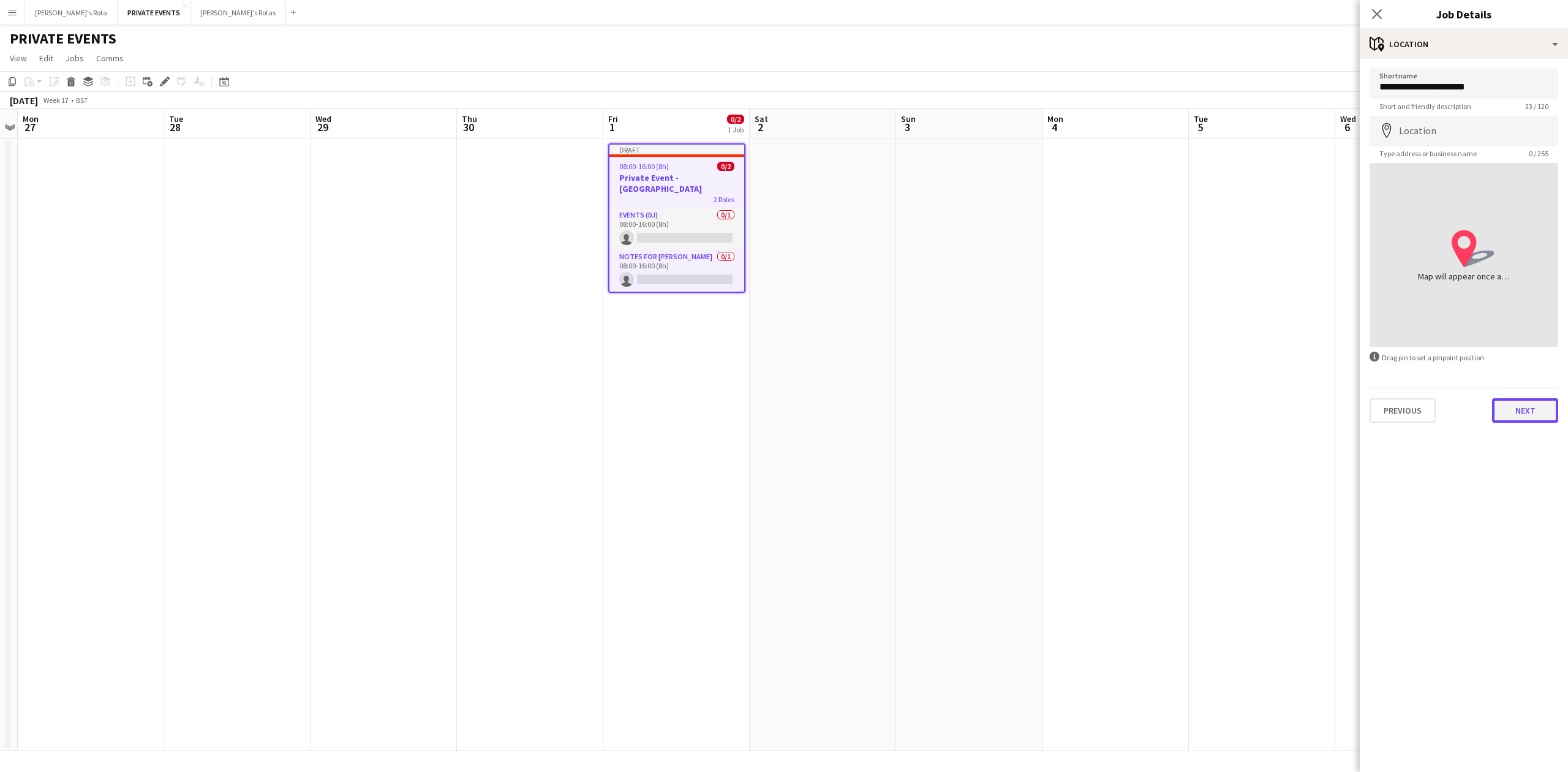
click at [1521, 407] on button "Next" at bounding box center [1525, 411] width 66 height 24
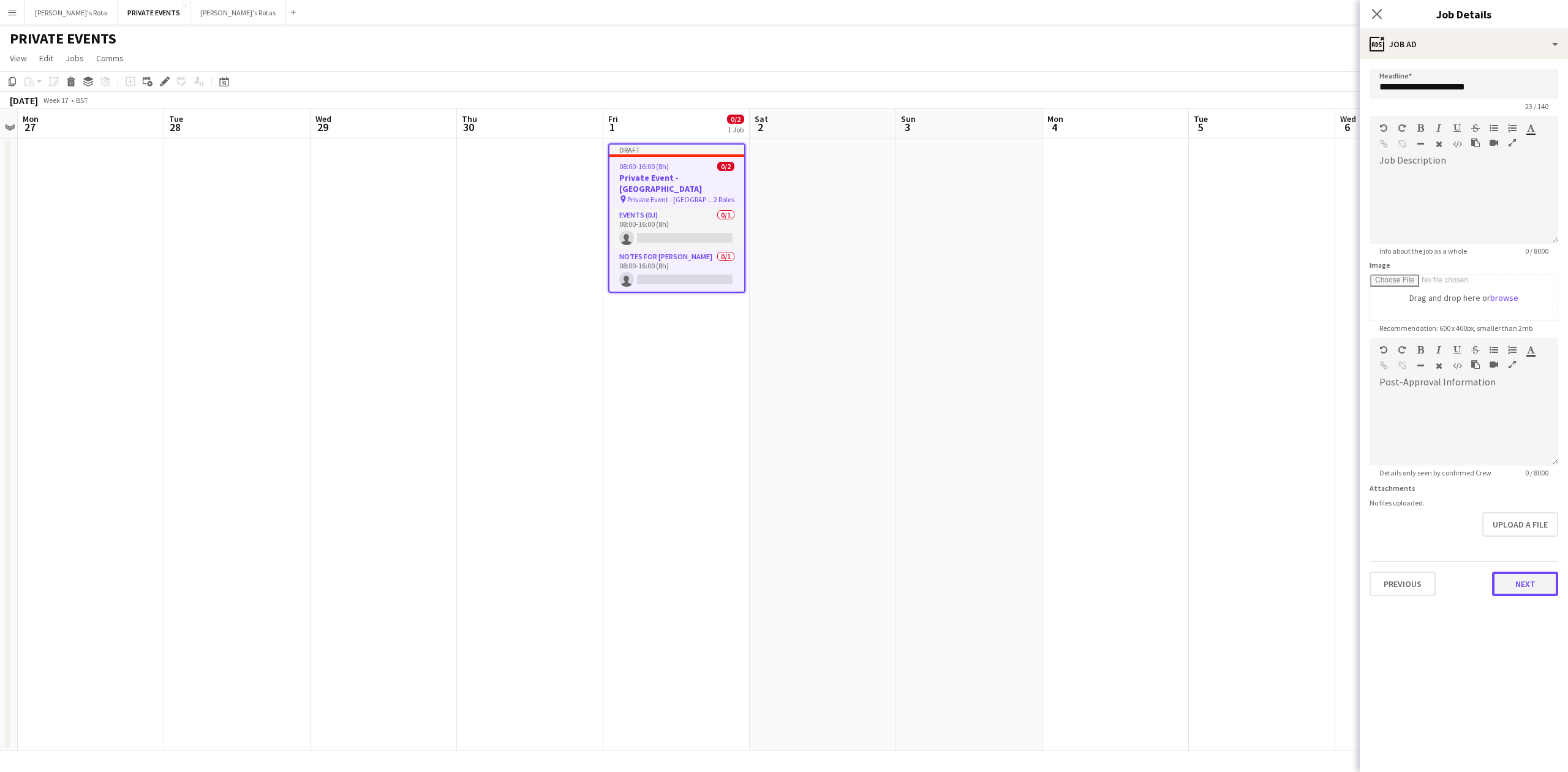
click at [1533, 586] on button "Next" at bounding box center [1525, 584] width 66 height 24
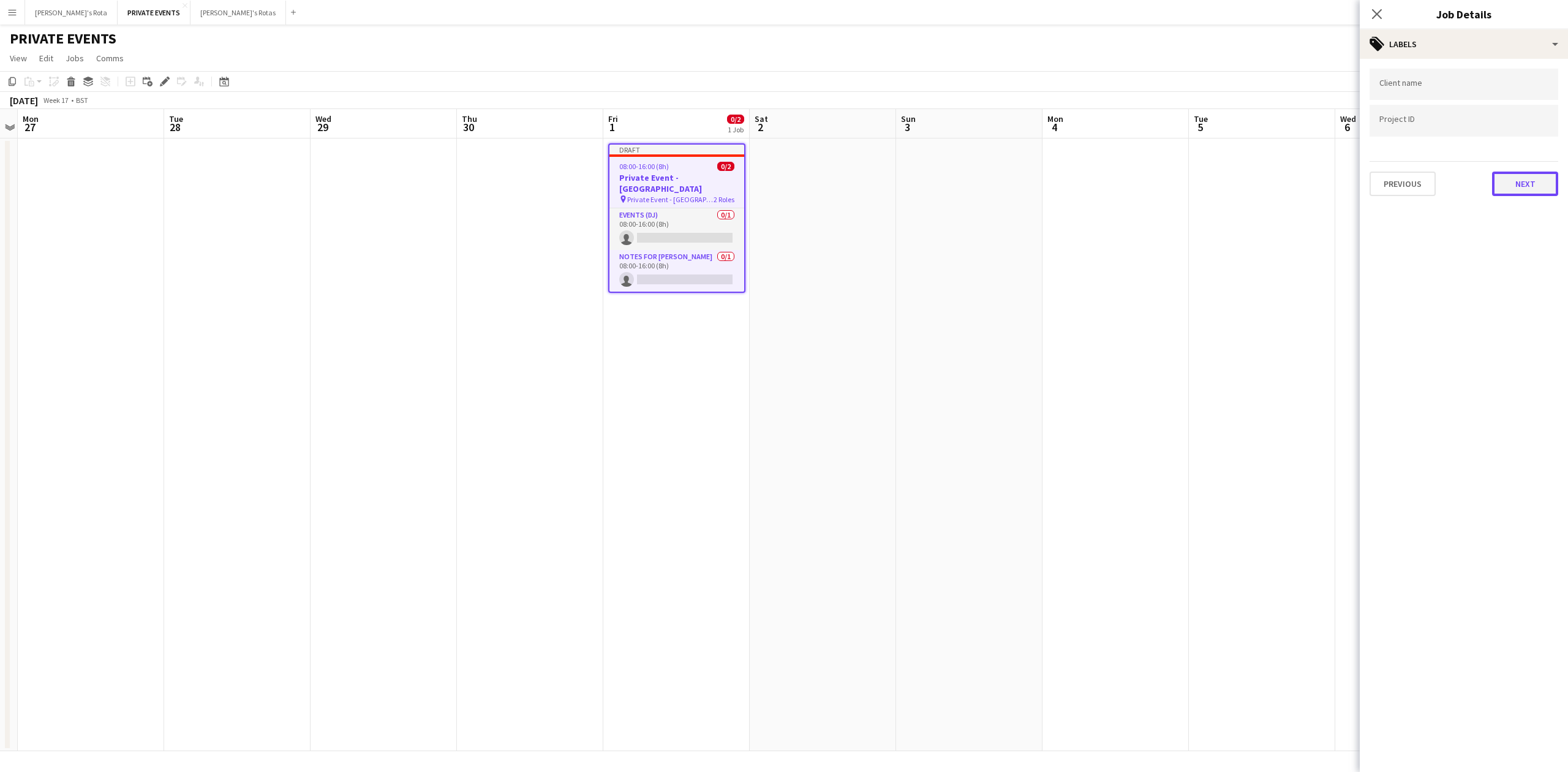
click at [1519, 185] on button "Next" at bounding box center [1525, 184] width 66 height 24
click at [1525, 118] on button "Next" at bounding box center [1525, 126] width 66 height 24
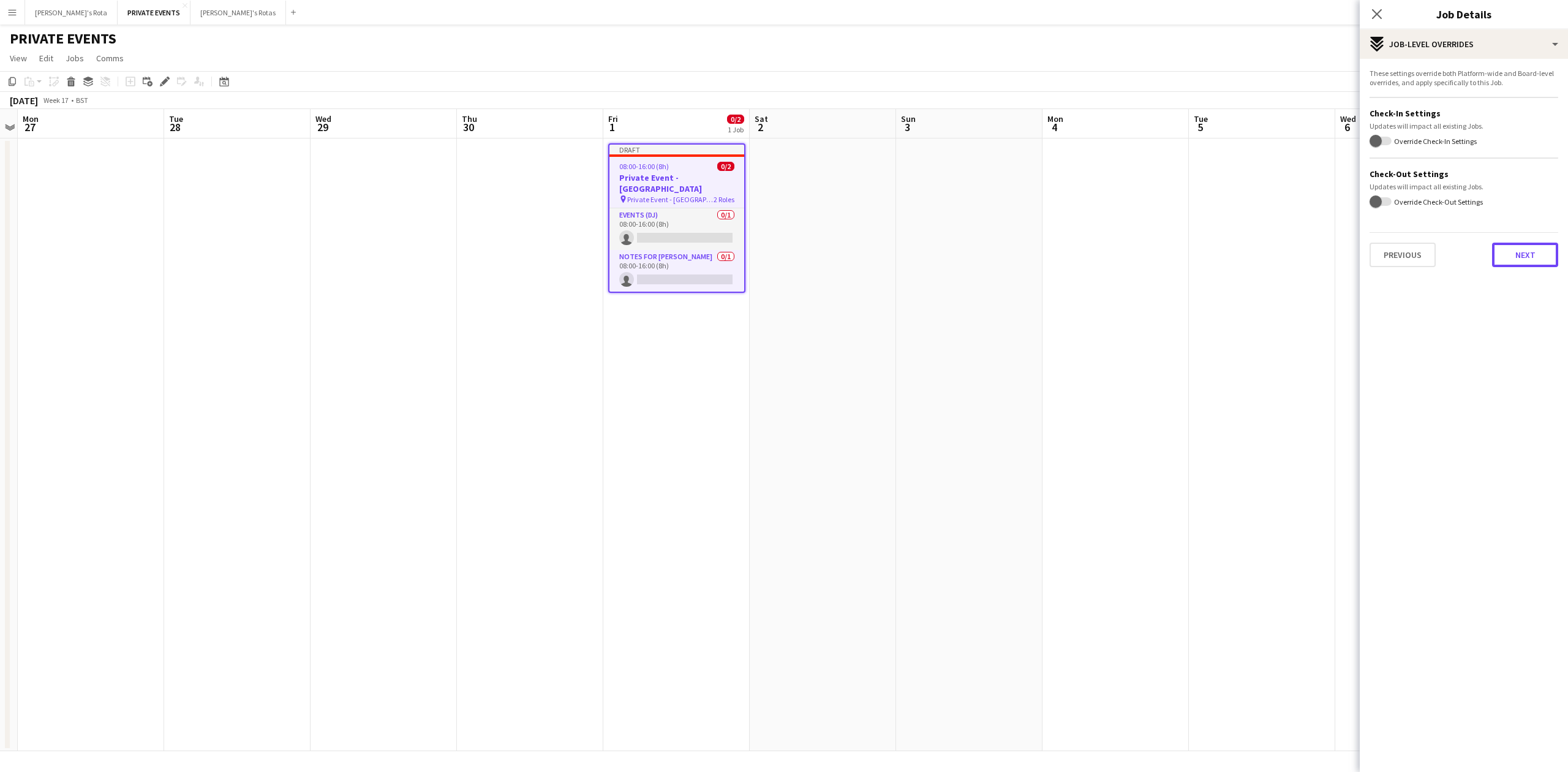
click at [1521, 252] on button "Next" at bounding box center [1525, 254] width 66 height 24
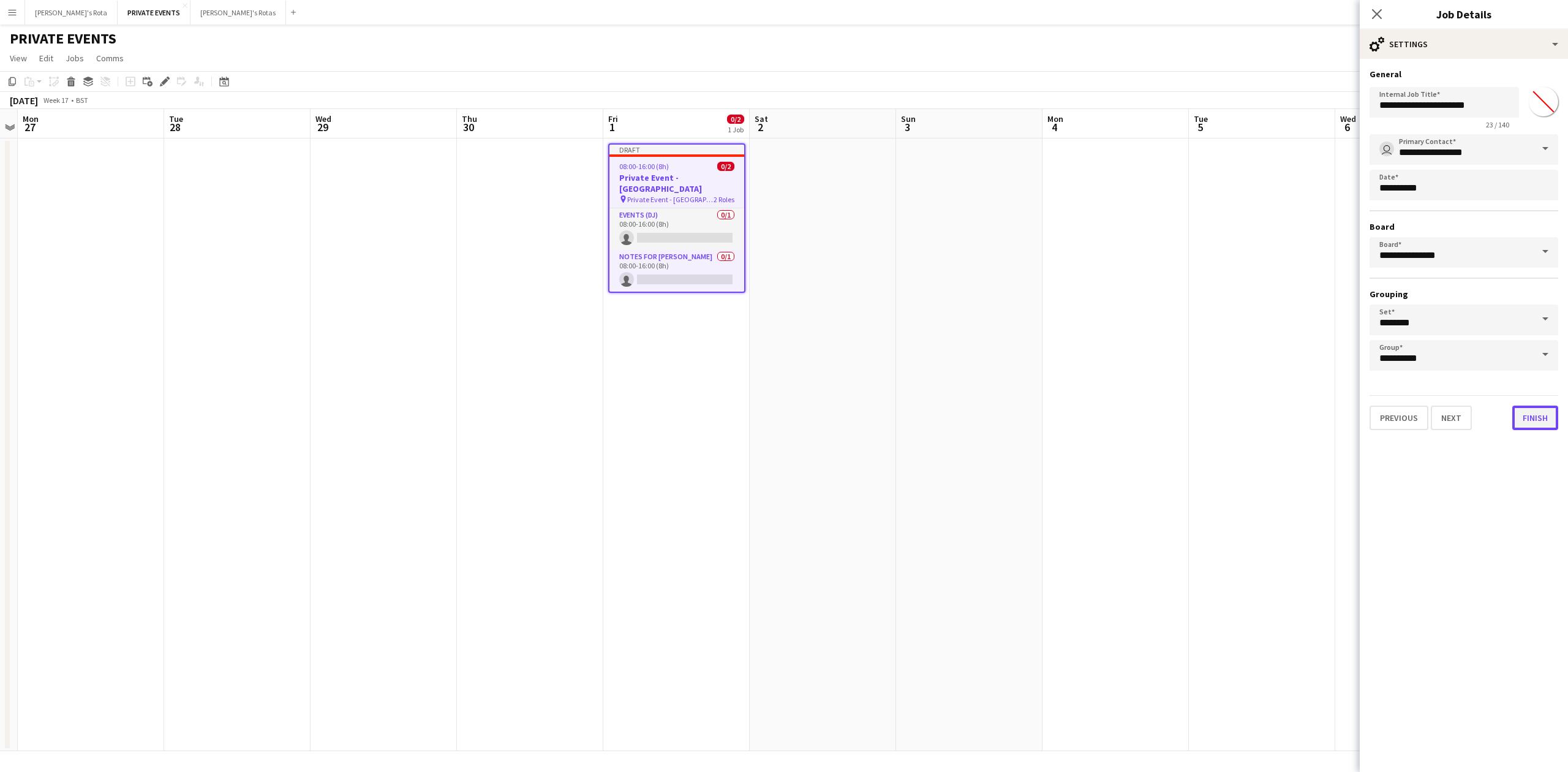
click at [1540, 418] on button "Finish" at bounding box center [1535, 418] width 46 height 24
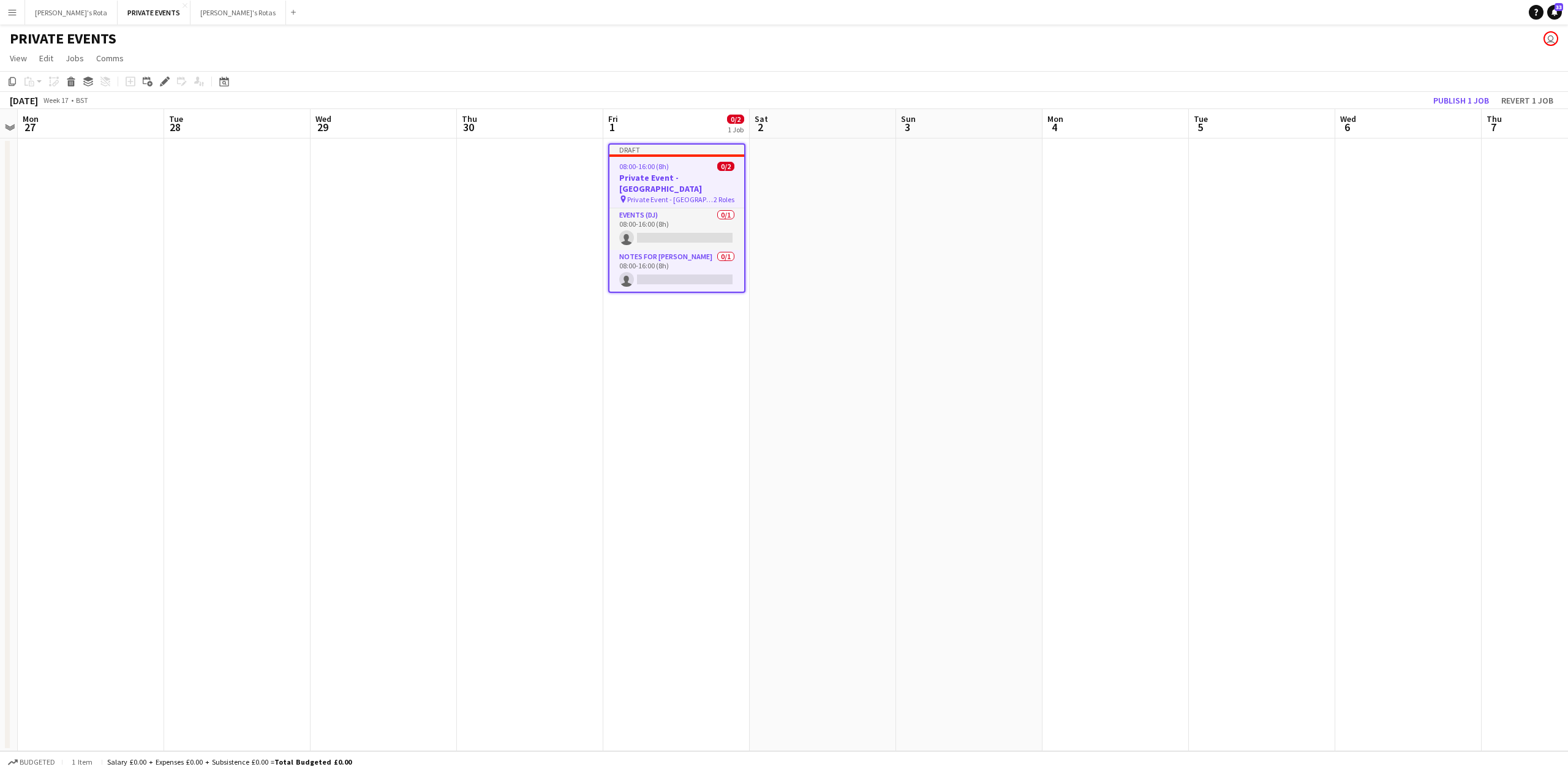
click at [650, 164] on span "08:00-16:00 (8h)" at bounding box center [644, 166] width 50 height 9
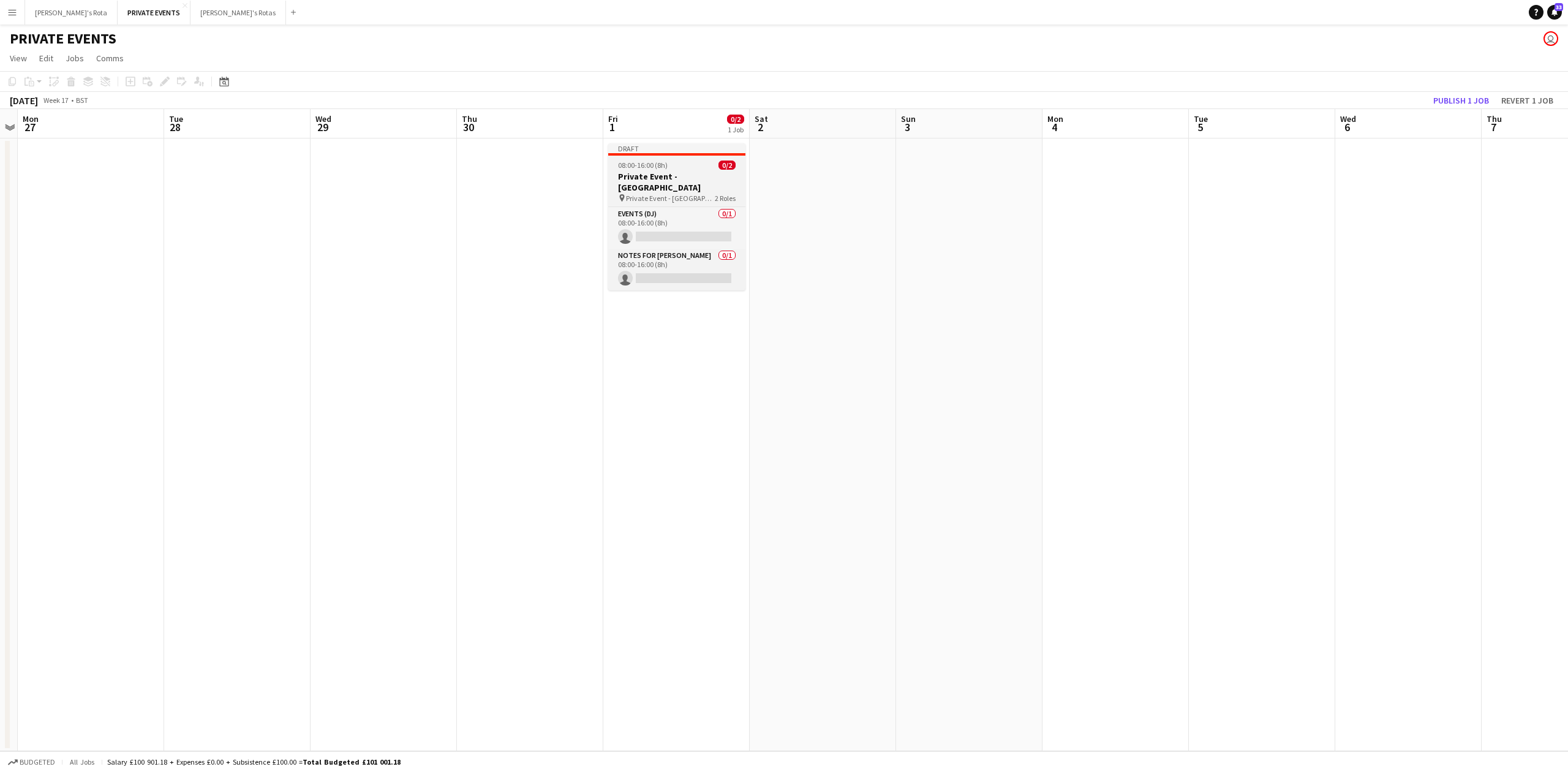
drag, startPoint x: 636, startPoint y: 165, endPoint x: 639, endPoint y: 171, distance: 6.7
click at [638, 171] on app-job-card "Draft 08:00-16:00 (8h) 0/2 Private Event - [GEOGRAPHIC_DATA] pin Private Event …" at bounding box center [677, 217] width 137 height 147
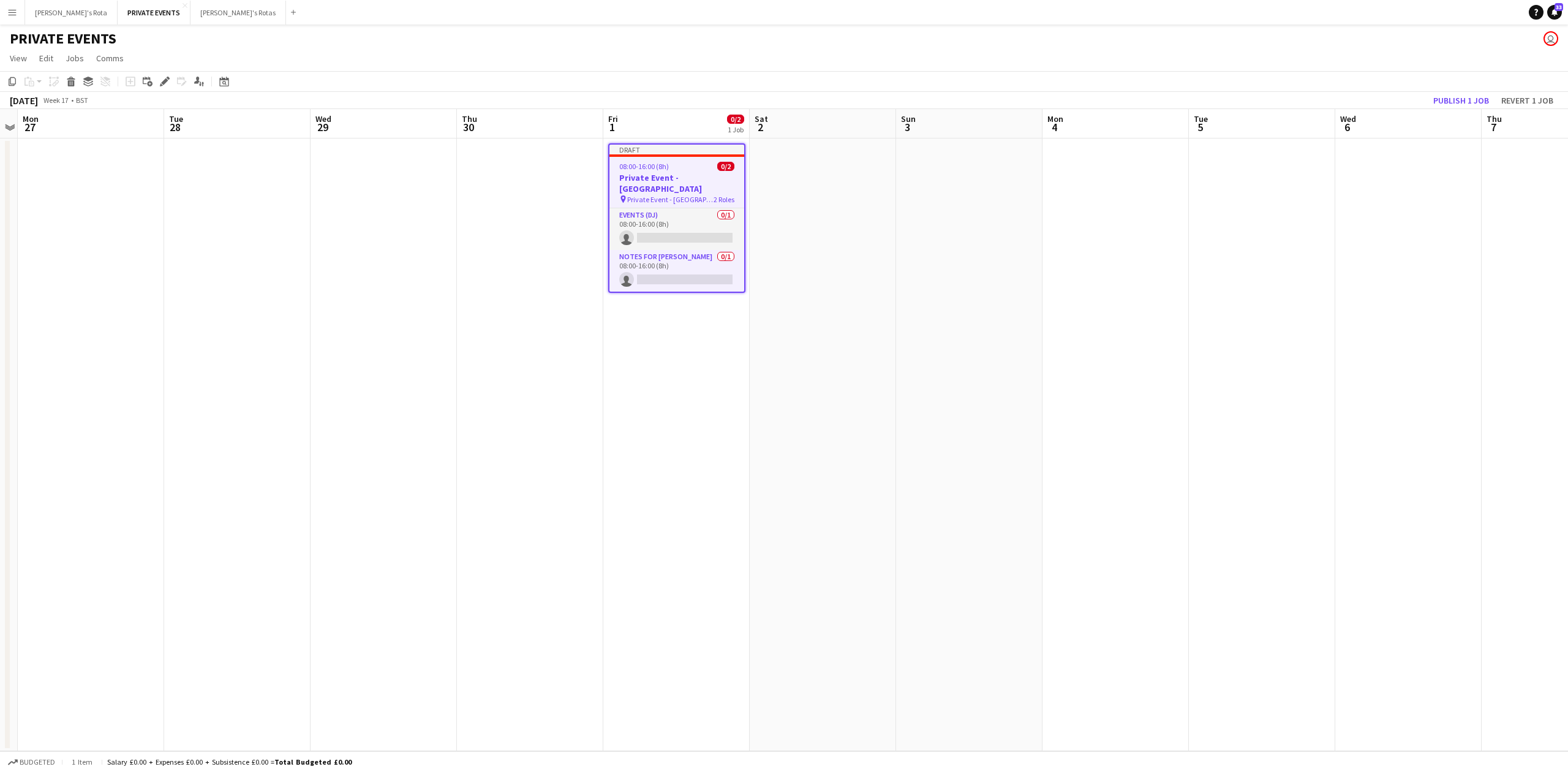
scroll to position [0, 419]
click at [164, 80] on icon at bounding box center [164, 81] width 6 height 6
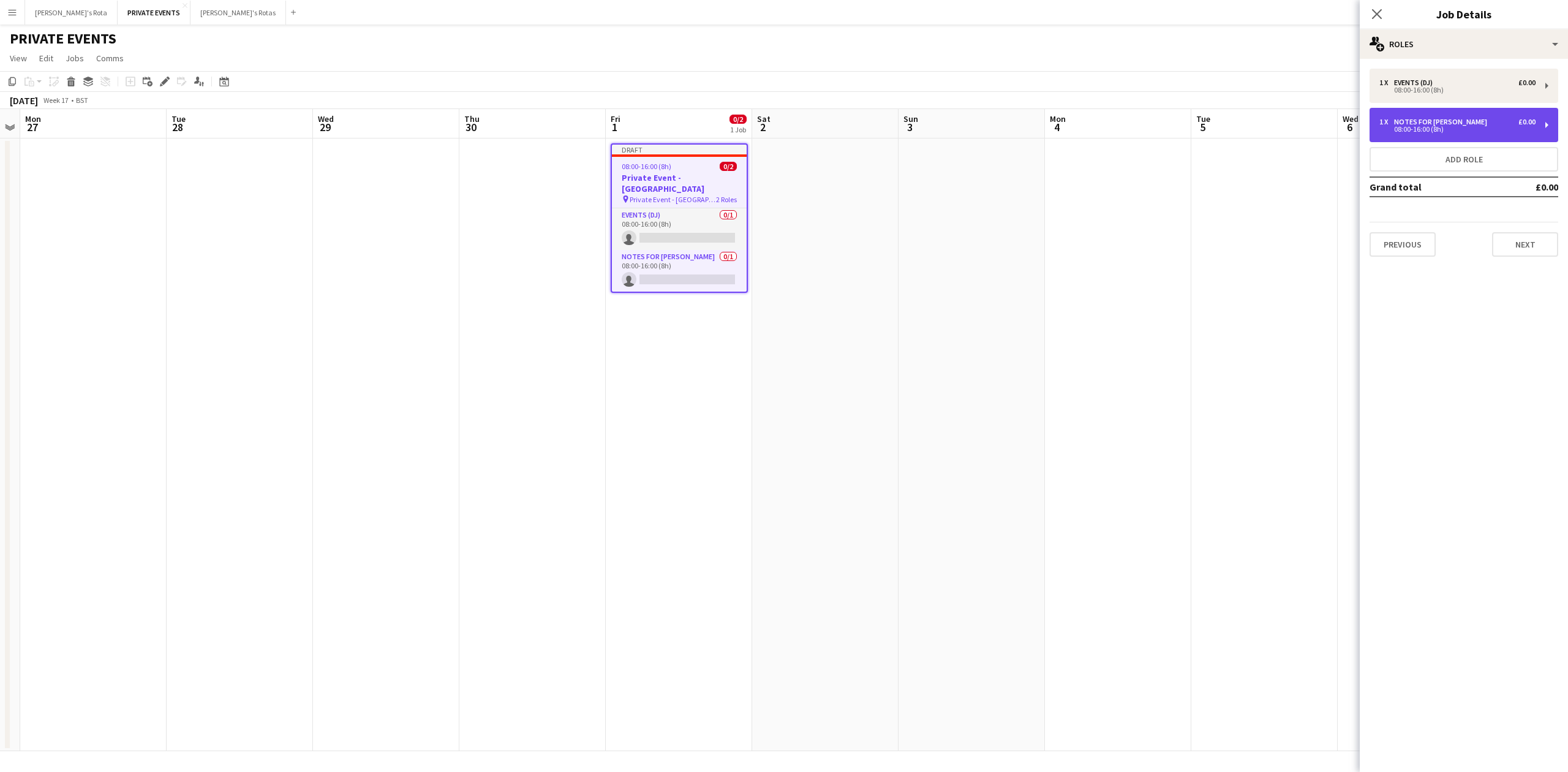
click at [1434, 130] on div "08:00-16:00 (8h)" at bounding box center [1458, 130] width 156 height 6
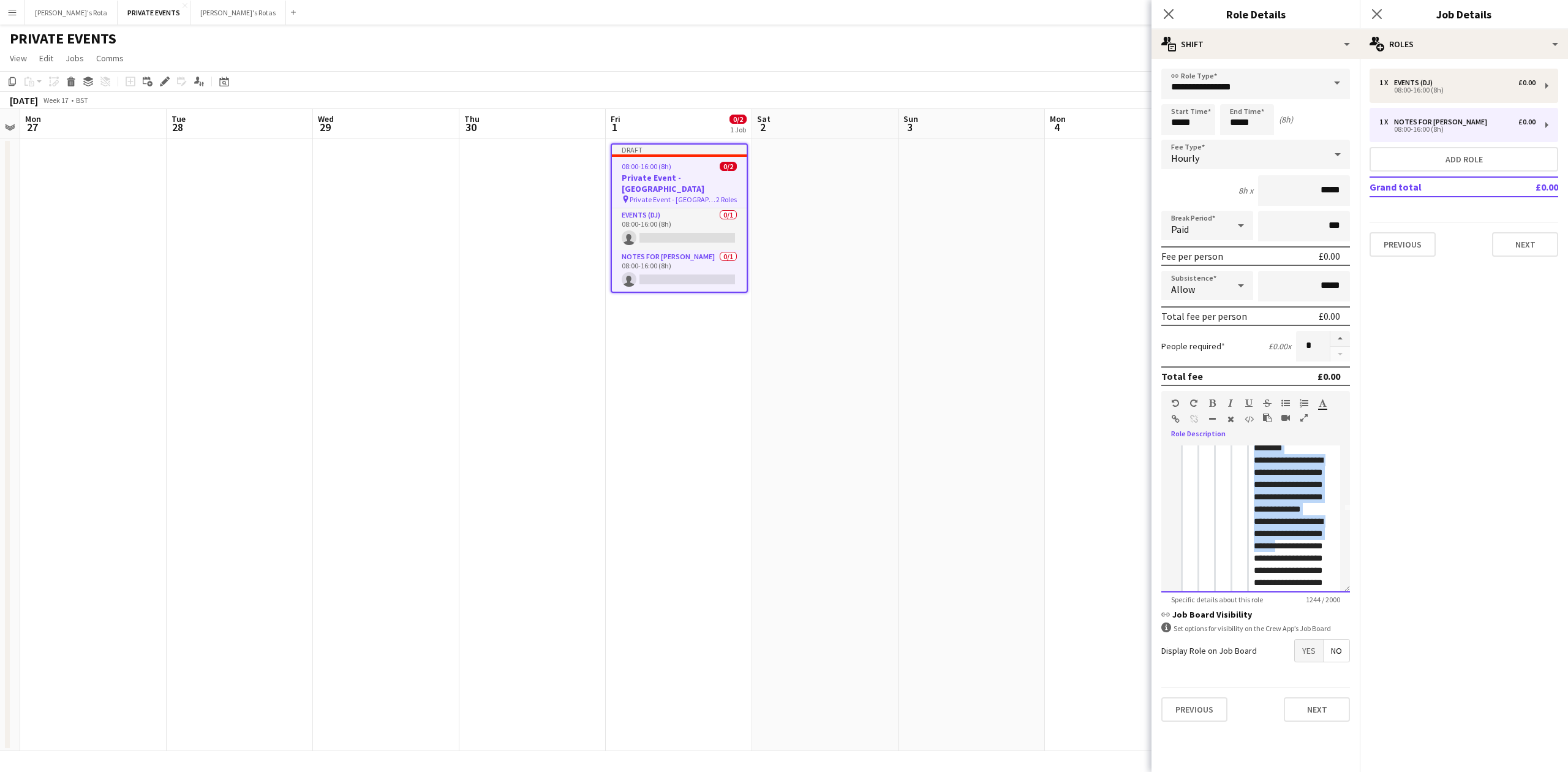
scroll to position [0, 0]
drag, startPoint x: 1249, startPoint y: 579, endPoint x: 1144, endPoint y: 349, distance: 252.8
click at [1144, 349] on body "Menu Boards Boards Boards All jobs Status Workforce Workforce My Workforce Recr…" at bounding box center [784, 386] width 1568 height 772
drag, startPoint x: 1306, startPoint y: 576, endPoint x: 1253, endPoint y: 447, distance: 139.5
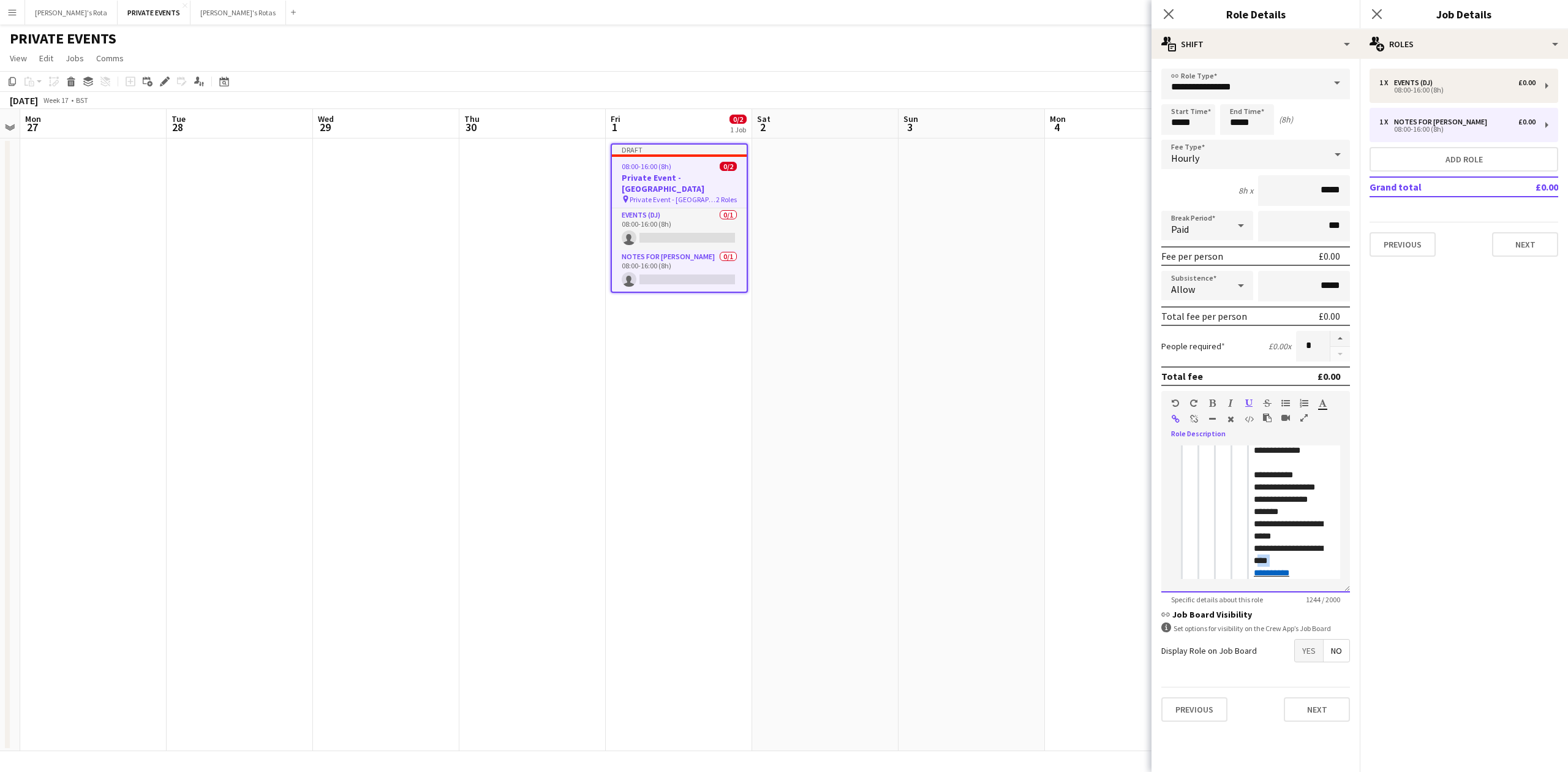
scroll to position [1199, 0]
drag, startPoint x: 1250, startPoint y: 575, endPoint x: 1087, endPoint y: 531, distance: 168.8
click at [1093, 537] on body "Menu Boards Boards Boards All jobs Status Workforce Workforce My Workforce Recr…" at bounding box center [784, 386] width 1568 height 772
click at [1199, 506] on blockquote "**********" at bounding box center [1269, 31] width 142 height 1094
drag, startPoint x: 1254, startPoint y: 452, endPoint x: 1532, endPoint y: 782, distance: 431.5
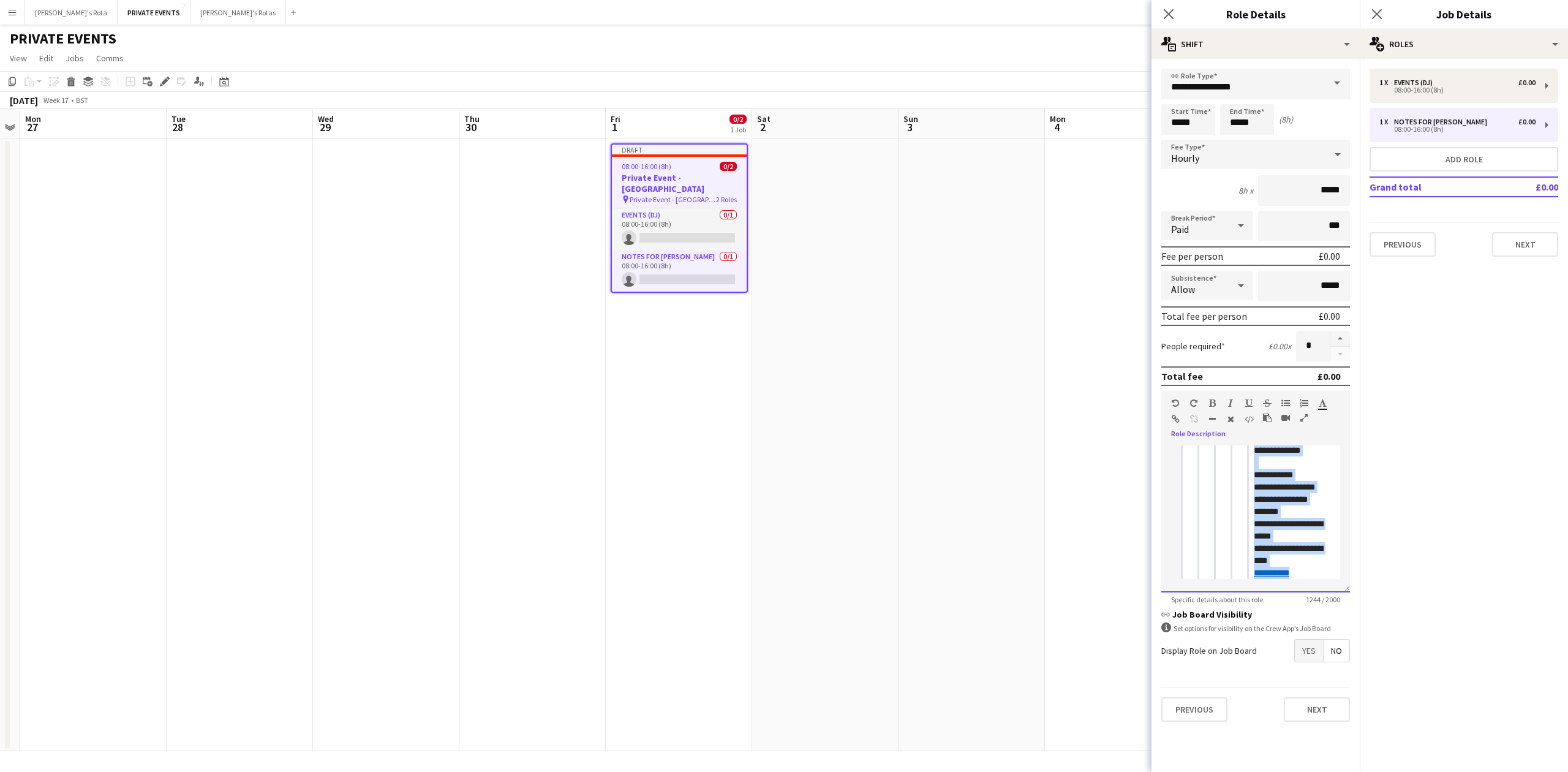
click at [1532, 771] on html "Menu Boards Boards Boards All jobs Status Workforce Workforce My Workforce Recr…" at bounding box center [784, 386] width 1568 height 772
click at [1182, 466] on div at bounding box center [1256, 518] width 188 height 147
drag, startPoint x: 1249, startPoint y: 454, endPoint x: 1306, endPoint y: 591, distance: 148.4
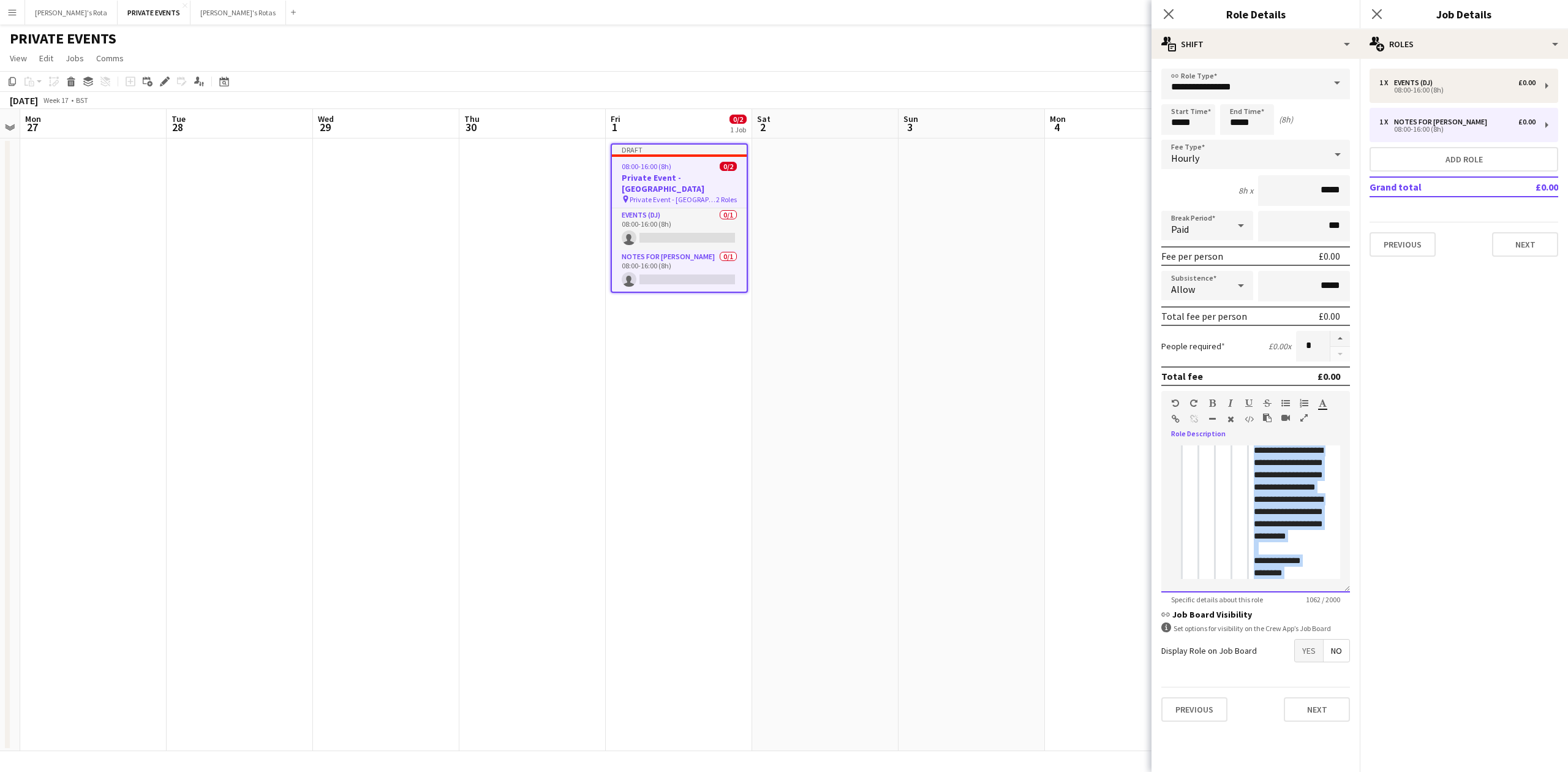
click at [1355, 679] on form "**********" at bounding box center [1255, 399] width 208 height 663
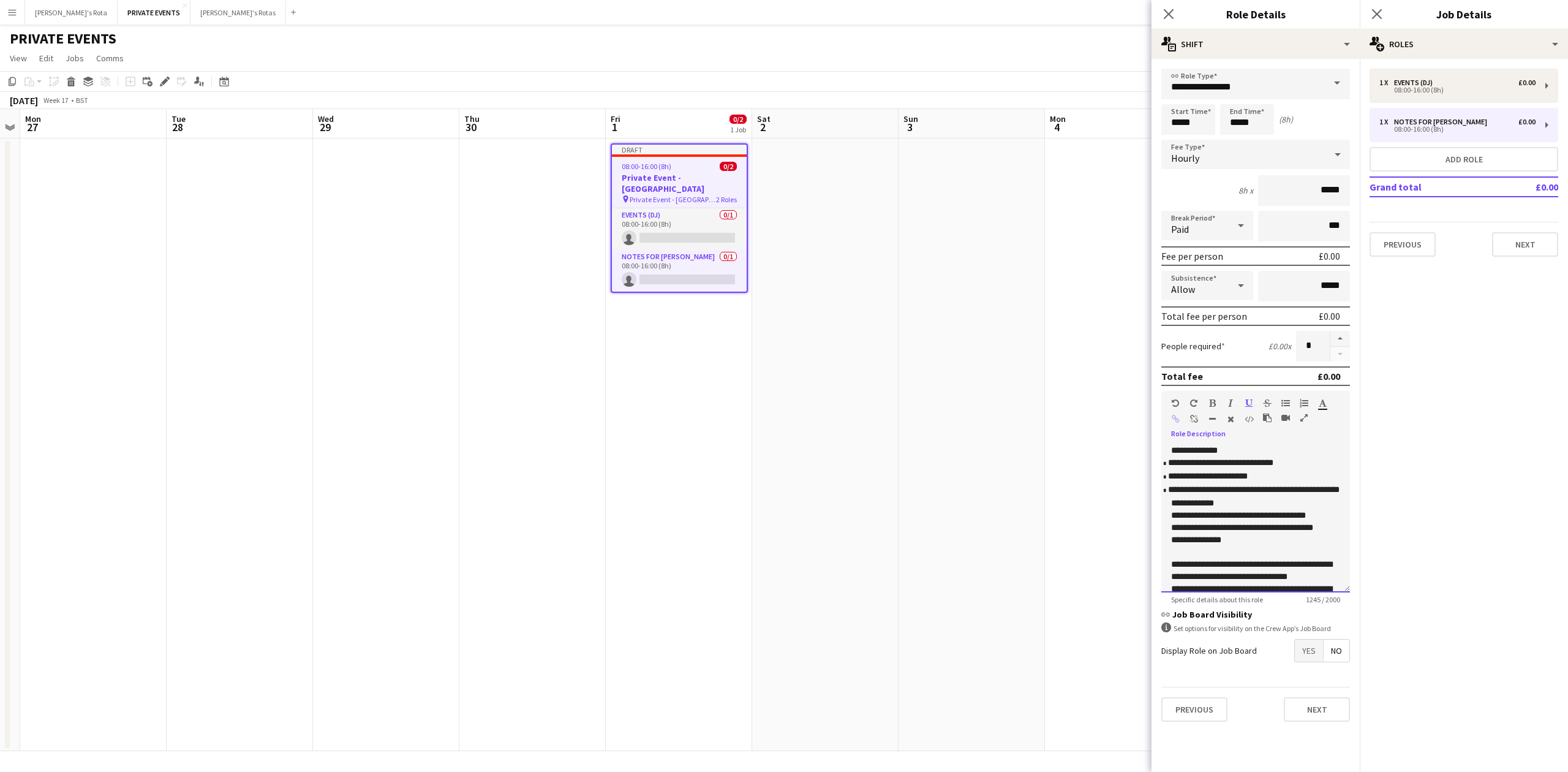
scroll to position [245, 0]
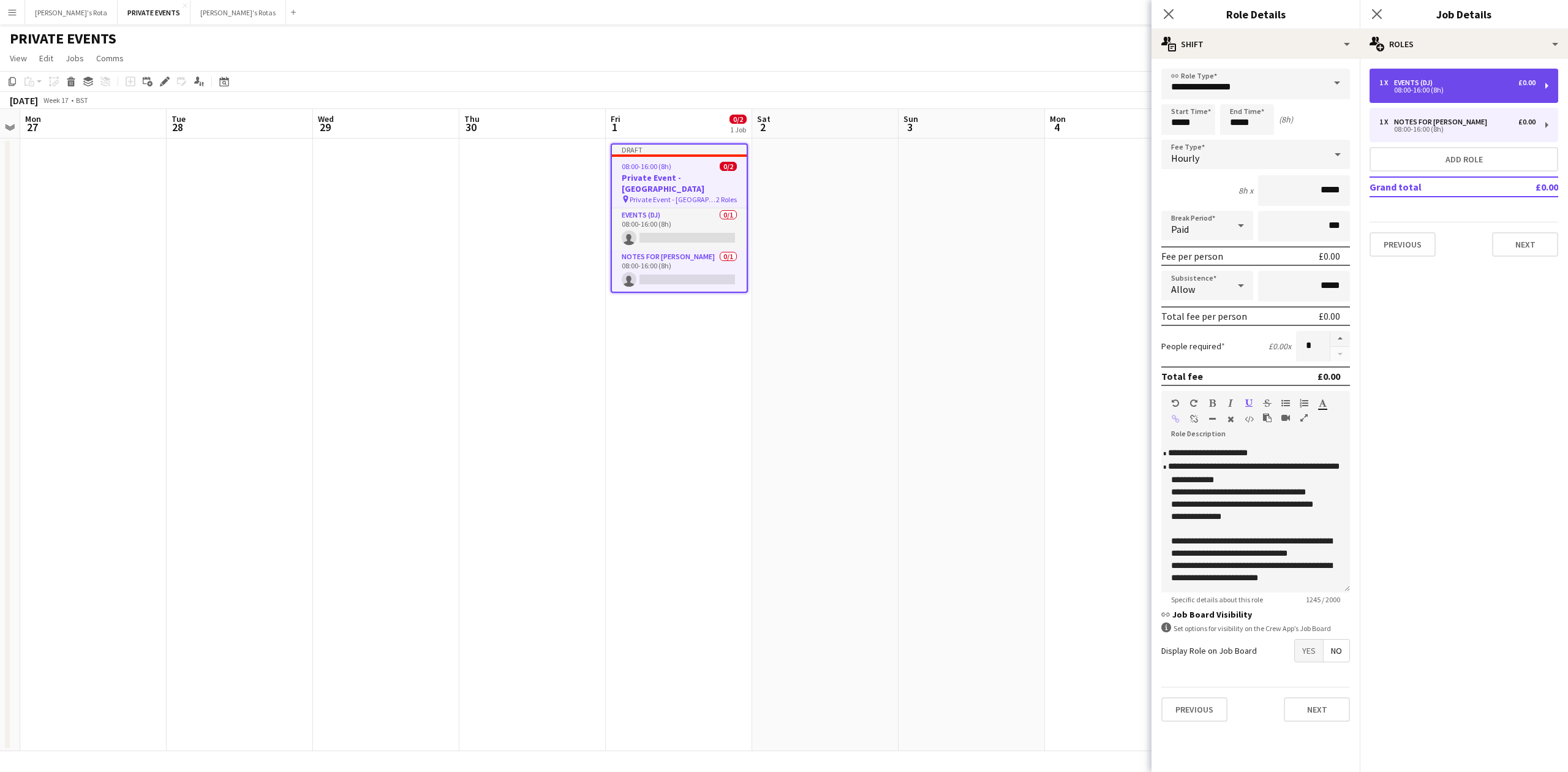
click at [1404, 89] on div "08:00-16:00 (8h)" at bounding box center [1458, 90] width 156 height 6
type input "**********"
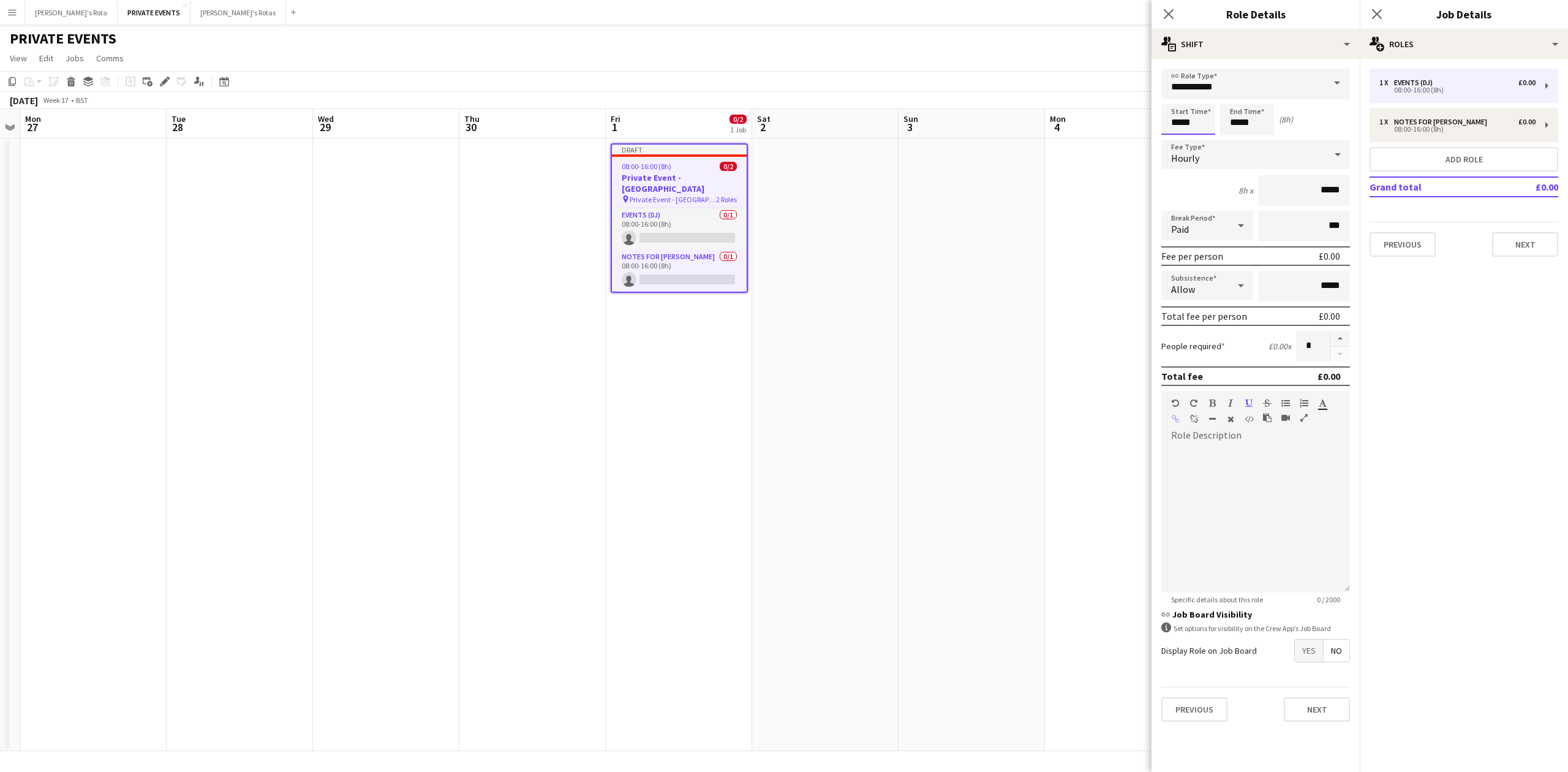
click at [1178, 125] on input "*****" at bounding box center [1188, 119] width 54 height 31
click at [1174, 96] on div at bounding box center [1176, 97] width 24 height 12
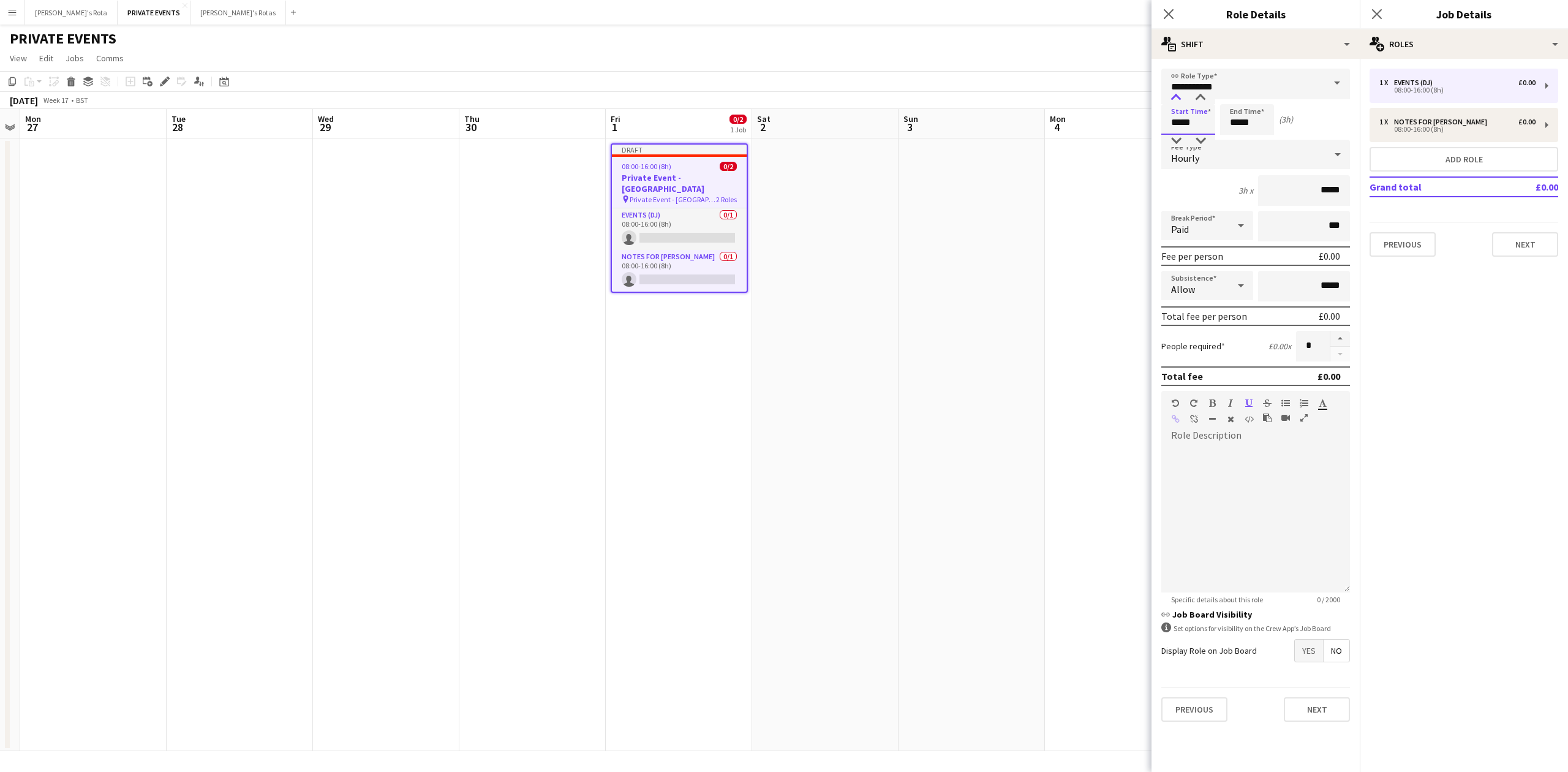
click at [1174, 96] on div at bounding box center [1176, 97] width 24 height 12
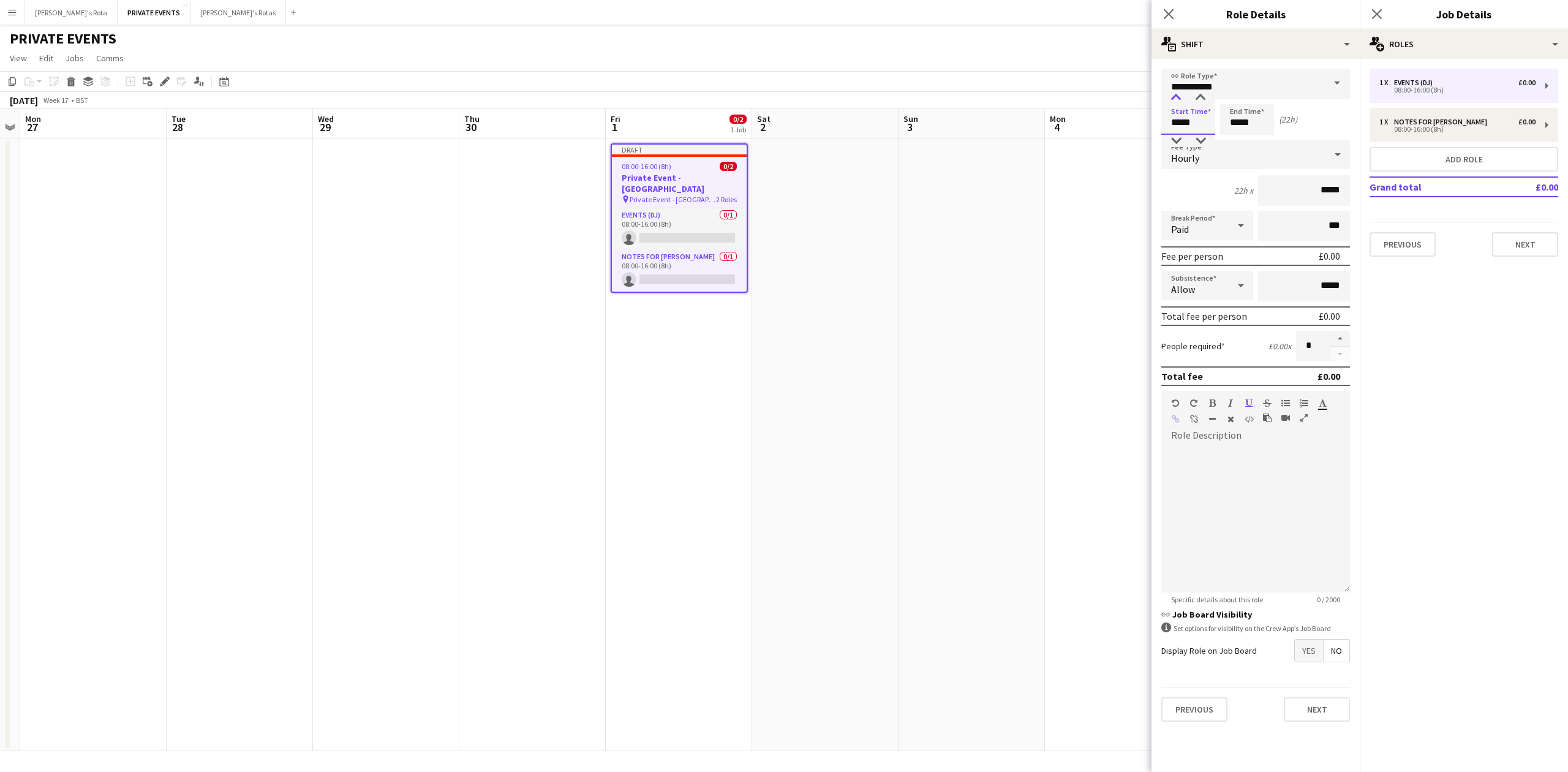
click at [1174, 96] on div at bounding box center [1176, 97] width 24 height 12
type input "*****"
click at [1174, 96] on div at bounding box center [1176, 97] width 24 height 12
click at [1244, 111] on input "*****" at bounding box center [1247, 119] width 54 height 31
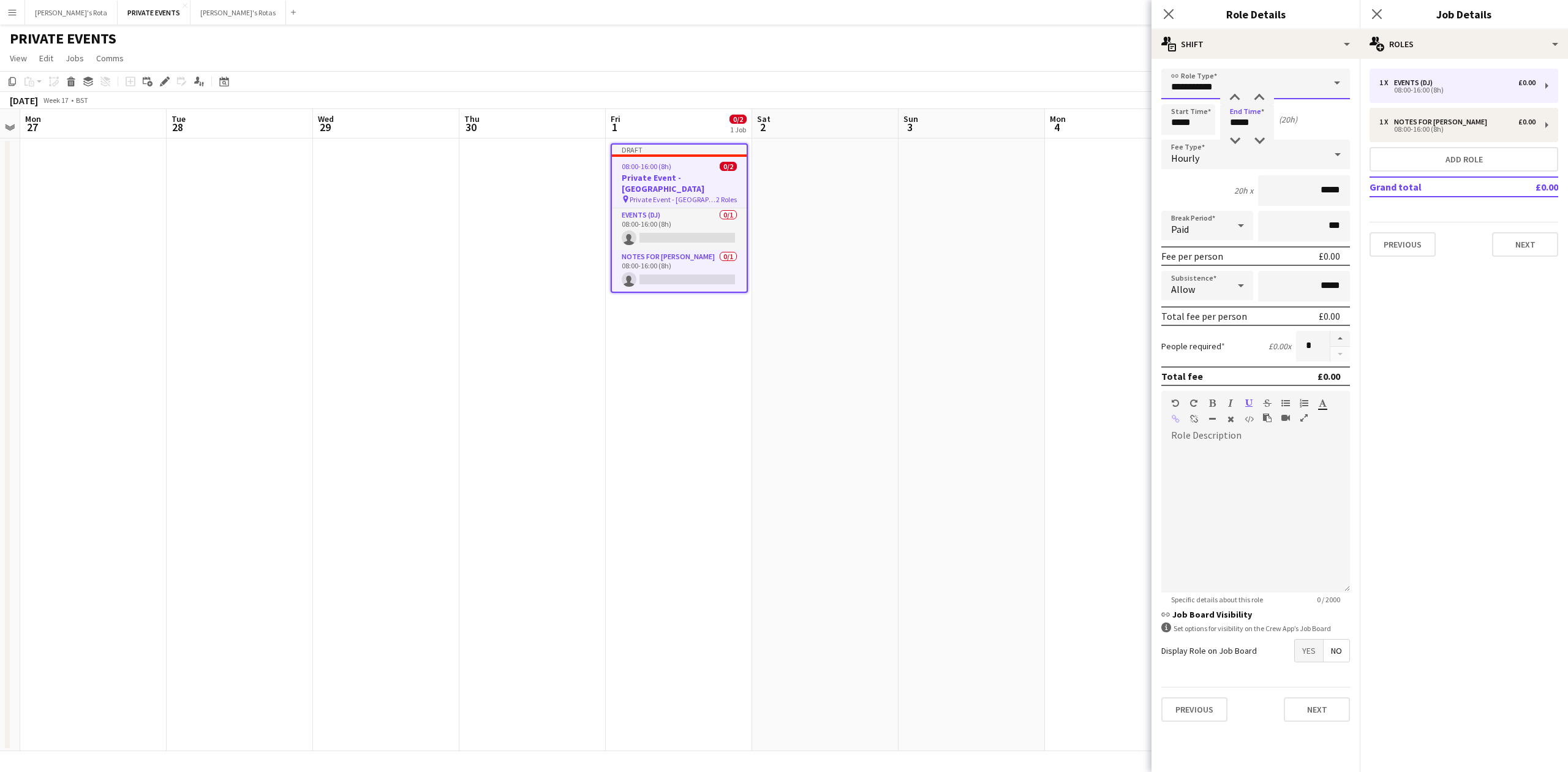
click at [1237, 89] on input "**********" at bounding box center [1256, 84] width 188 height 31
click at [1265, 64] on div "**********" at bounding box center [1255, 394] width 208 height 672
click at [1253, 118] on input "*****" at bounding box center [1247, 119] width 54 height 31
click at [1235, 96] on div at bounding box center [1235, 97] width 24 height 12
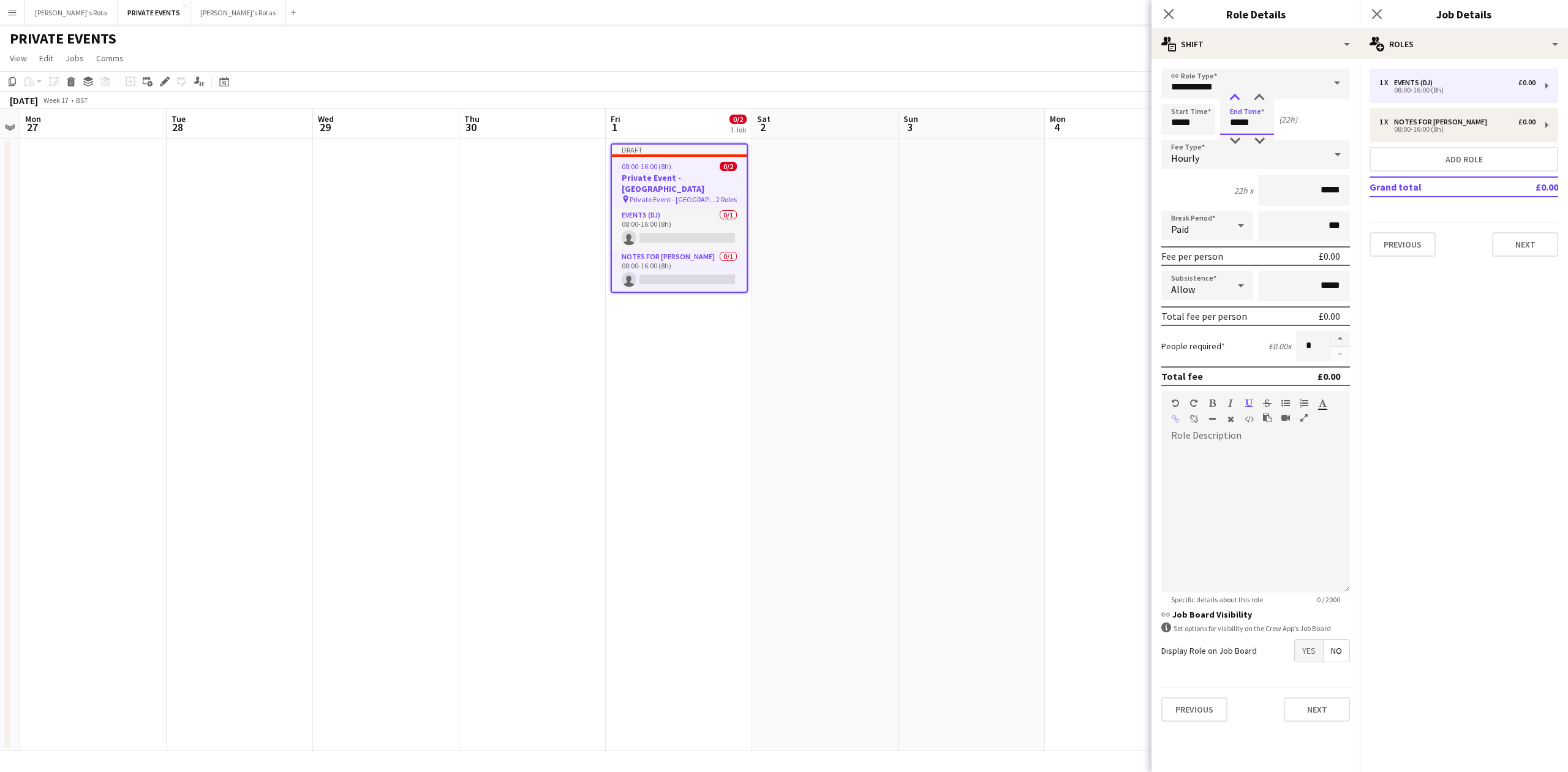
click at [1235, 96] on div at bounding box center [1235, 97] width 24 height 12
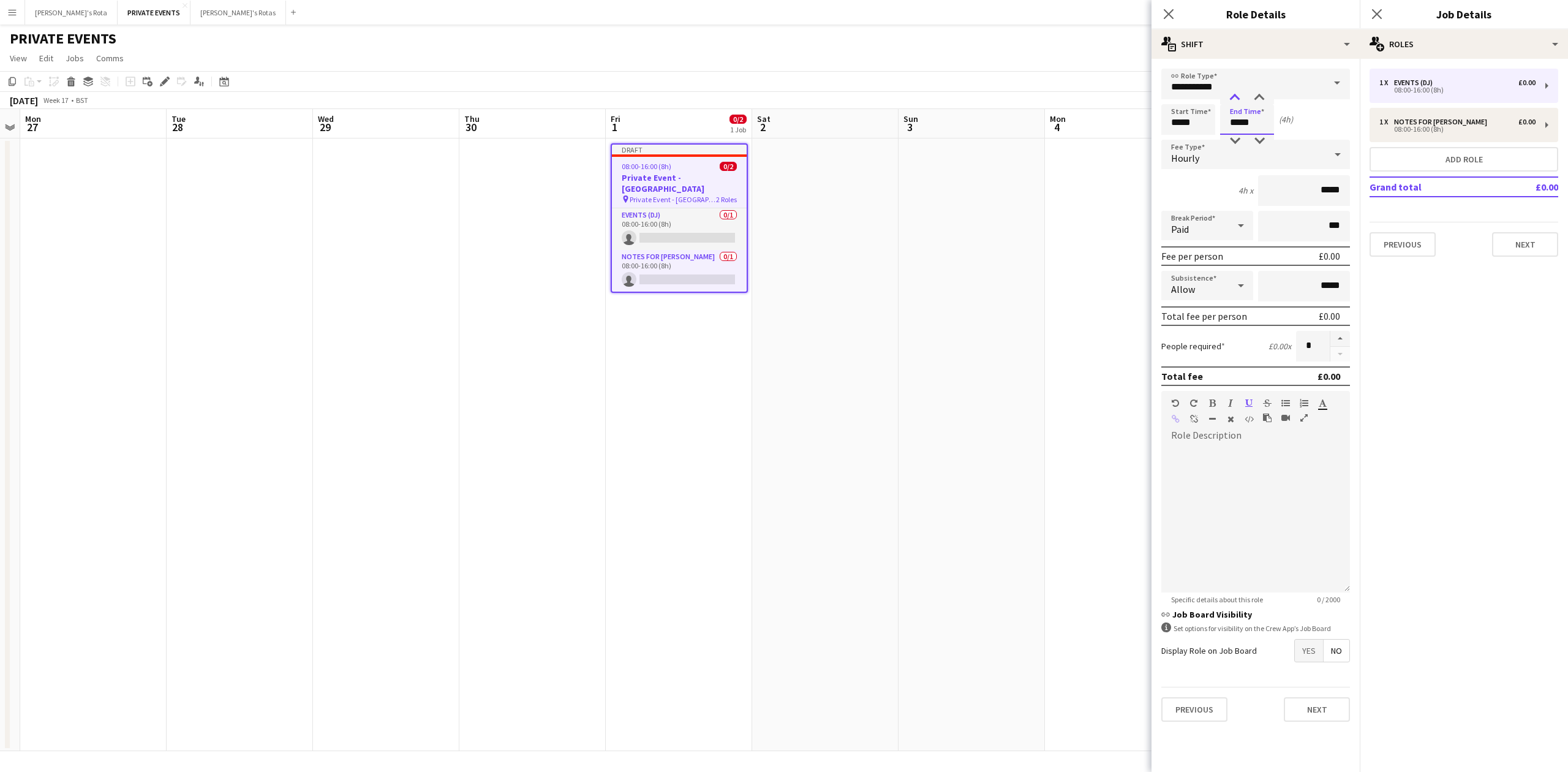
click at [1235, 96] on div at bounding box center [1235, 97] width 24 height 12
type input "*****"
click at [1235, 96] on div at bounding box center [1235, 97] width 24 height 12
click at [1221, 158] on div "Hourly" at bounding box center [1244, 154] width 164 height 30
click at [1204, 219] on span "Fixed" at bounding box center [1256, 219] width 169 height 11
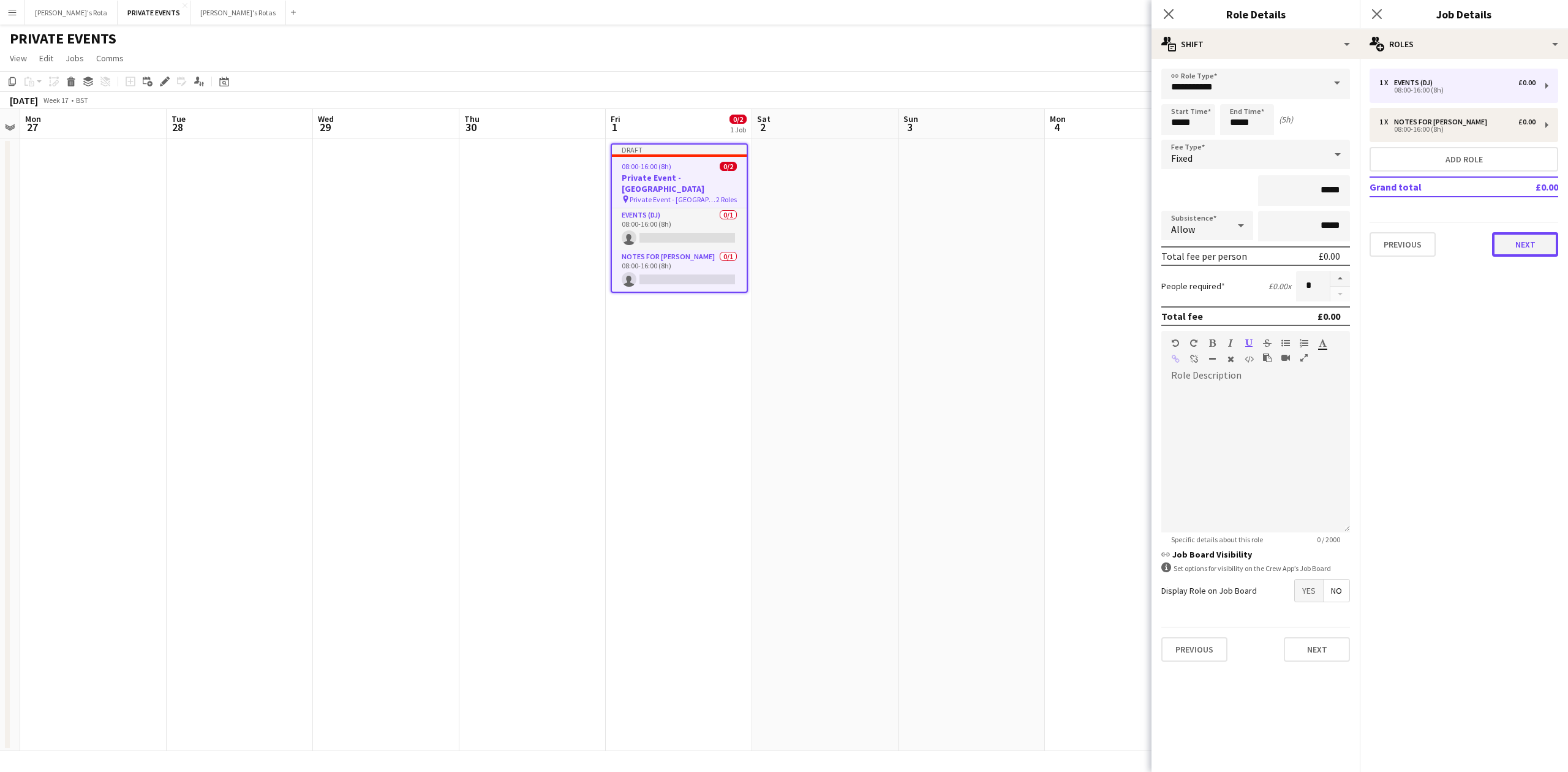
click at [1521, 246] on button "Next" at bounding box center [1525, 244] width 66 height 24
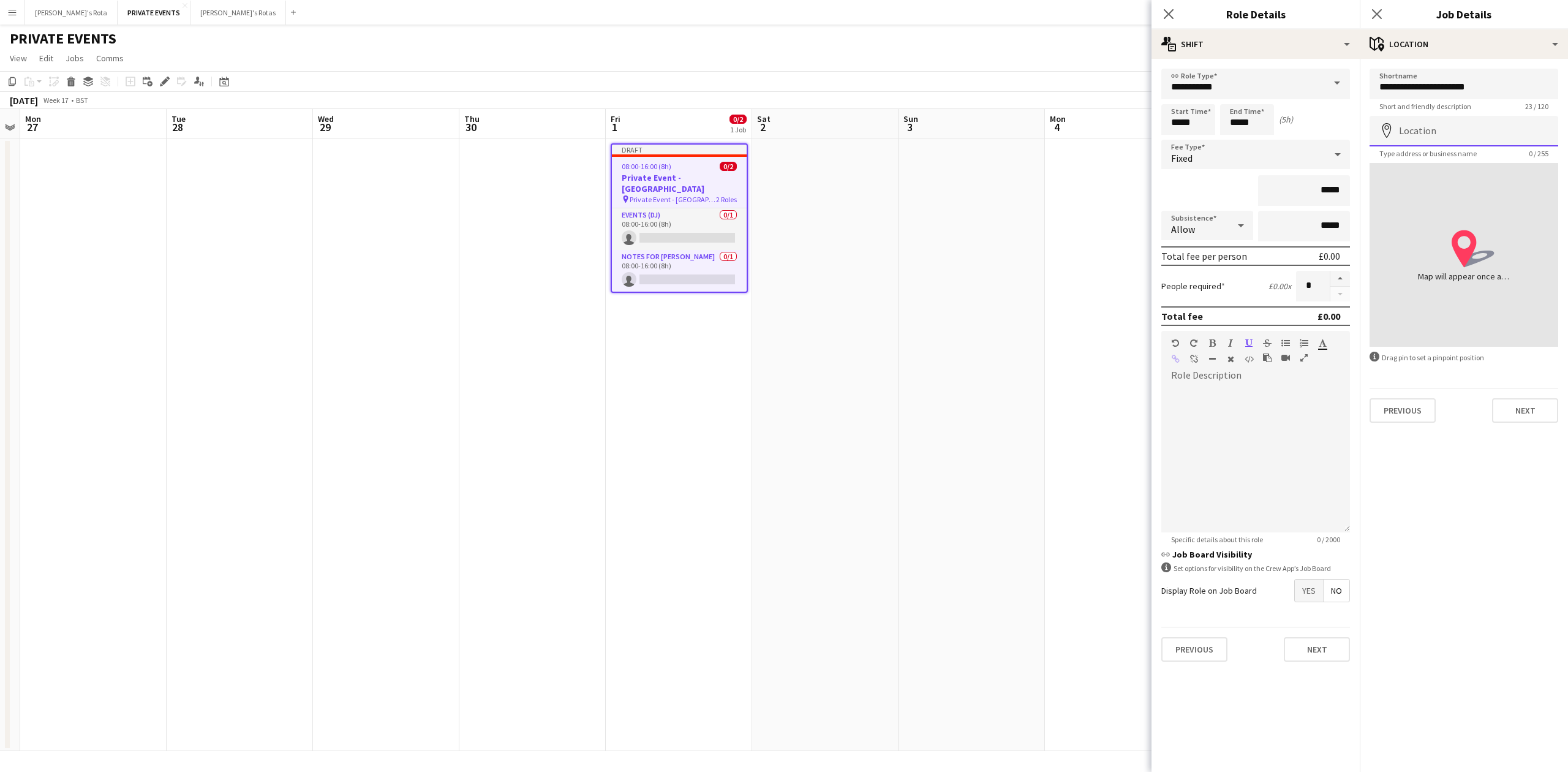
click at [1420, 122] on input "Location" at bounding box center [1463, 131] width 188 height 31
type input "**********"
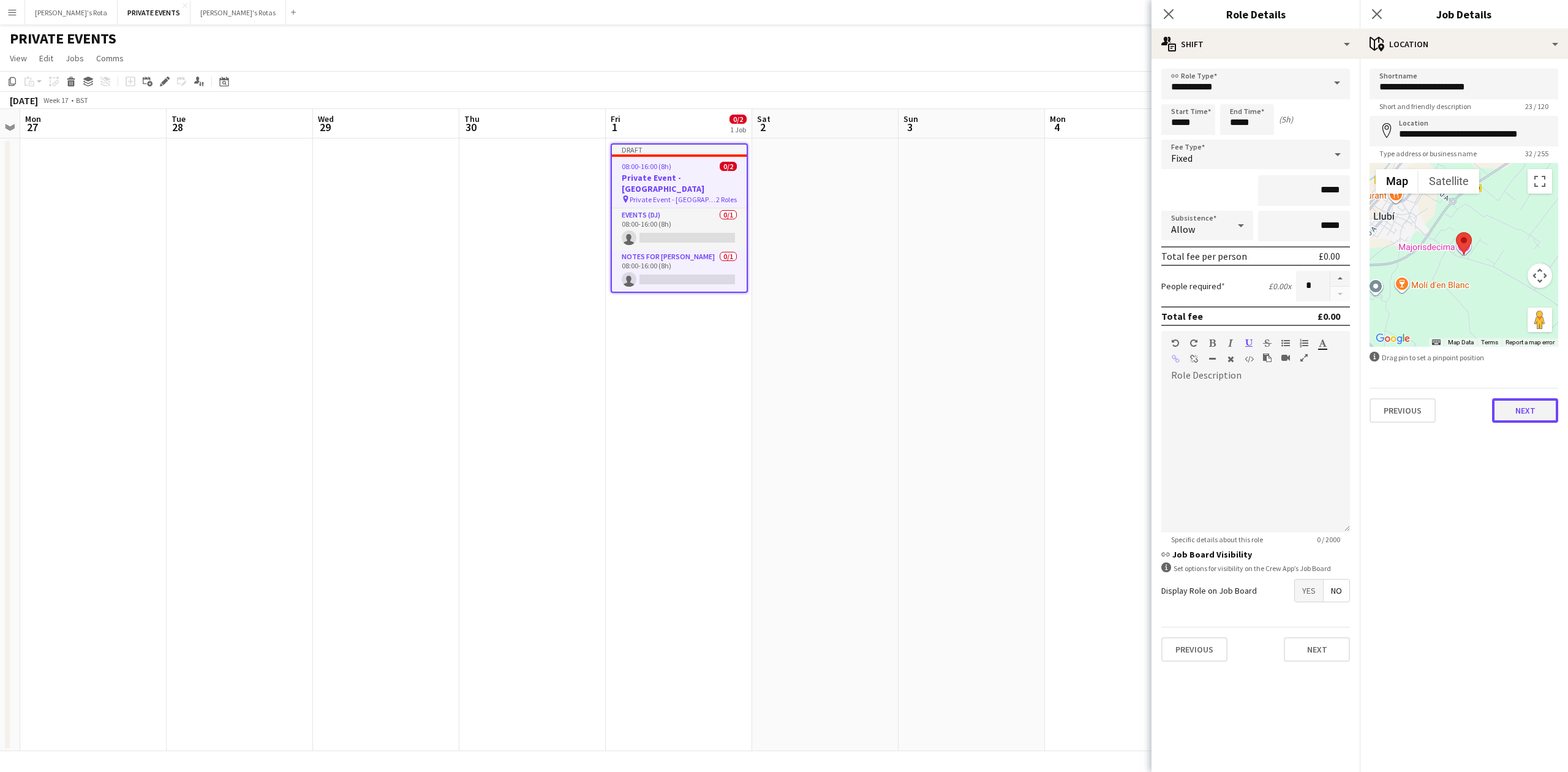
click at [1512, 411] on button "Next" at bounding box center [1525, 411] width 66 height 24
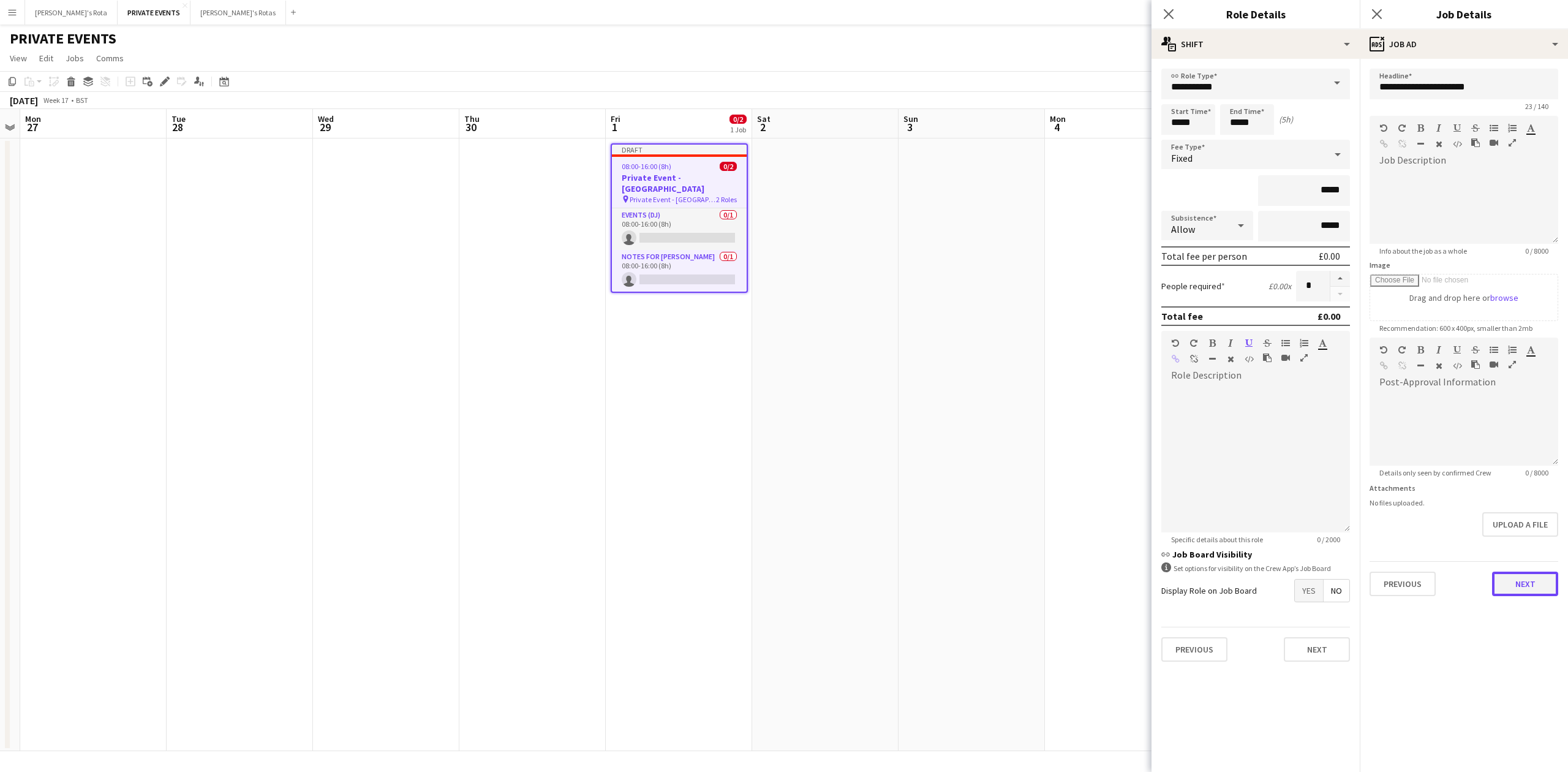
click at [1529, 582] on button "Next" at bounding box center [1525, 584] width 66 height 24
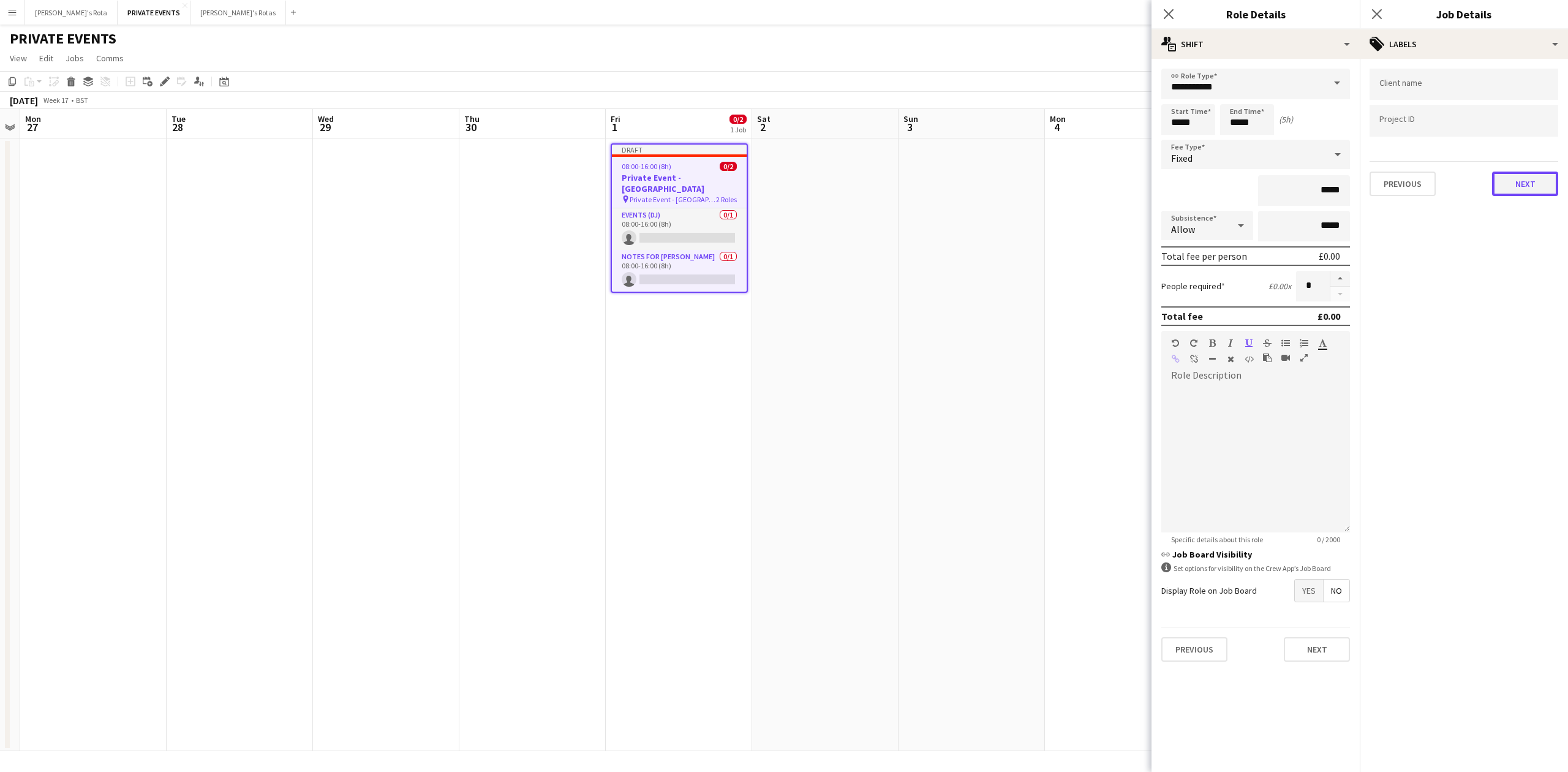
click at [1521, 175] on button "Next" at bounding box center [1525, 184] width 66 height 24
click at [1521, 122] on button "Next" at bounding box center [1525, 126] width 66 height 24
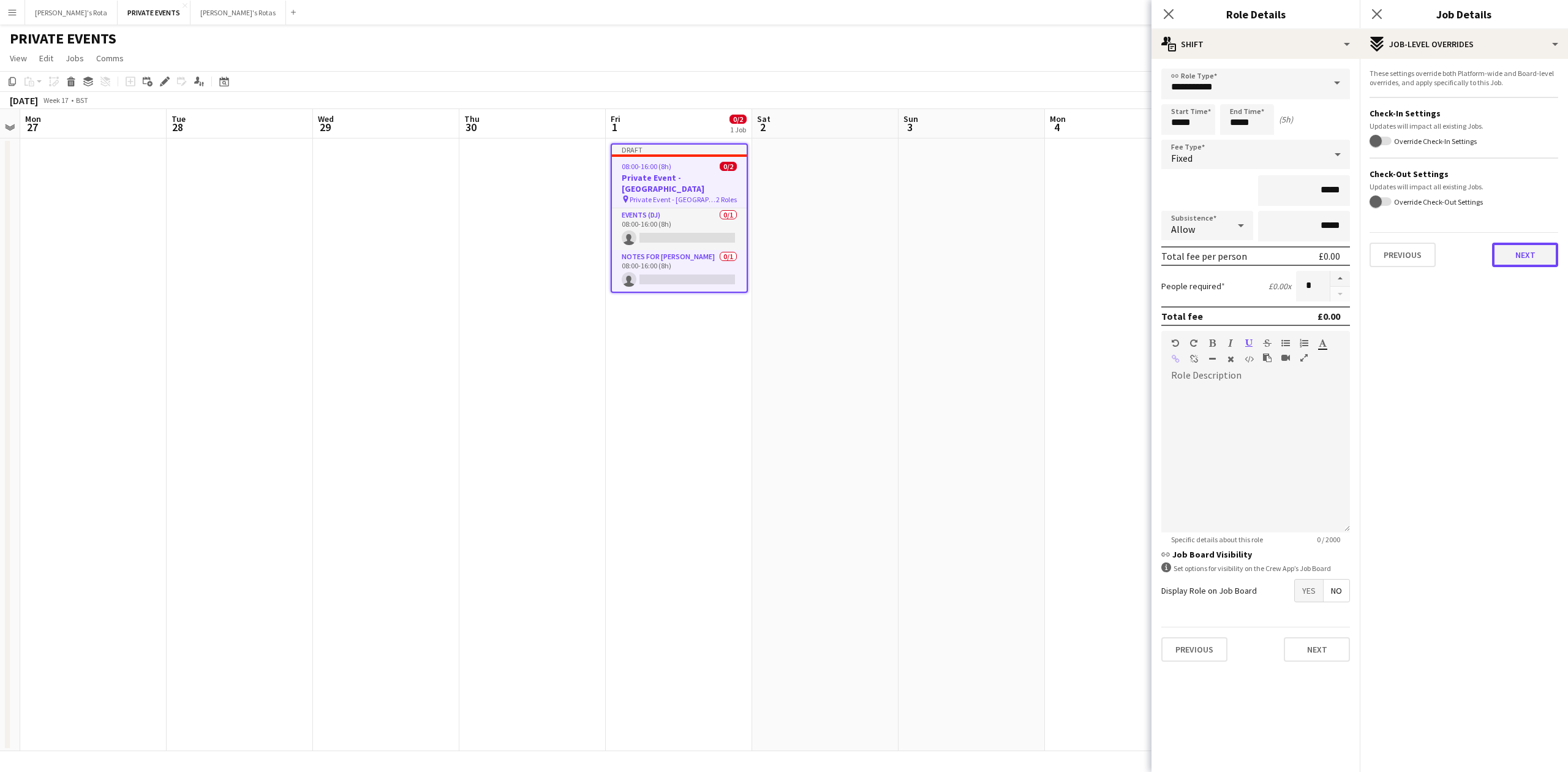
click at [1534, 258] on button "Next" at bounding box center [1525, 254] width 66 height 24
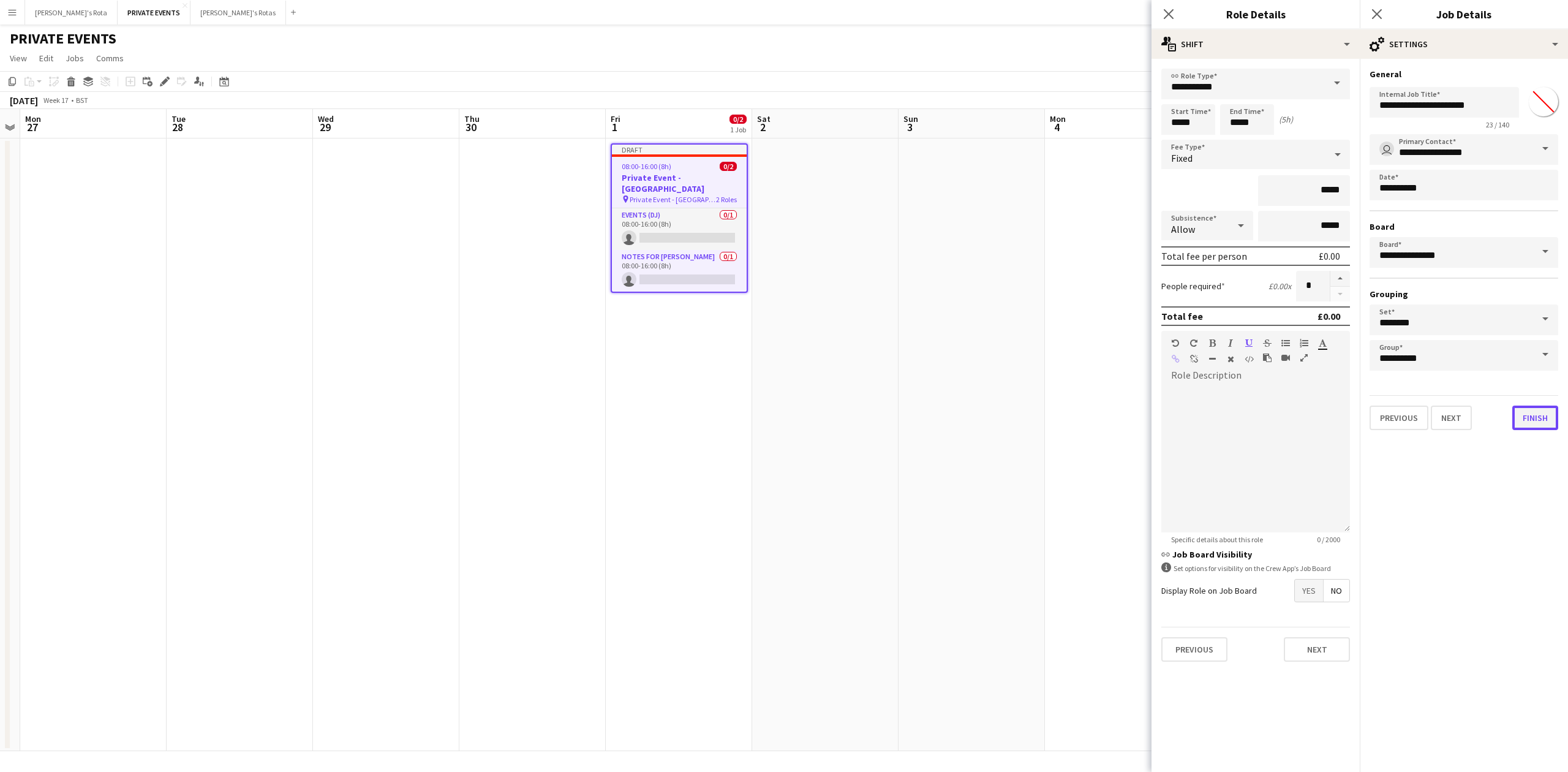
click at [1532, 416] on button "Finish" at bounding box center [1535, 418] width 46 height 24
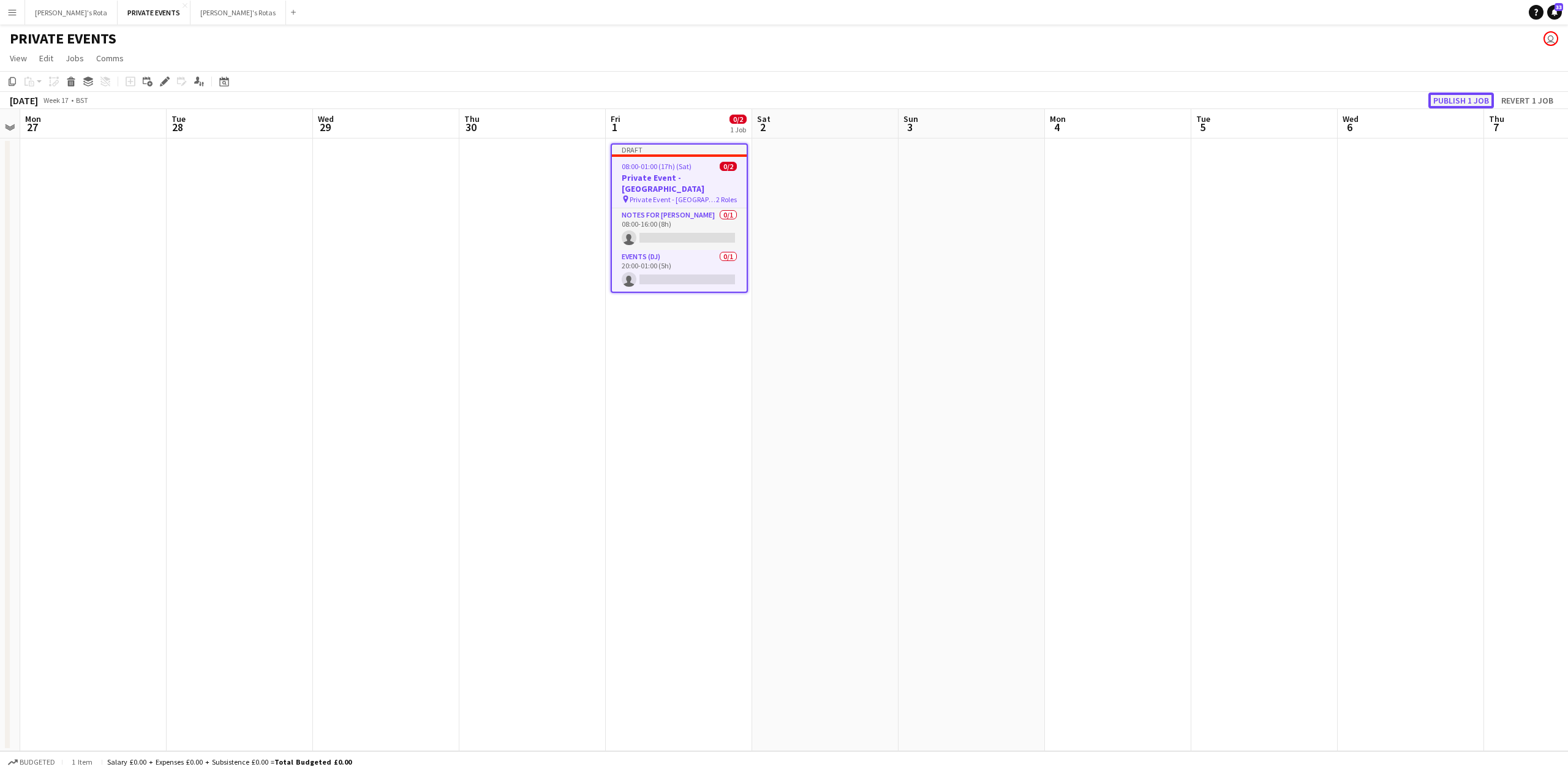
click at [1456, 101] on button "Publish 1 job" at bounding box center [1460, 101] width 65 height 16
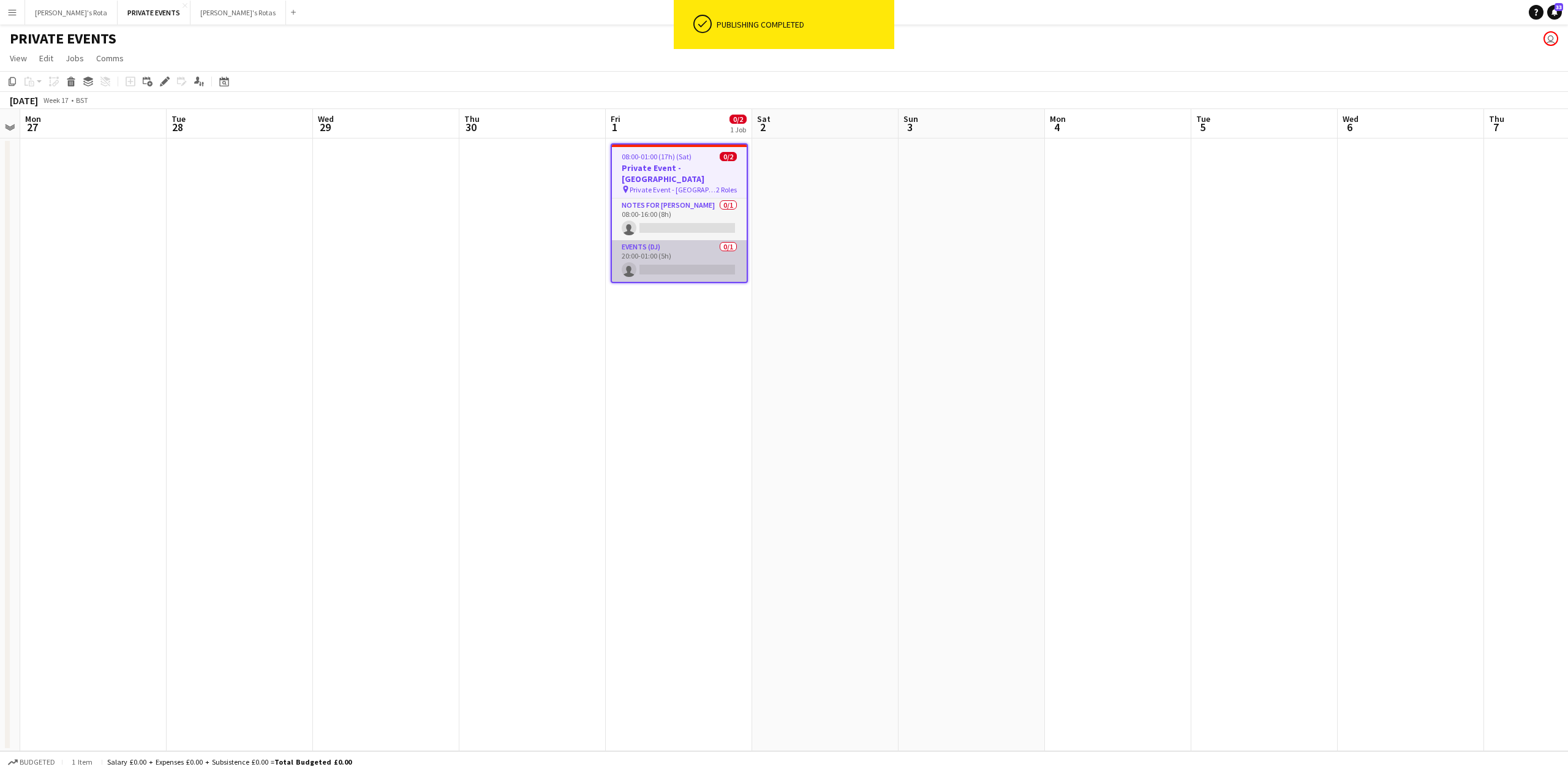
click at [636, 250] on app-card-role "Events (DJ) 0/1 20:00-01:00 (5h) single-neutral-actions" at bounding box center [679, 261] width 134 height 42
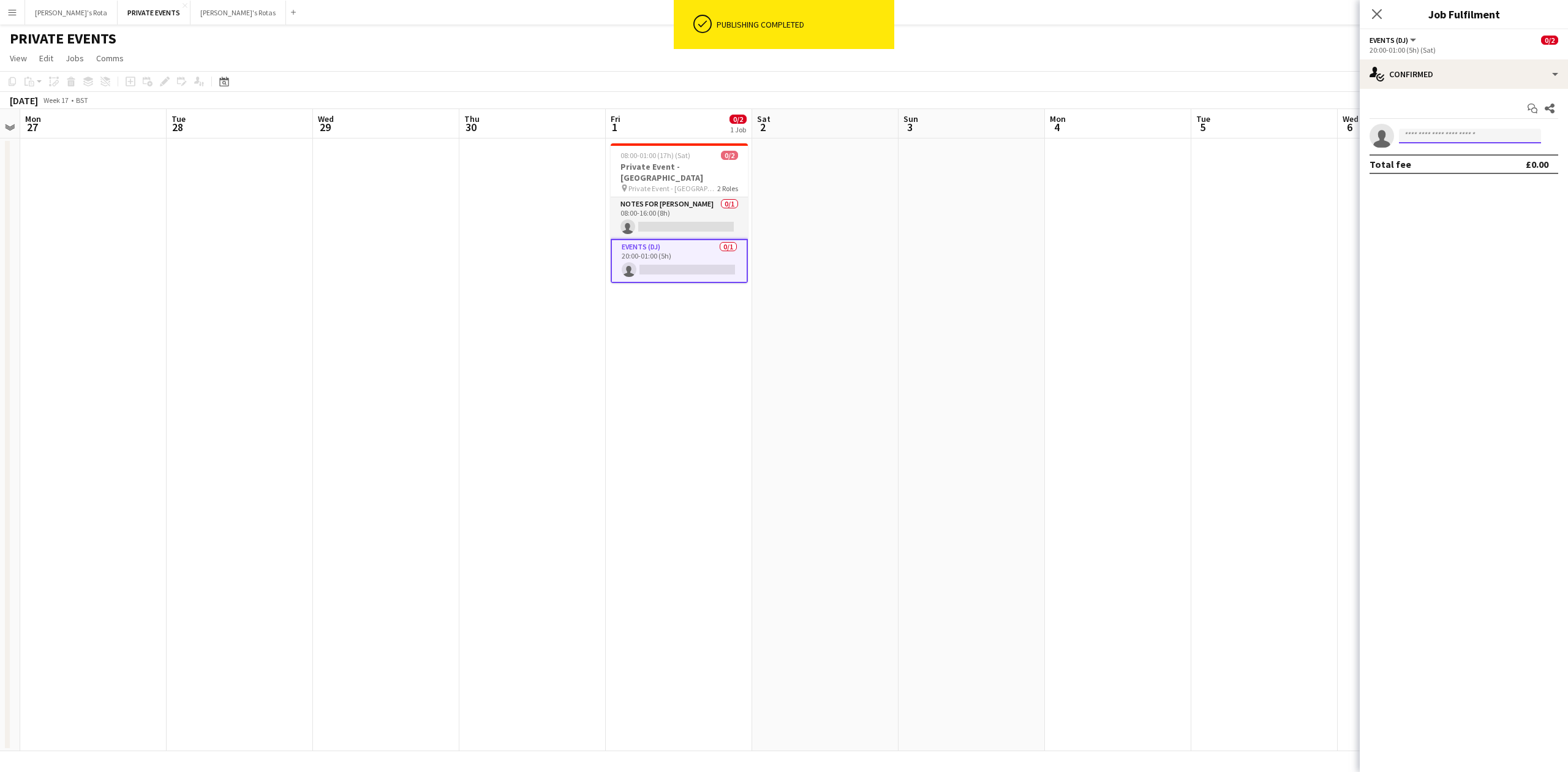
click at [1459, 135] on input at bounding box center [1470, 136] width 142 height 14
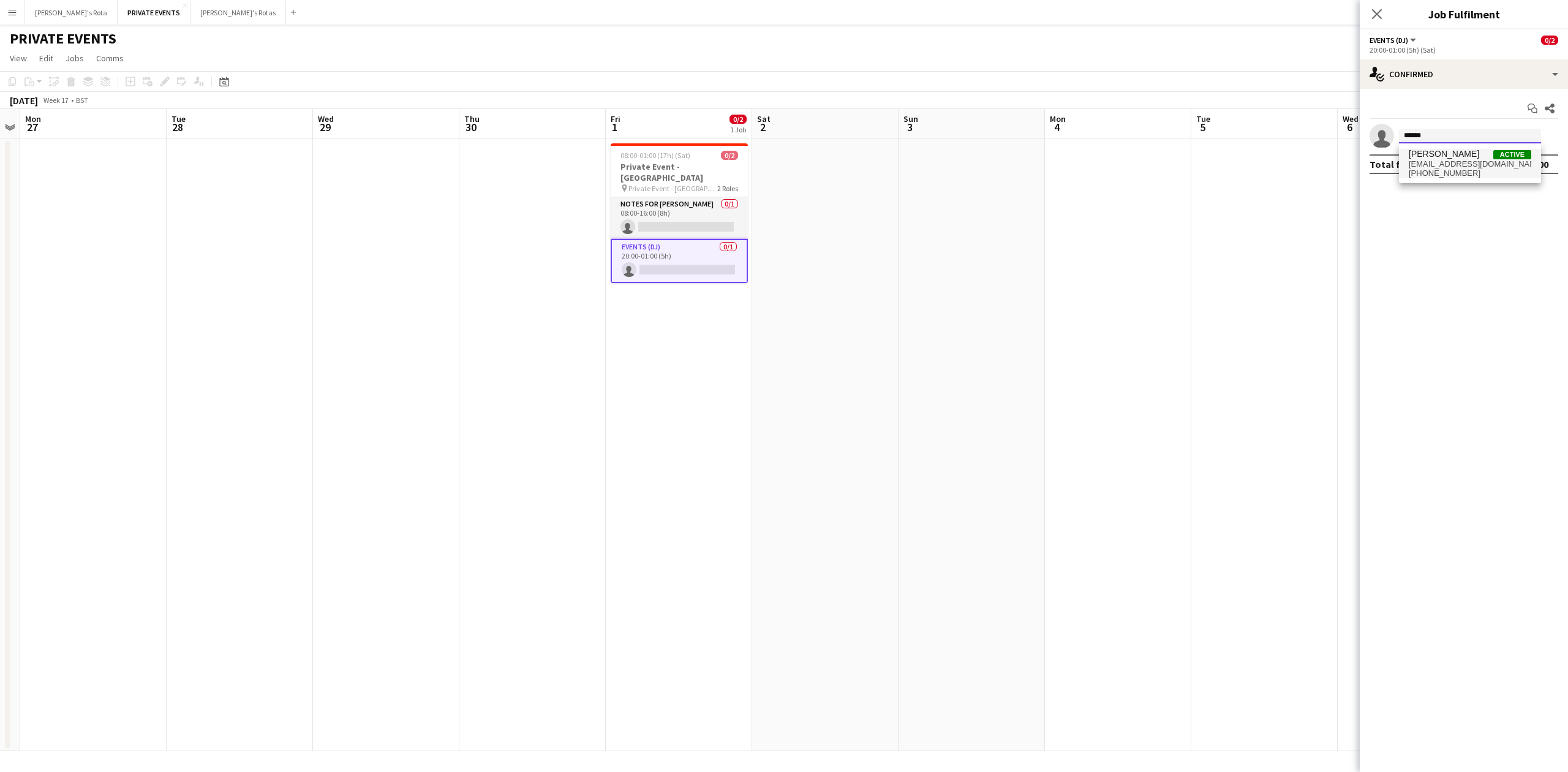
type input "******"
click at [1438, 155] on span "[PERSON_NAME]" at bounding box center [1444, 154] width 71 height 10
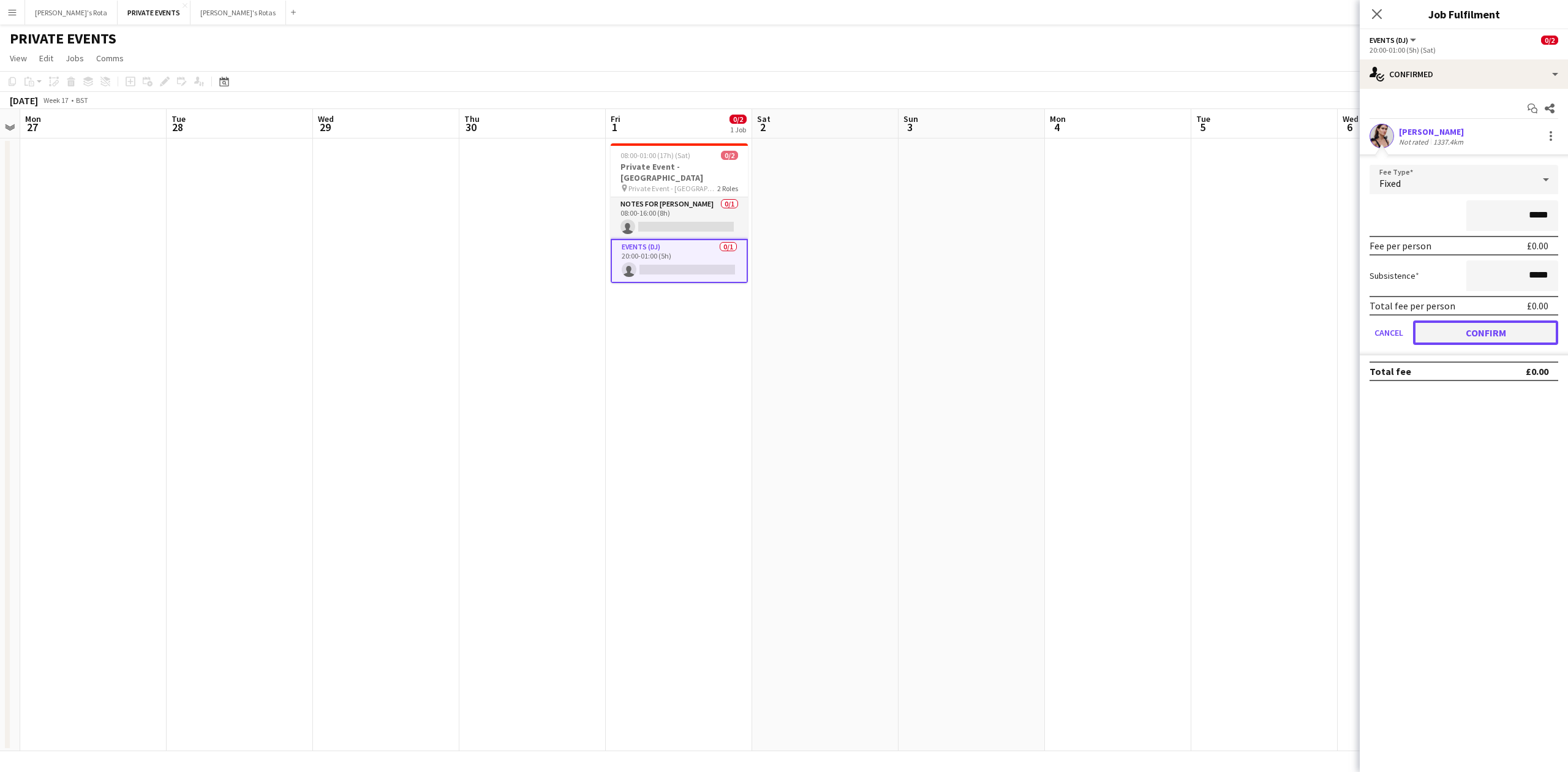
click at [1483, 326] on button "Confirm" at bounding box center [1485, 332] width 145 height 24
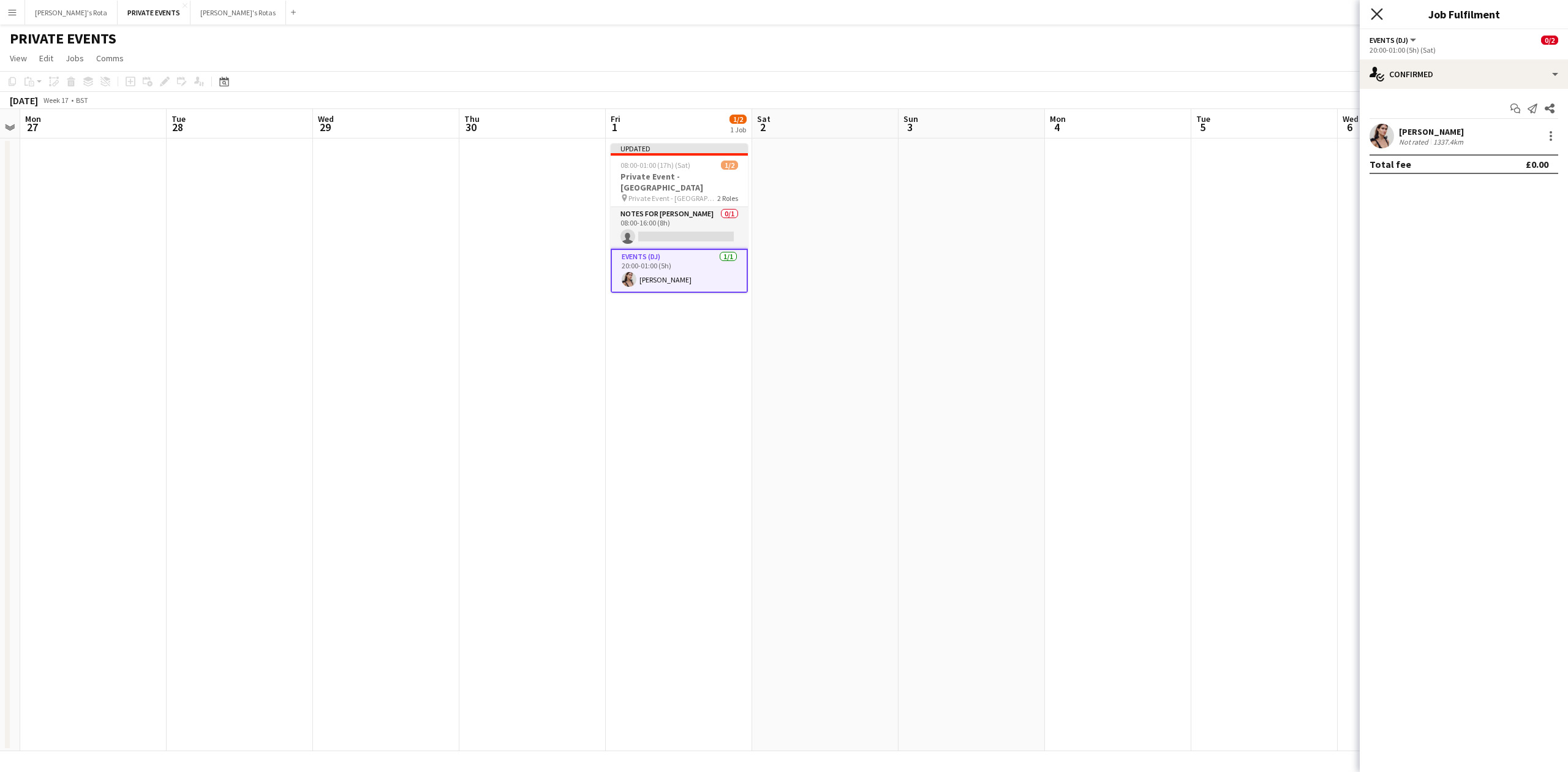
click at [1378, 10] on icon "Close pop-in" at bounding box center [1376, 14] width 11 height 11
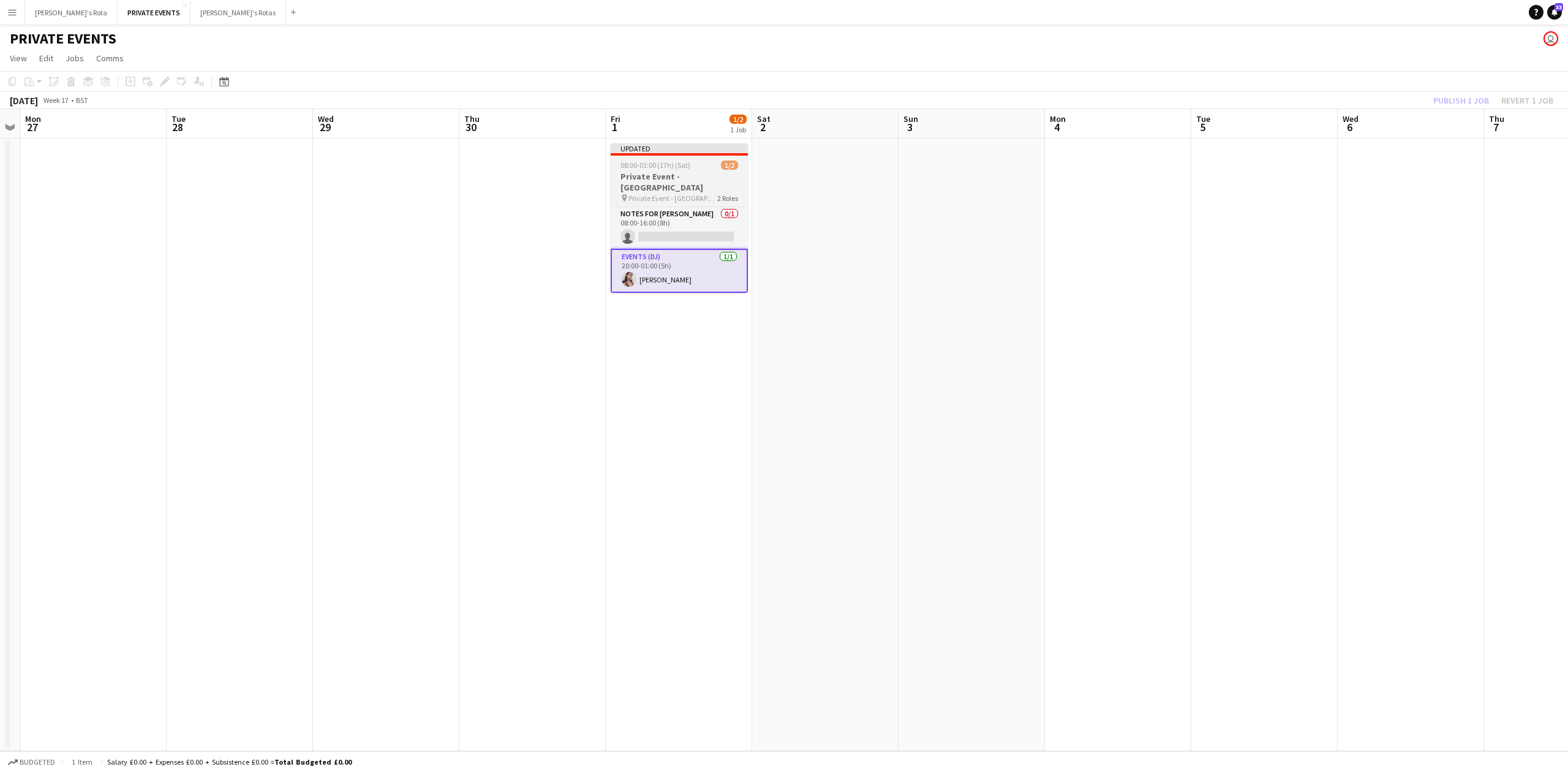
click at [666, 175] on h3 "Private Event - [GEOGRAPHIC_DATA]" at bounding box center [679, 181] width 137 height 22
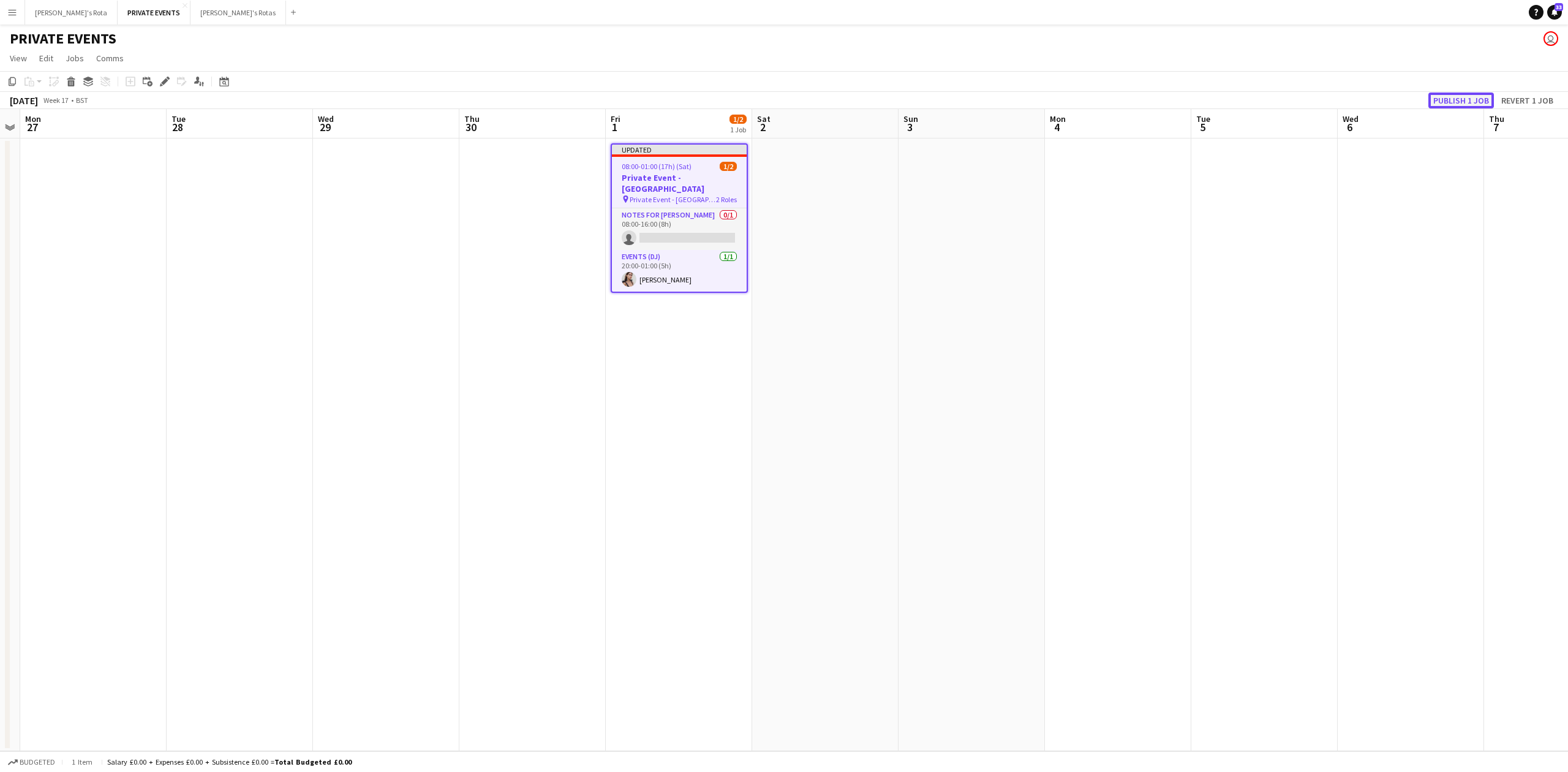
click at [1462, 99] on button "Publish 1 job" at bounding box center [1460, 101] width 65 height 16
